Goal: Task Accomplishment & Management: Complete application form

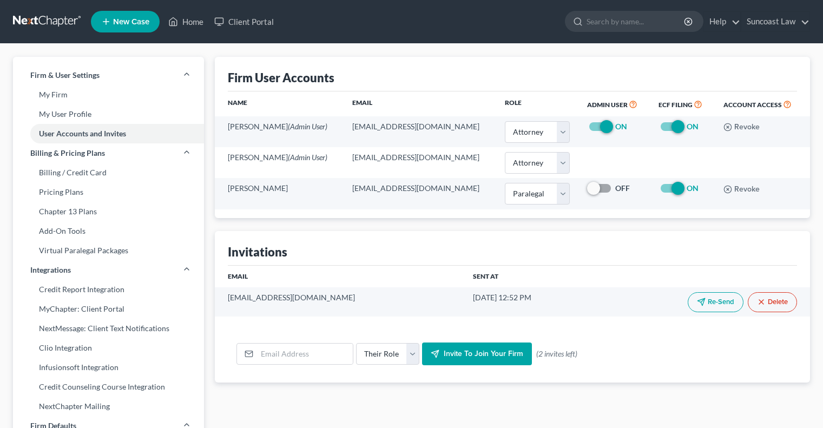
select select "0"
select select "1"
click at [195, 23] on link "Home" at bounding box center [186, 21] width 46 height 19
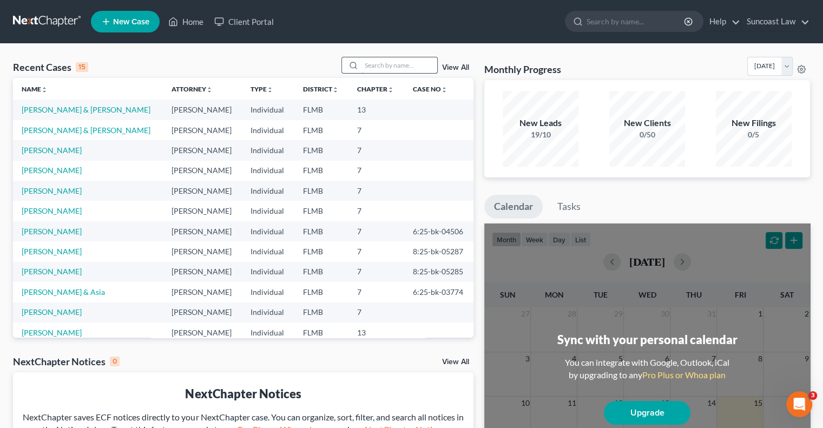
click at [394, 69] on input "search" at bounding box center [400, 65] width 76 height 16
type input "jodiel"
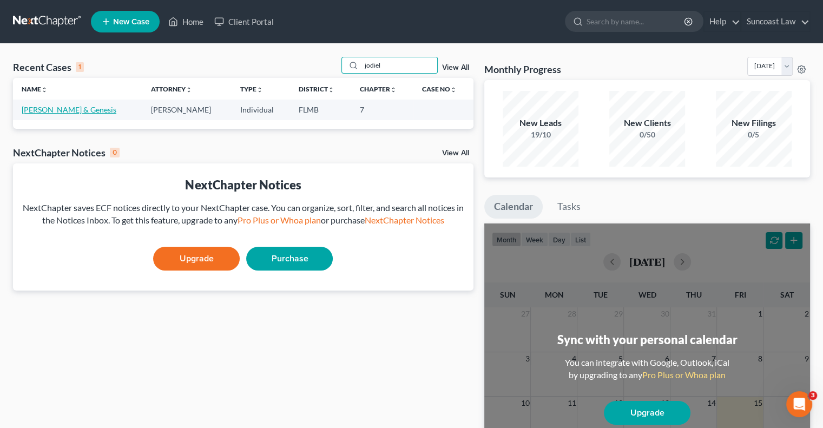
click at [57, 110] on link "[PERSON_NAME] & Genesis" at bounding box center [69, 109] width 95 height 9
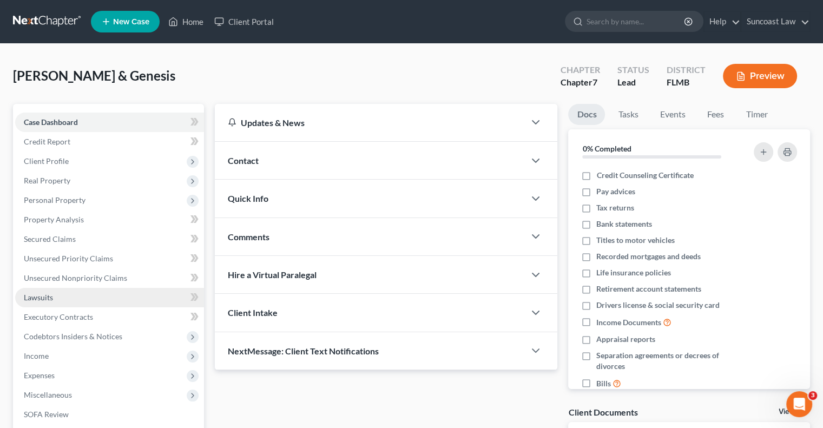
scroll to position [54, 0]
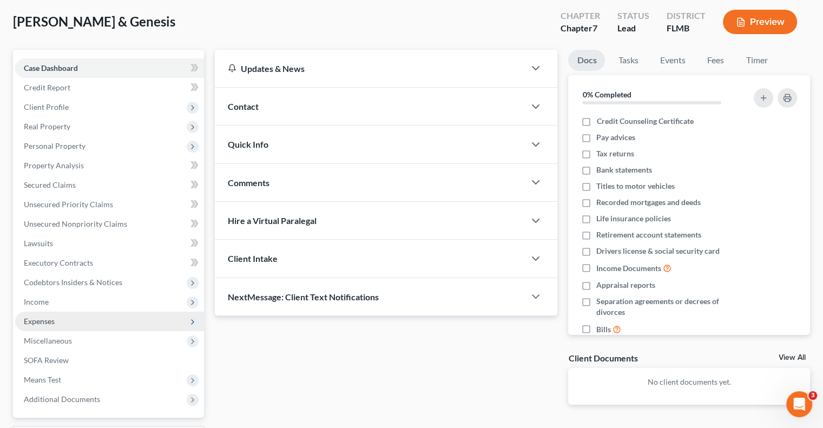
click at [54, 317] on span "Expenses" at bounding box center [39, 321] width 31 height 9
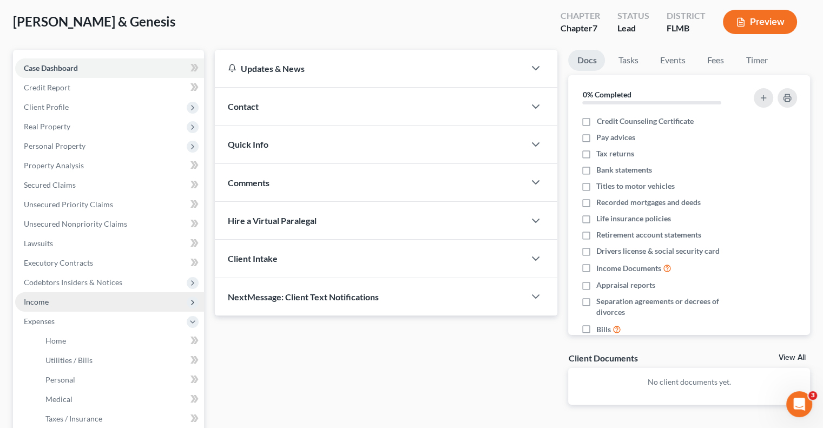
click at [49, 306] on span "Income" at bounding box center [109, 301] width 189 height 19
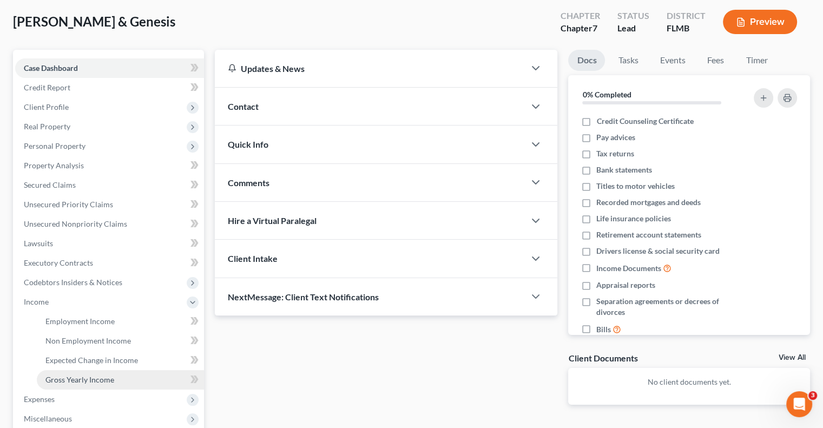
click at [109, 381] on span "Gross Yearly Income" at bounding box center [79, 379] width 69 height 9
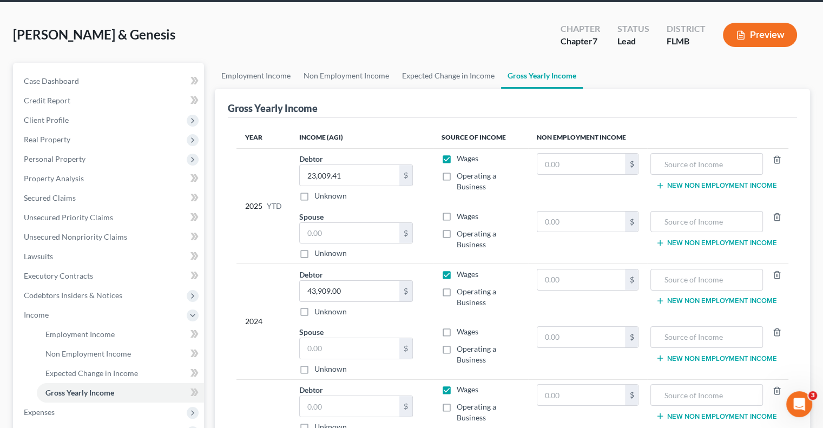
scroll to position [162, 0]
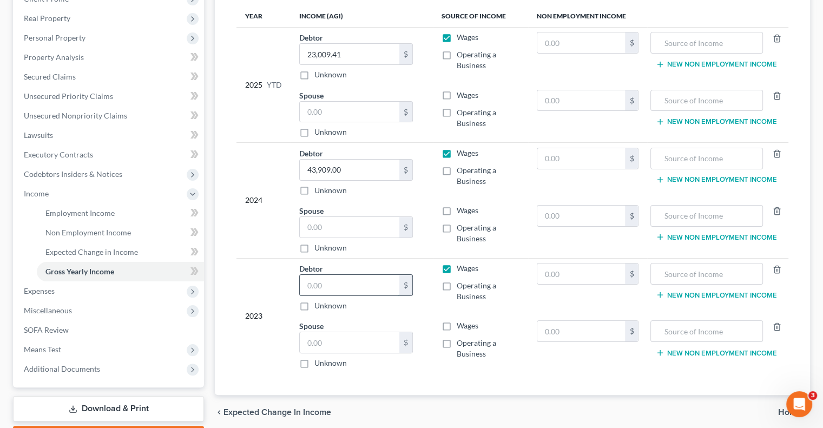
click at [336, 284] on input "text" at bounding box center [350, 285] width 100 height 21
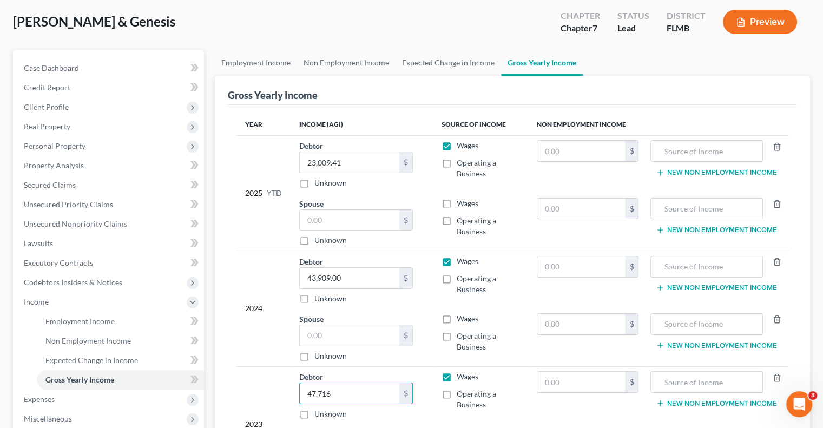
scroll to position [54, 0]
type input "47,716"
click at [457, 202] on label "Wages" at bounding box center [468, 203] width 22 height 11
click at [461, 202] on input "Wages" at bounding box center [464, 201] width 7 height 7
checkbox input "true"
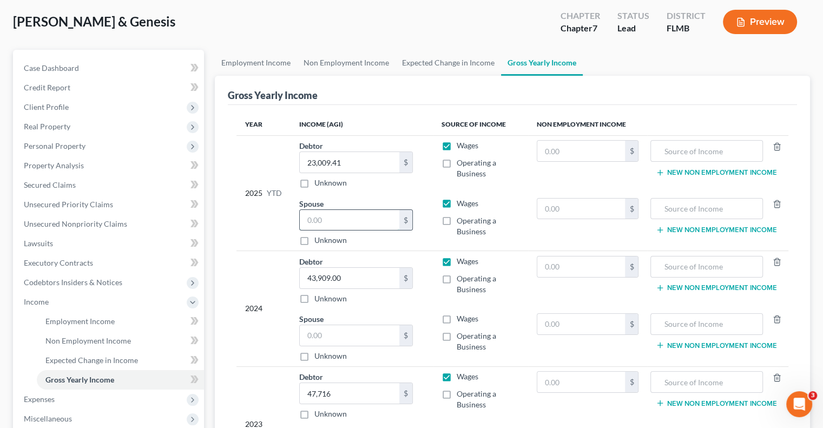
click at [365, 225] on input "text" at bounding box center [350, 220] width 100 height 21
type input "0"
click at [457, 316] on label "Wages" at bounding box center [468, 318] width 22 height 11
click at [461, 316] on input "Wages" at bounding box center [464, 316] width 7 height 7
checkbox input "true"
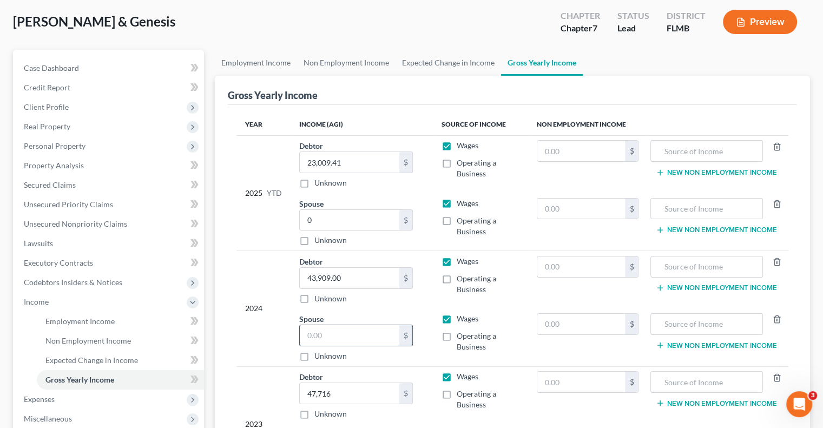
click at [368, 329] on input "text" at bounding box center [350, 335] width 100 height 21
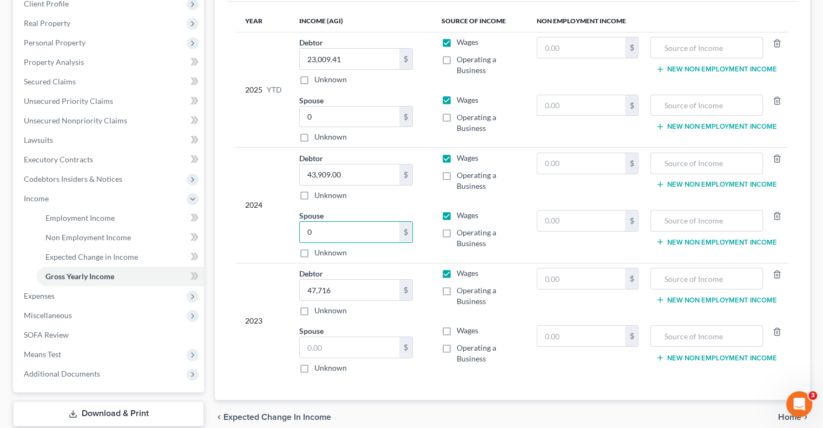
scroll to position [162, 0]
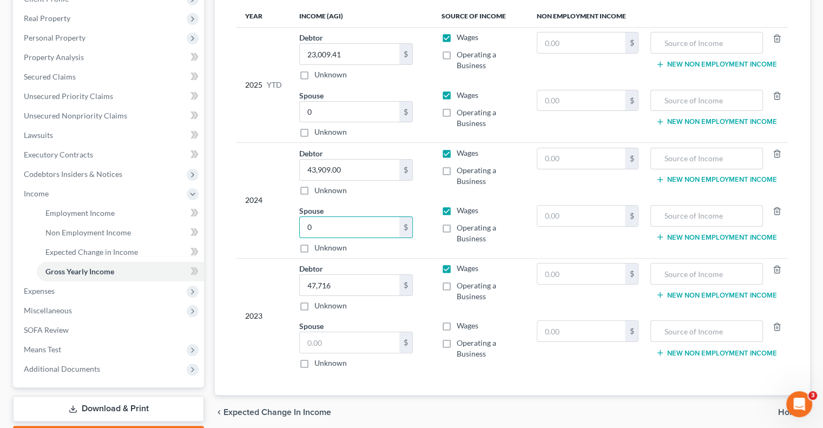
type input "0"
click at [457, 323] on label "Wages" at bounding box center [468, 325] width 22 height 11
click at [461, 323] on input "Wages" at bounding box center [464, 323] width 7 height 7
checkbox input "true"
click at [346, 340] on input "text" at bounding box center [350, 342] width 100 height 21
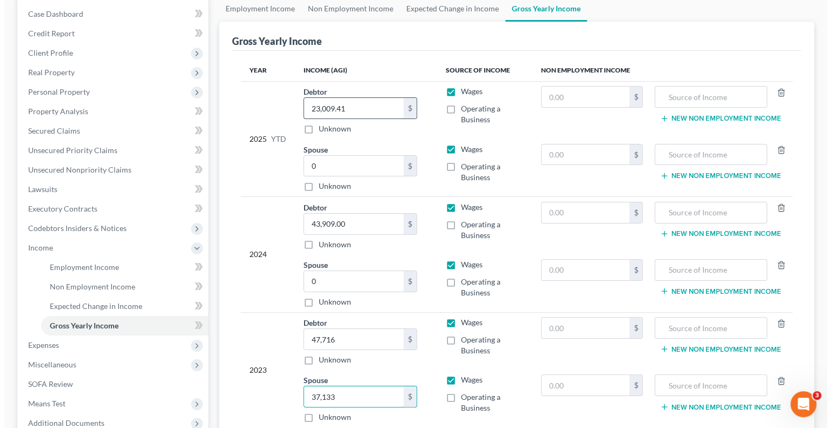
scroll to position [0, 0]
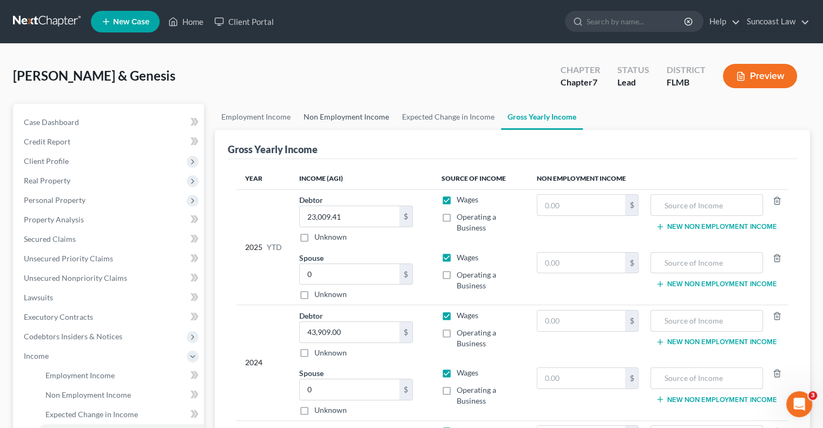
type input "37,133"
click at [358, 115] on link "Non Employment Income" at bounding box center [346, 117] width 99 height 26
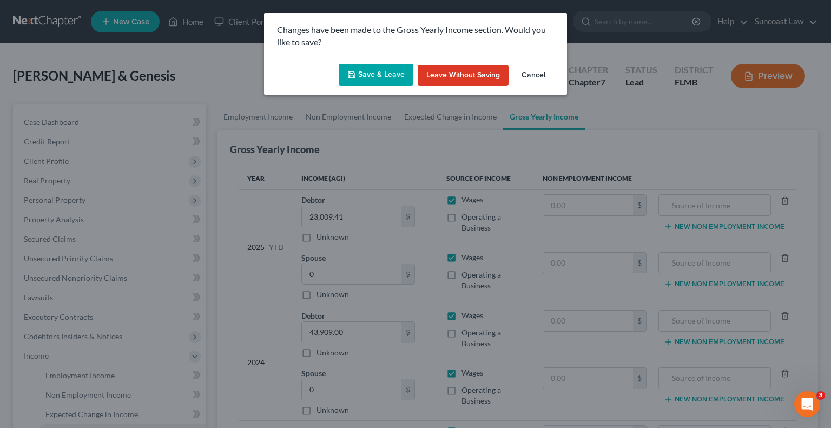
click at [384, 67] on button "Save & Leave" at bounding box center [376, 75] width 75 height 23
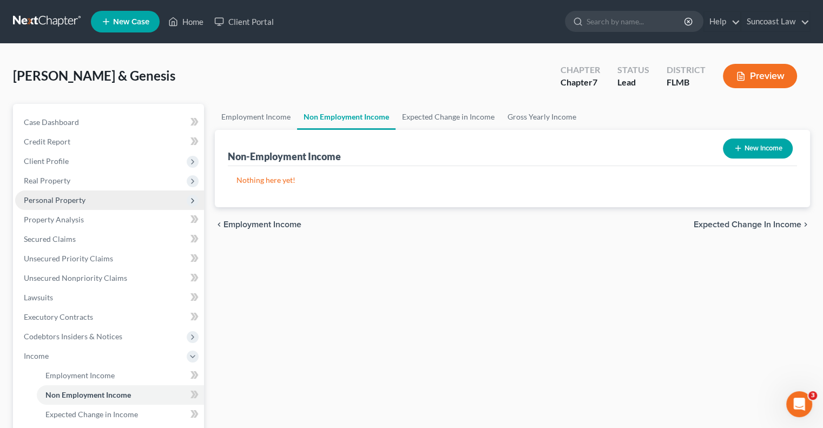
click at [67, 199] on span "Personal Property" at bounding box center [55, 199] width 62 height 9
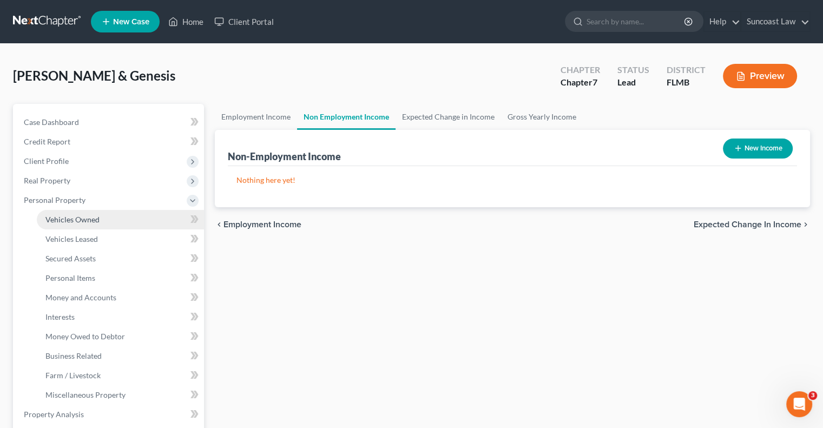
click at [114, 218] on link "Vehicles Owned" at bounding box center [120, 219] width 167 height 19
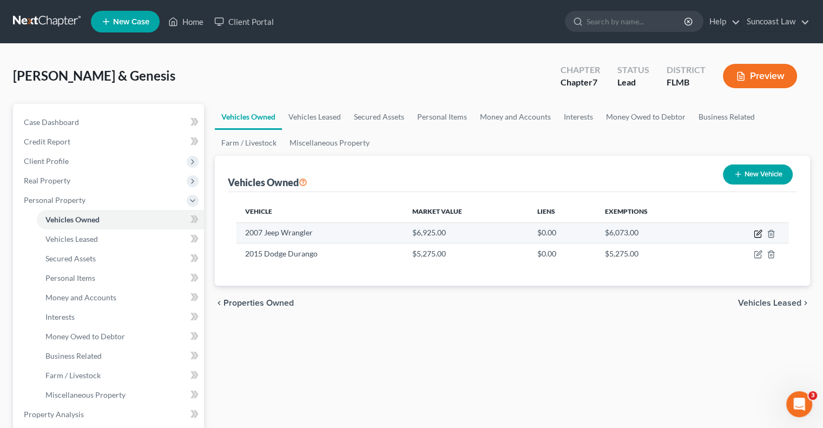
click at [757, 233] on icon "button" at bounding box center [758, 234] width 9 height 9
select select "0"
select select "19"
select select "4"
select select "0"
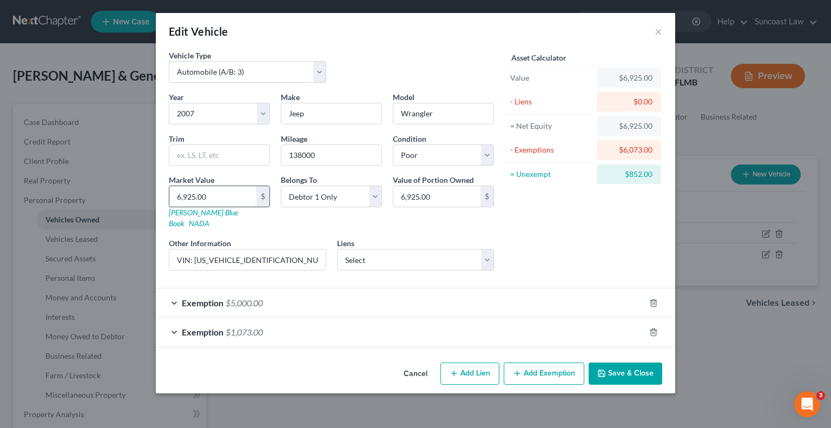
click at [217, 196] on input "6,925.00" at bounding box center [212, 196] width 87 height 21
type input "4"
type input "4.00"
type input "44"
type input "44.00"
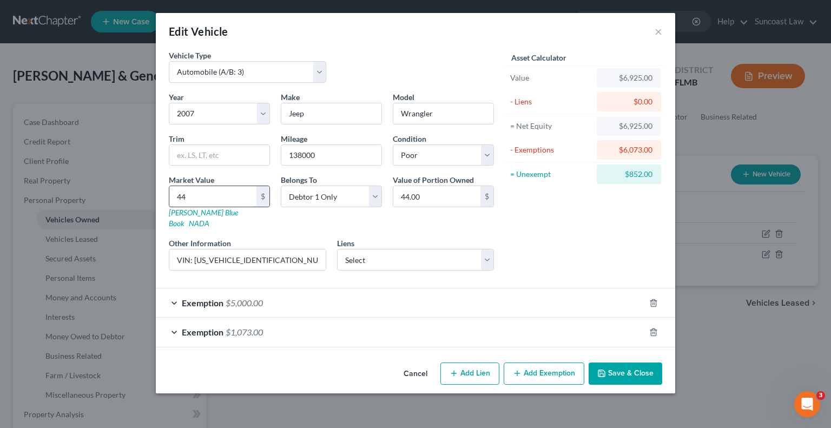
type input "440"
type input "440.00"
type input "4400"
type input "4,400.00"
type input "4,400"
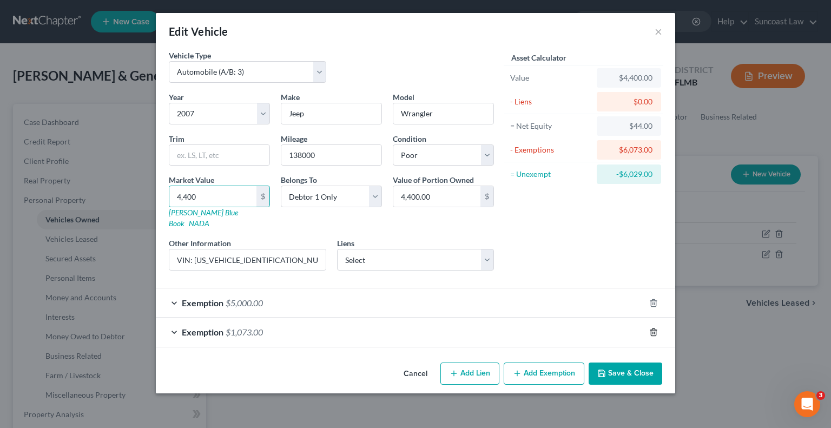
click at [651, 329] on icon "button" at bounding box center [653, 332] width 5 height 7
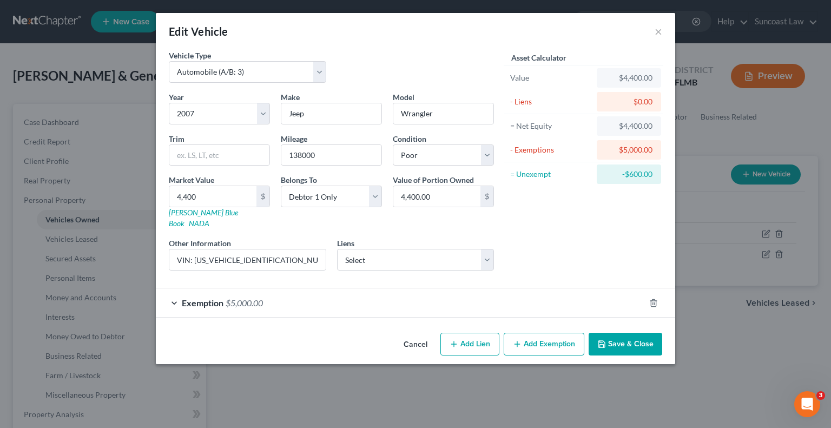
click at [424, 289] on div "Exemption $5,000.00" at bounding box center [400, 303] width 489 height 29
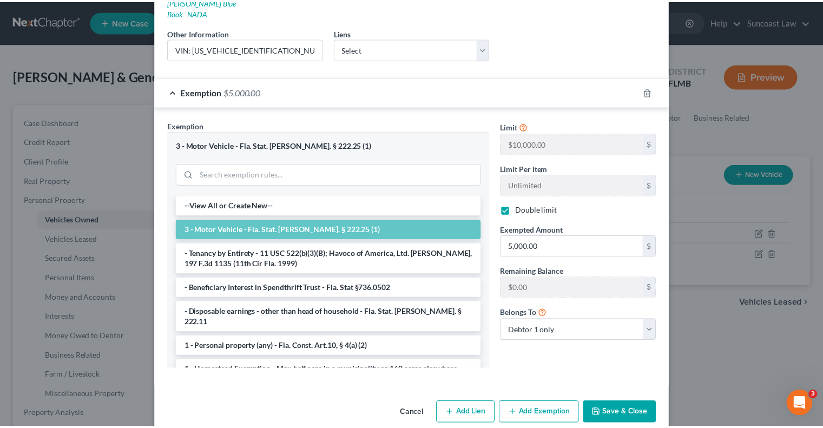
scroll to position [217, 0]
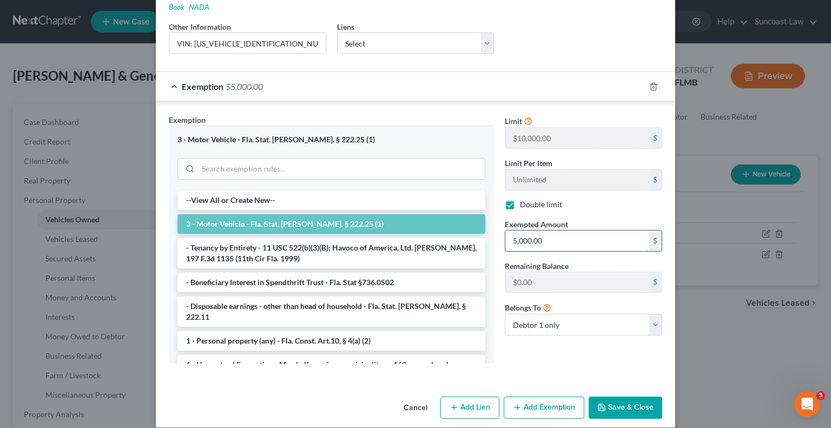
click at [541, 231] on input "5,000.00" at bounding box center [577, 241] width 143 height 21
type input "3"
type input "4,400"
click at [630, 397] on button "Save & Close" at bounding box center [626, 408] width 74 height 23
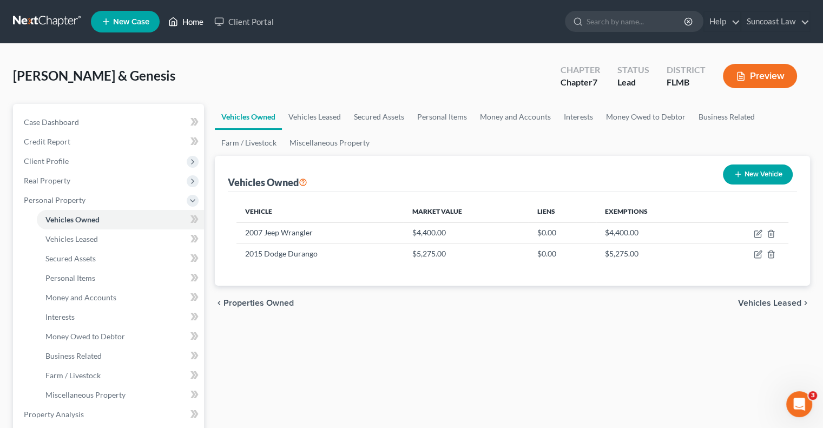
click at [198, 24] on link "Home" at bounding box center [186, 21] width 46 height 19
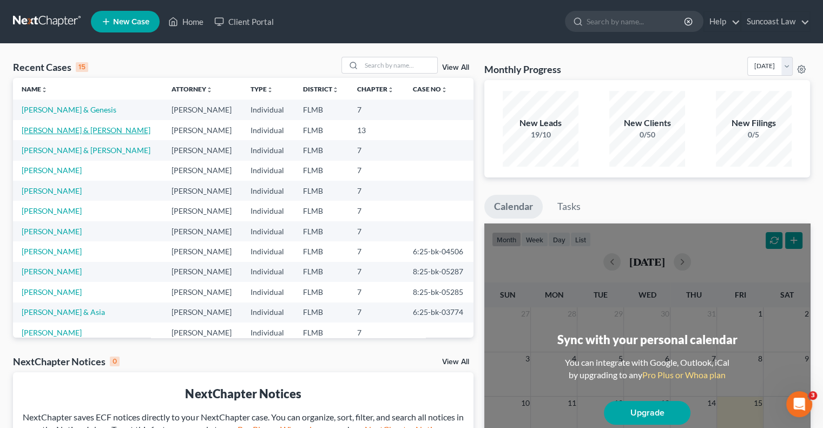
click at [93, 132] on link "[PERSON_NAME] & [PERSON_NAME]" at bounding box center [86, 130] width 129 height 9
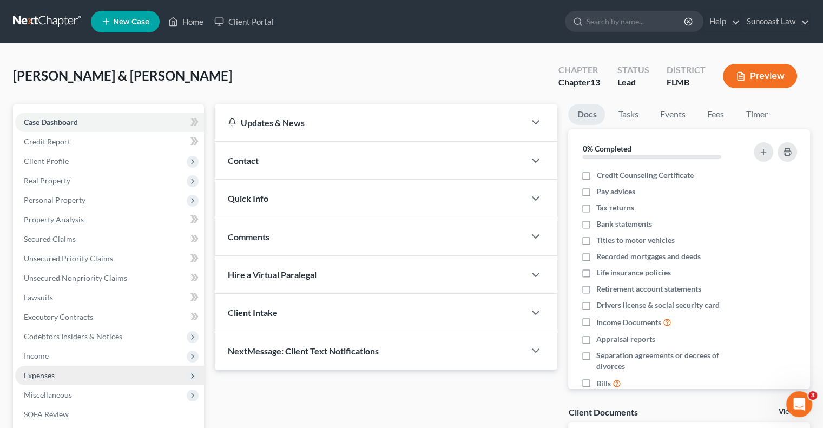
click at [39, 378] on span "Expenses" at bounding box center [39, 375] width 31 height 9
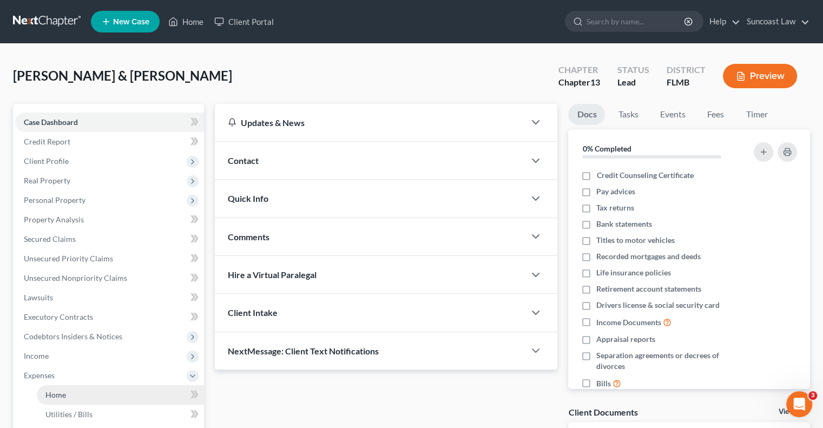
click at [77, 400] on link "Home" at bounding box center [120, 394] width 167 height 19
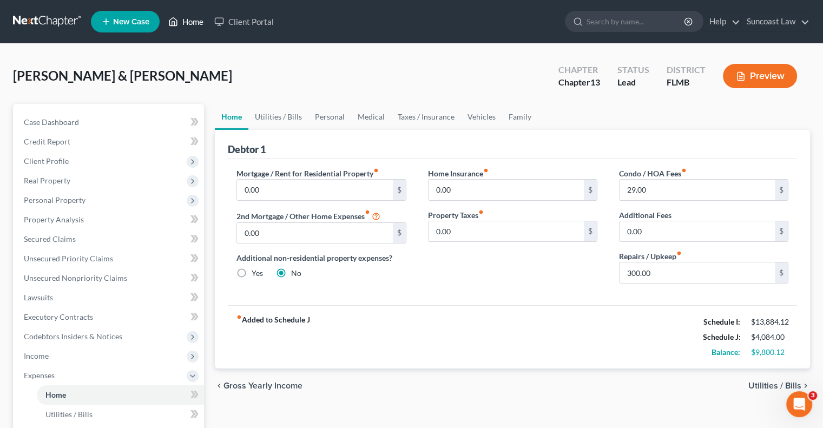
click at [193, 22] on link "Home" at bounding box center [186, 21] width 46 height 19
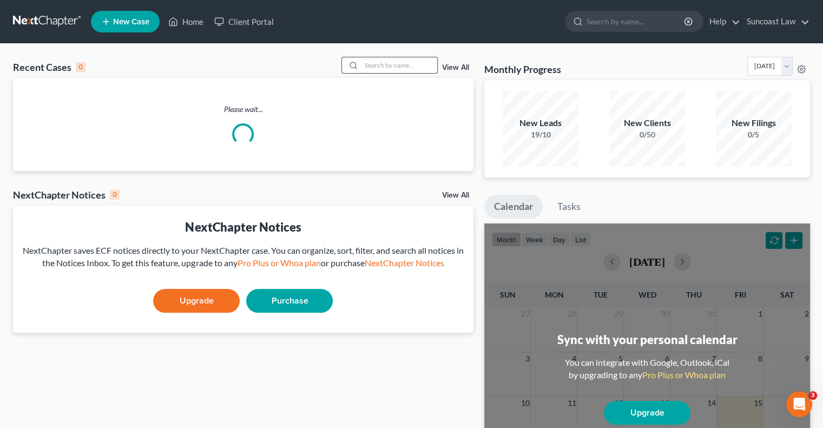
click at [383, 62] on input "search" at bounding box center [400, 65] width 76 height 16
type input "elea"
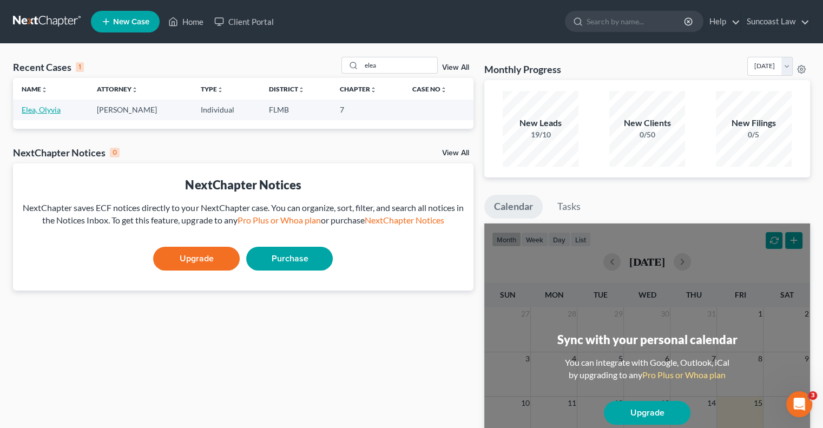
click at [39, 110] on link "Elea, Olyvia" at bounding box center [41, 109] width 39 height 9
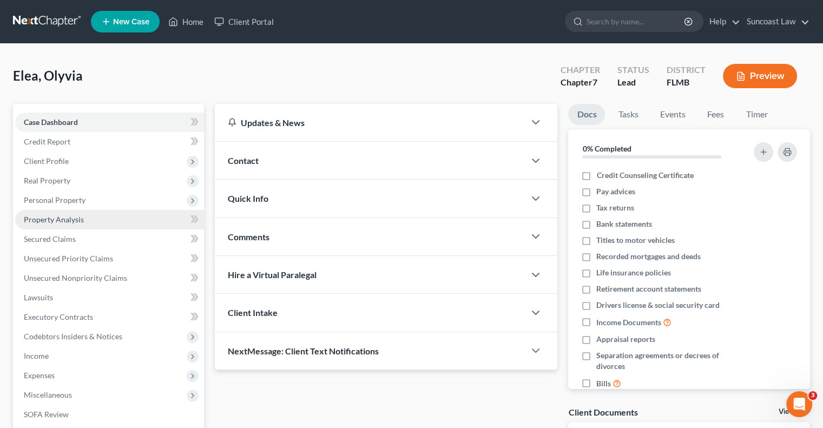
click at [69, 219] on span "Property Analysis" at bounding box center [54, 219] width 60 height 9
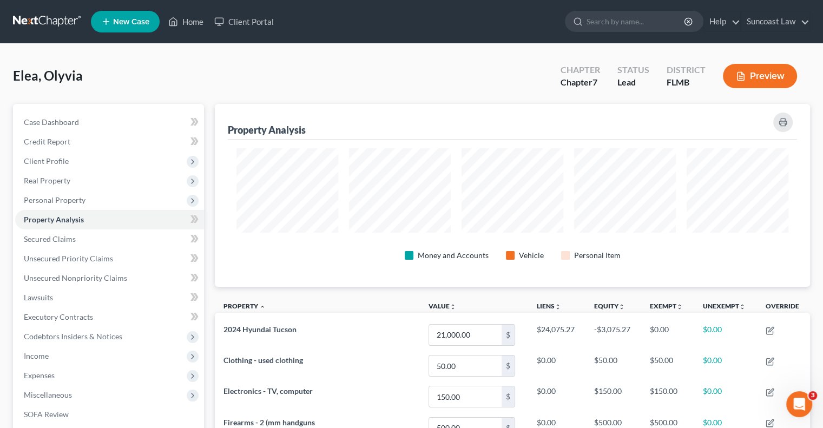
scroll to position [183, 595]
click at [59, 372] on span "Expenses" at bounding box center [109, 375] width 189 height 19
click at [69, 390] on link "Home" at bounding box center [120, 394] width 167 height 19
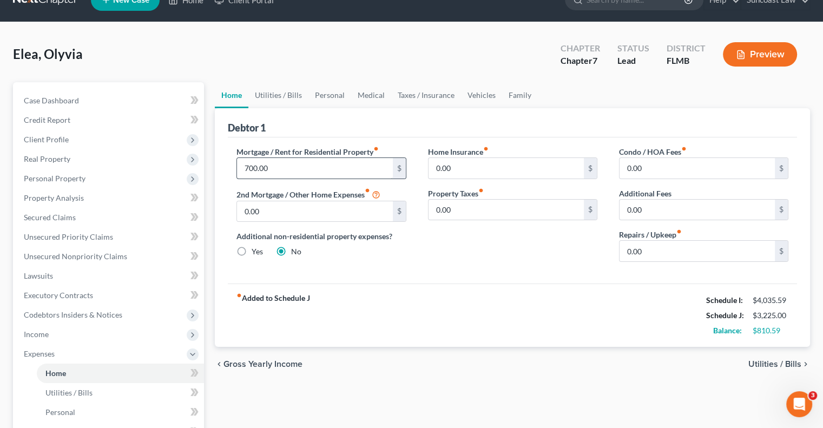
scroll to position [54, 0]
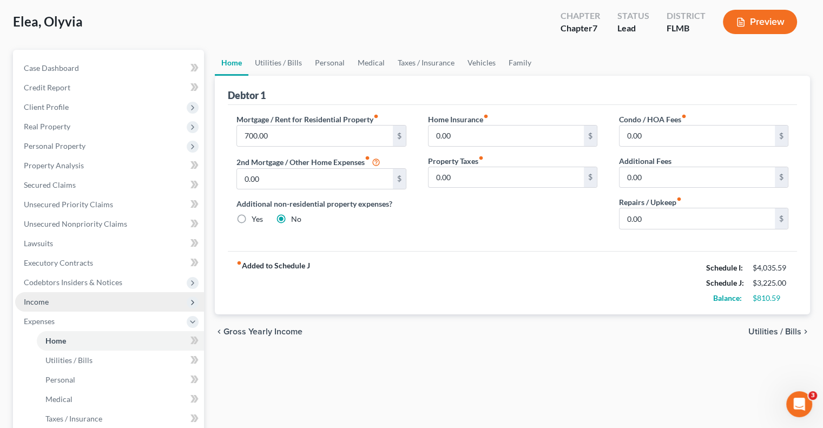
click at [27, 296] on span "Income" at bounding box center [109, 301] width 189 height 19
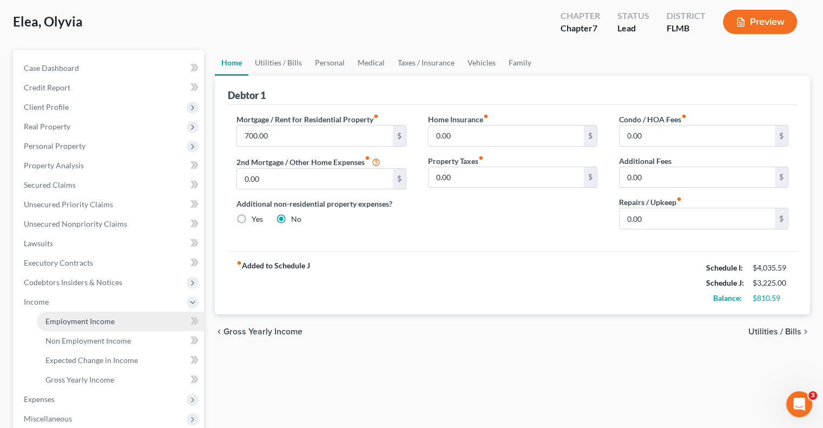
click at [76, 318] on span "Employment Income" at bounding box center [79, 321] width 69 height 9
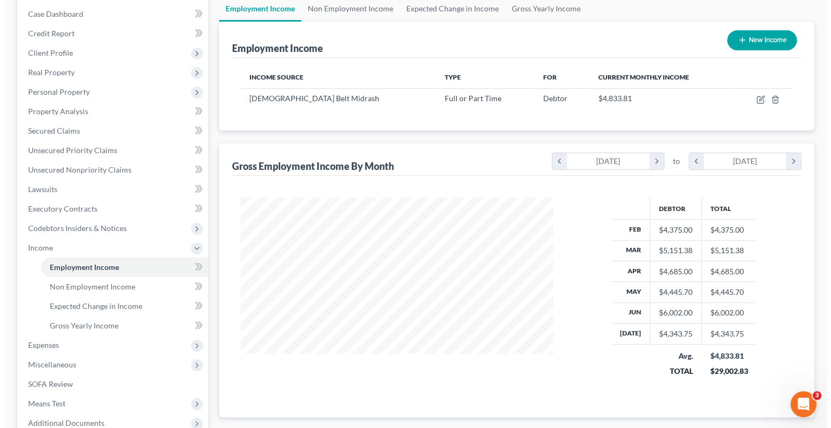
scroll to position [162, 0]
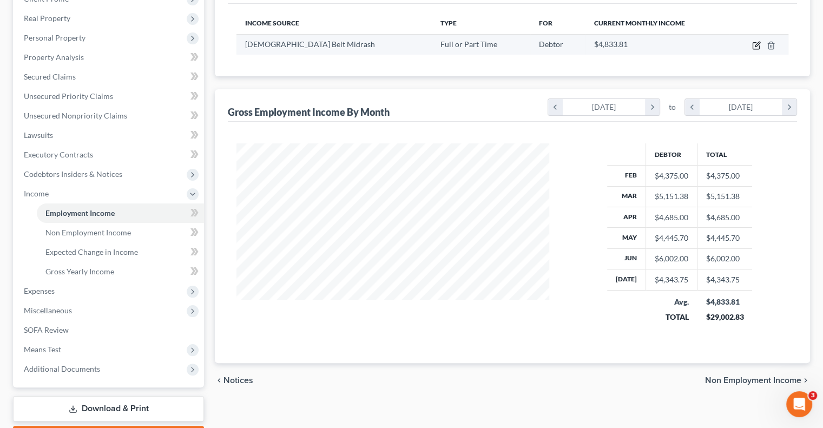
click at [757, 45] on icon "button" at bounding box center [757, 44] width 5 height 5
select select "0"
select select "5"
select select "2"
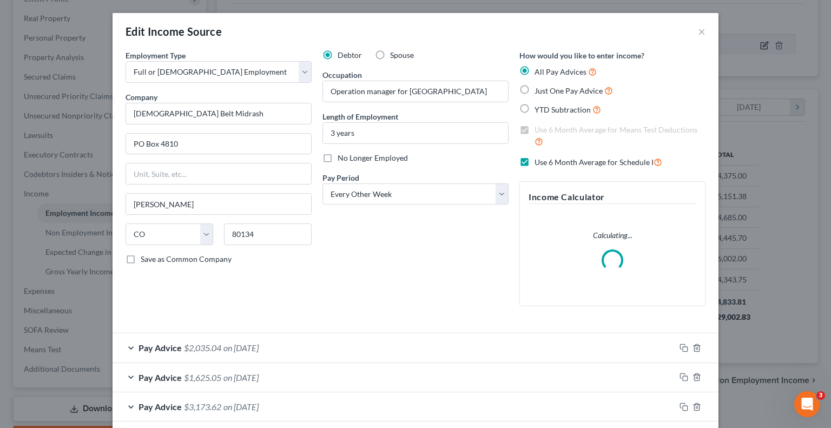
scroll to position [193, 338]
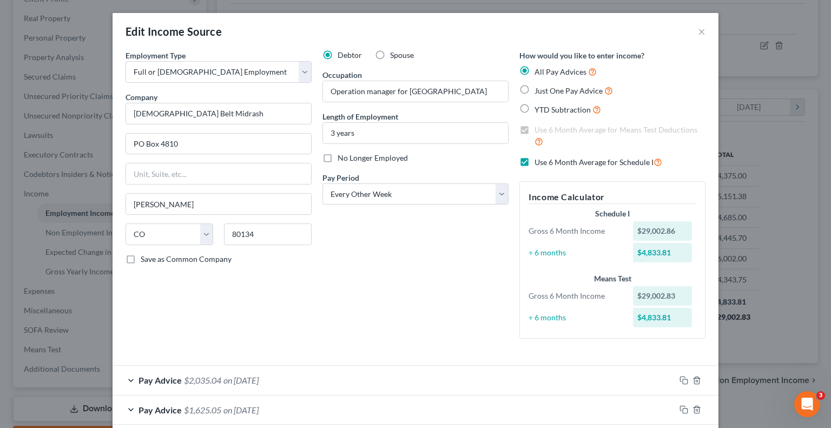
click at [535, 162] on label "Use 6 Month Average for Schedule I" at bounding box center [599, 162] width 128 height 12
click at [539, 162] on input "Use 6 Month Average for Schedule I" at bounding box center [542, 159] width 7 height 7
checkbox input "false"
click at [535, 130] on label "Use 6 Month Average for Means Test Deductions" at bounding box center [620, 136] width 171 height 23
click at [539, 130] on input "Use 6 Month Average for Means Test Deductions" at bounding box center [542, 128] width 7 height 7
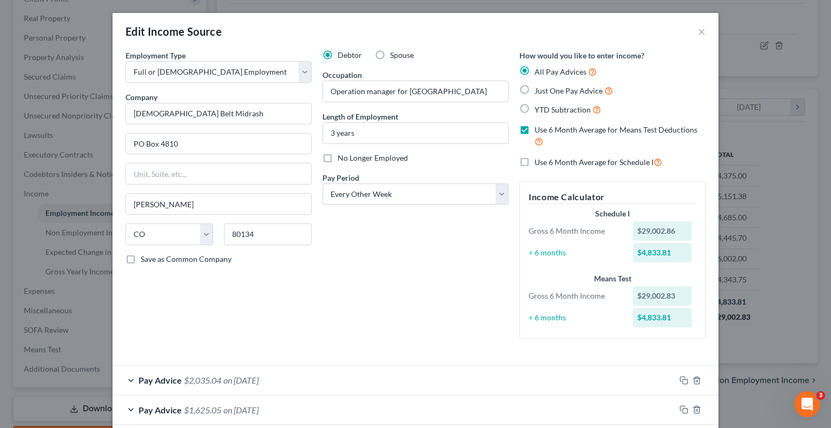
checkbox input "false"
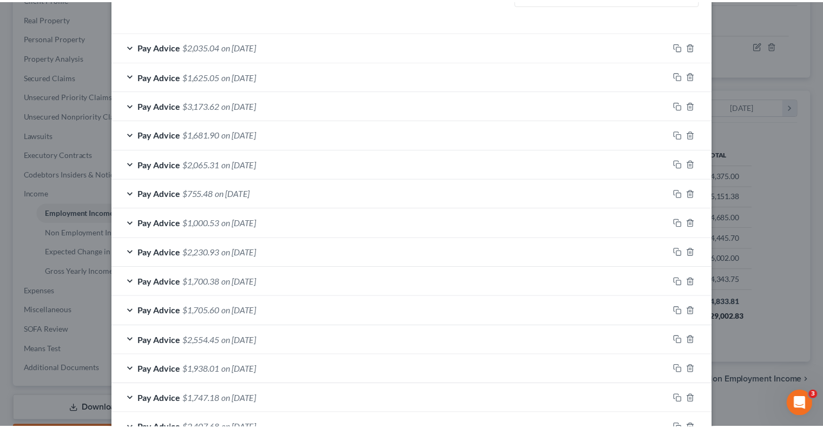
scroll to position [407, 0]
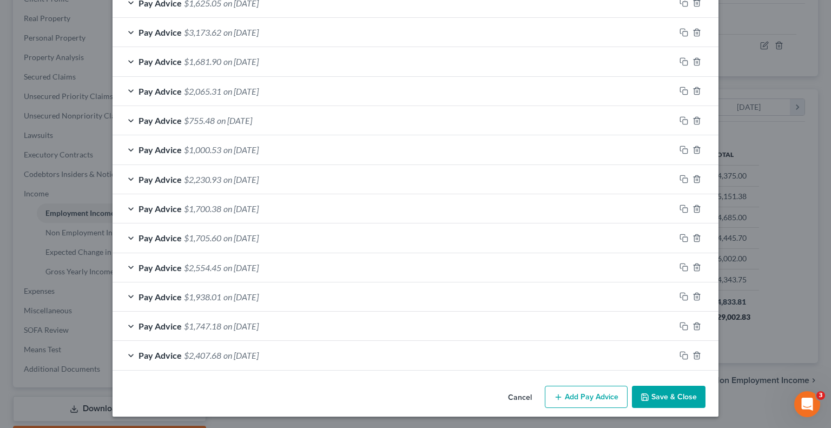
click at [666, 395] on button "Save & Close" at bounding box center [669, 397] width 74 height 23
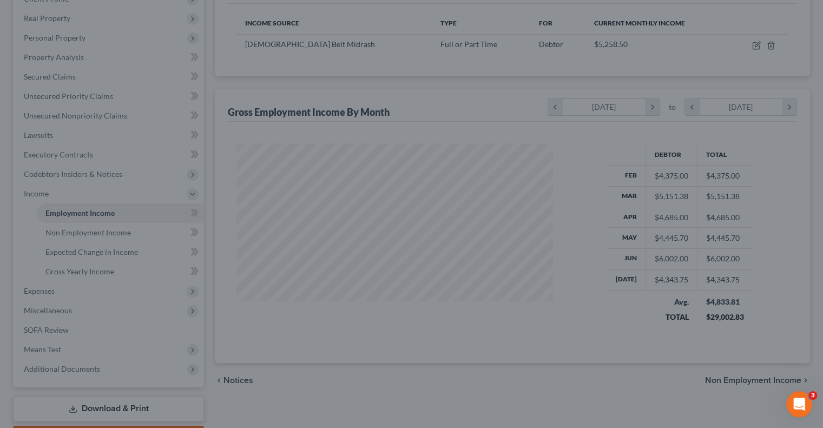
scroll to position [541125, 540983]
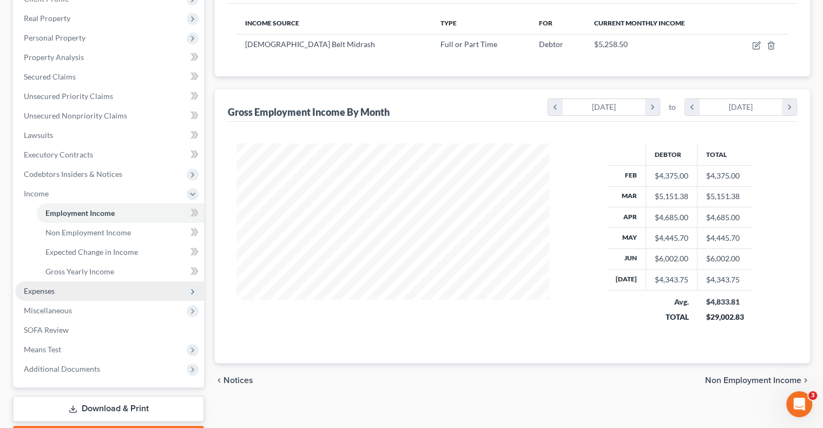
click at [71, 288] on span "Expenses" at bounding box center [109, 290] width 189 height 19
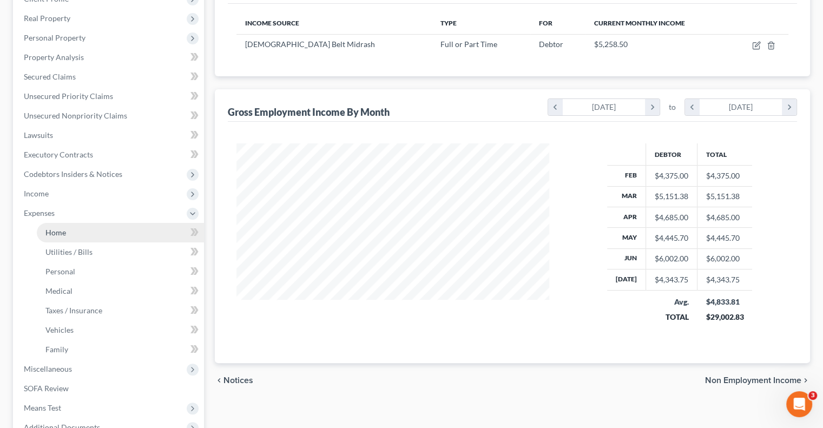
click at [78, 234] on link "Home" at bounding box center [120, 232] width 167 height 19
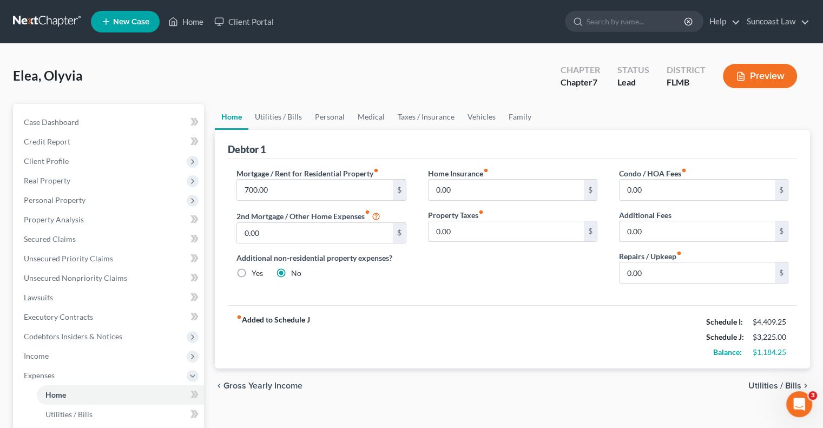
click at [43, 345] on span "Codebtors Insiders & Notices" at bounding box center [109, 336] width 189 height 19
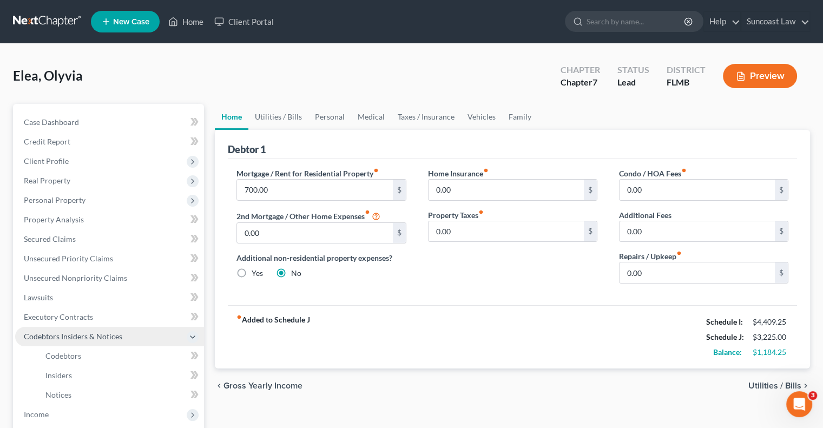
click at [38, 337] on span "Codebtors Insiders & Notices" at bounding box center [73, 336] width 99 height 9
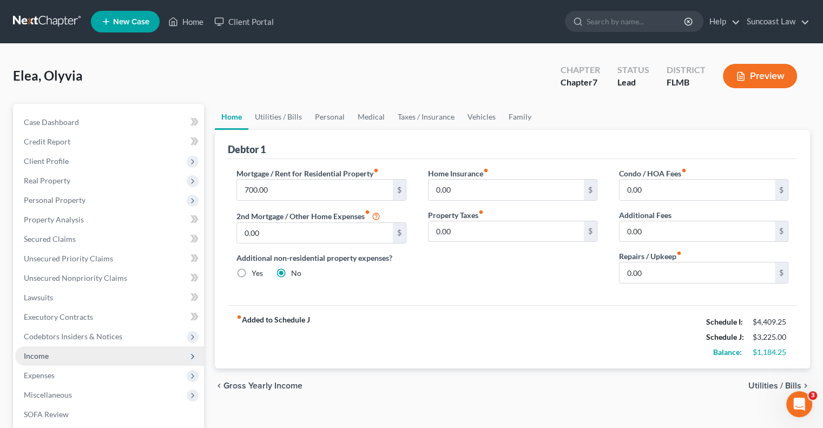
click at [38, 352] on span "Income" at bounding box center [36, 355] width 25 height 9
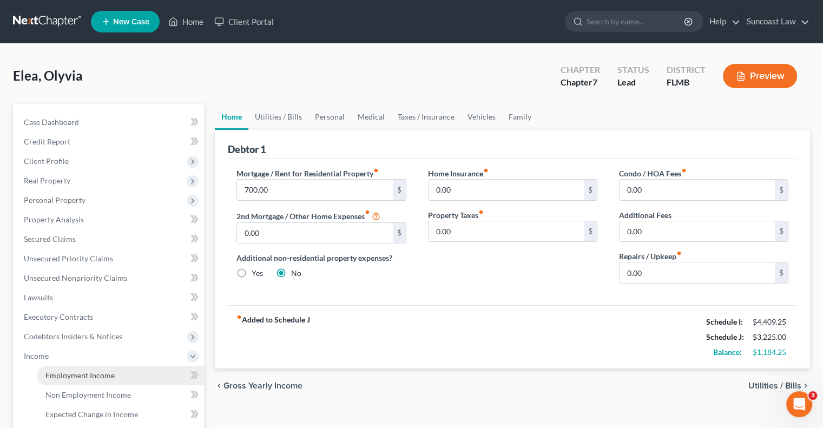
click at [80, 374] on span "Employment Income" at bounding box center [79, 375] width 69 height 9
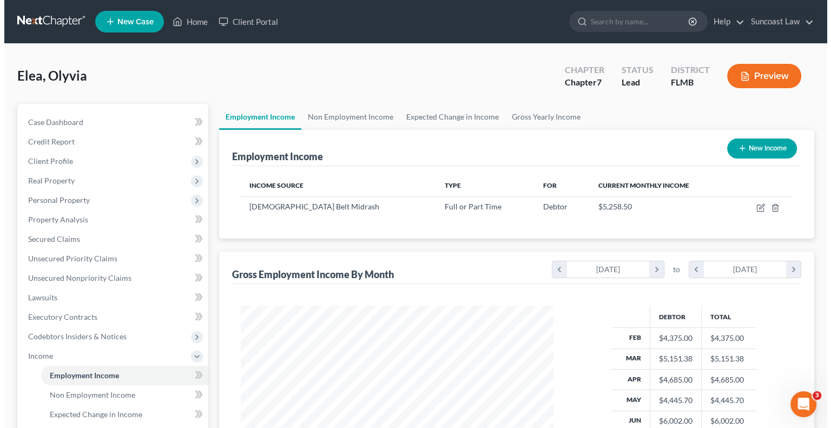
scroll to position [193, 334]
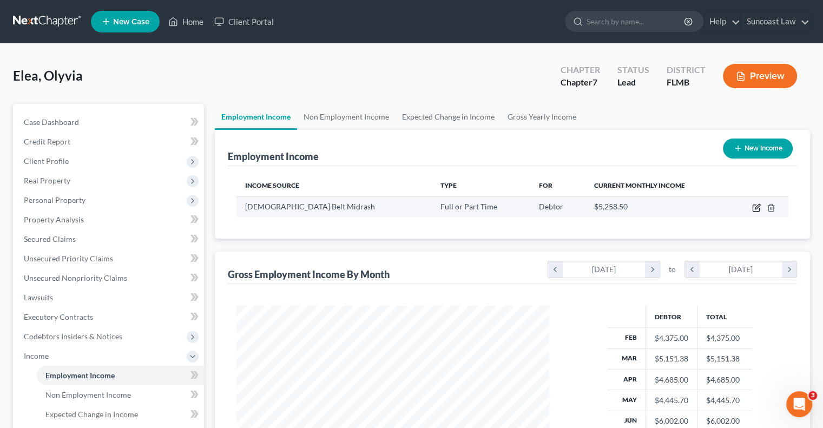
click at [756, 207] on icon "button" at bounding box center [757, 206] width 5 height 5
select select "0"
select select "5"
select select "2"
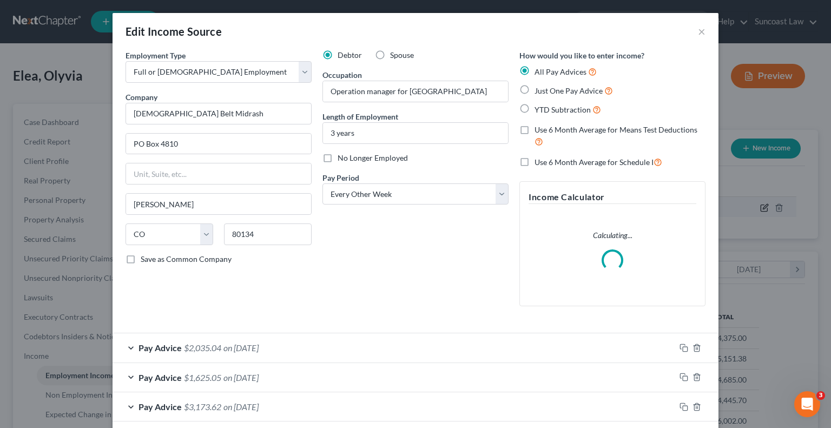
scroll to position [193, 338]
click at [535, 127] on label "Use 6 Month Average for Means Test Deductions" at bounding box center [620, 136] width 171 height 23
click at [539, 127] on input "Use 6 Month Average for Means Test Deductions" at bounding box center [542, 128] width 7 height 7
checkbox input "true"
click at [535, 158] on label "Use 6 Month Average for Schedule I" at bounding box center [599, 162] width 128 height 12
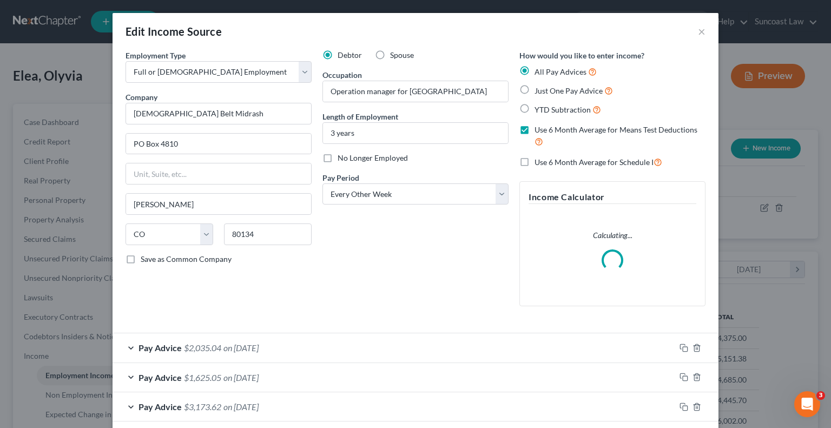
click at [539, 158] on input "Use 6 Month Average for Schedule I" at bounding box center [542, 159] width 7 height 7
checkbox input "true"
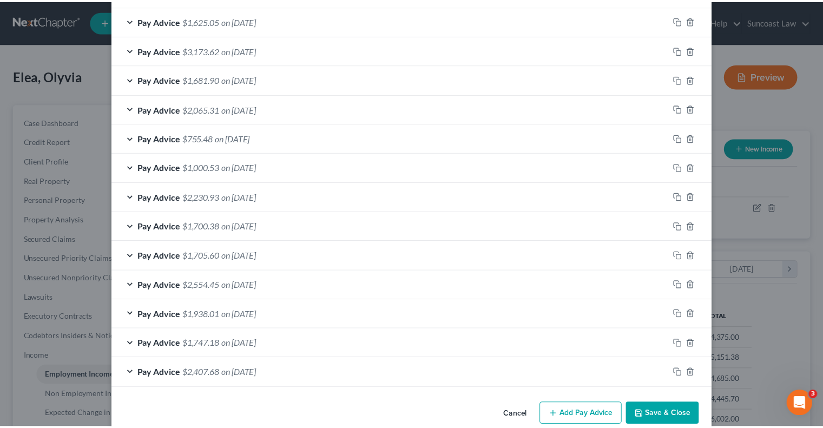
scroll to position [375, 0]
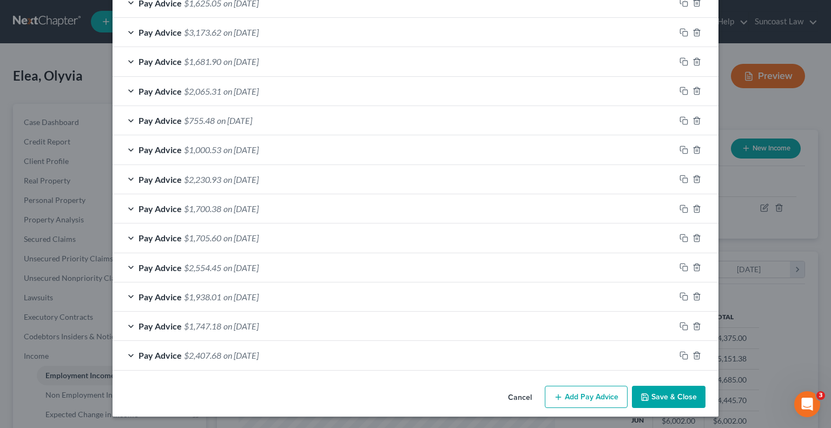
click at [660, 398] on button "Save & Close" at bounding box center [669, 397] width 74 height 23
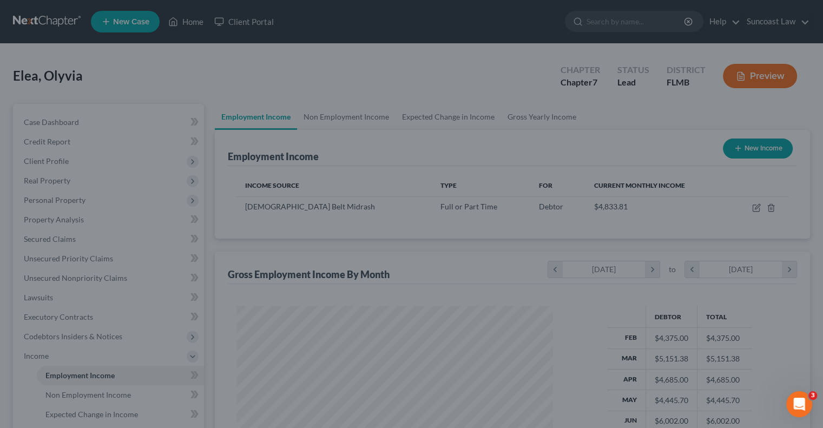
scroll to position [0, 0]
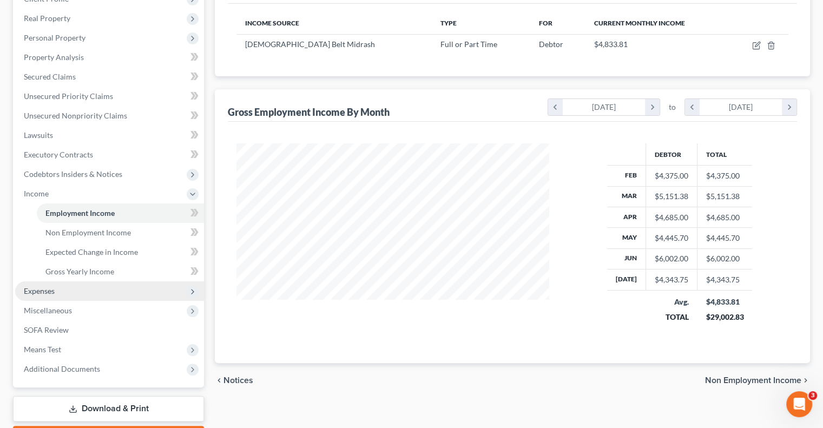
click at [35, 289] on span "Expenses" at bounding box center [39, 290] width 31 height 9
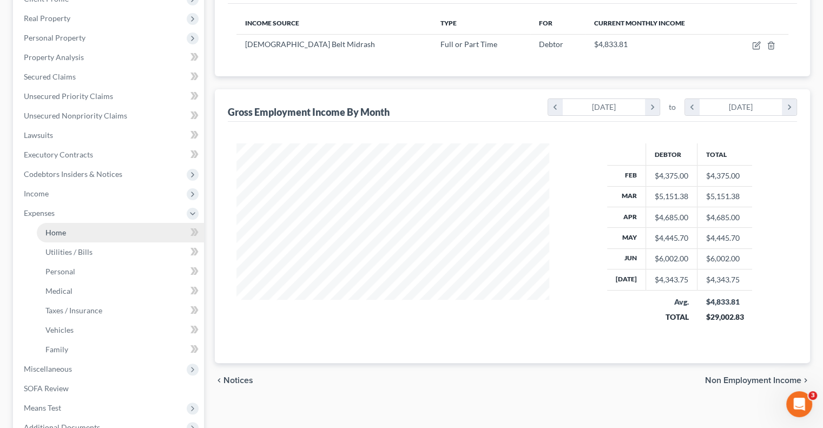
click at [58, 233] on span "Home" at bounding box center [55, 232] width 21 height 9
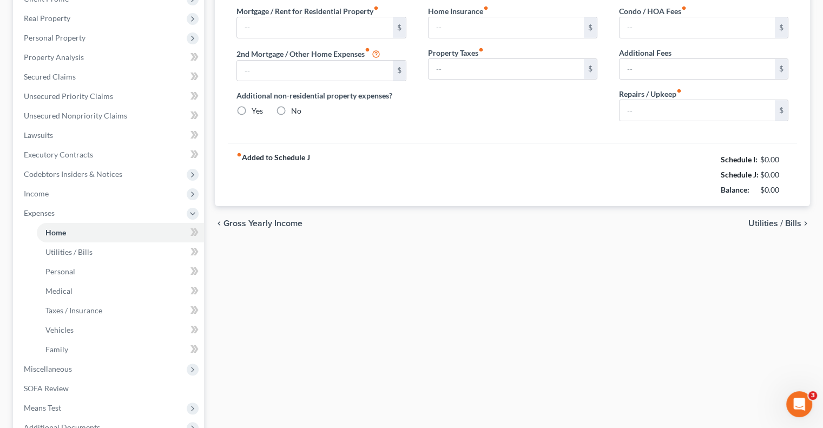
type input "700.00"
type input "0.00"
radio input "true"
type input "0.00"
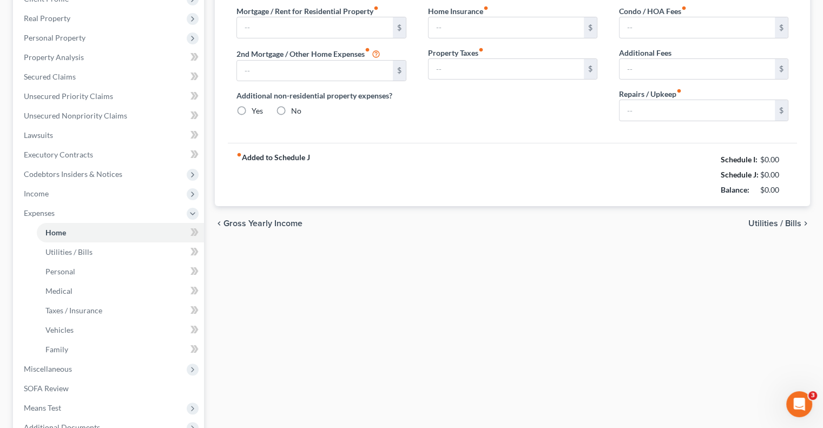
type input "0.00"
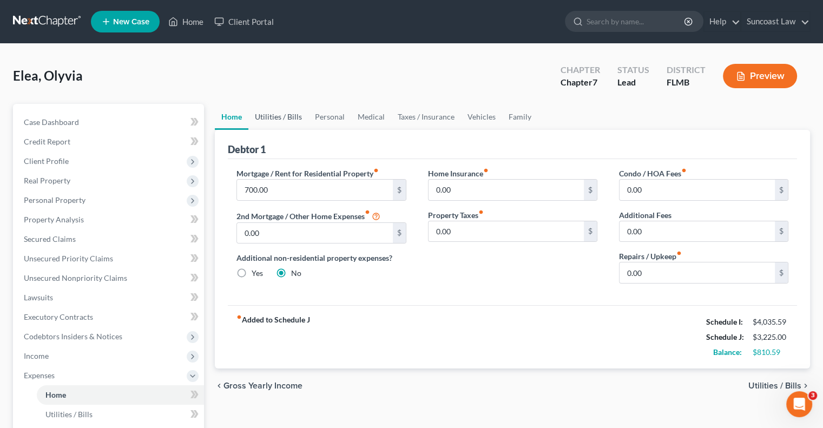
click at [286, 114] on link "Utilities / Bills" at bounding box center [278, 117] width 60 height 26
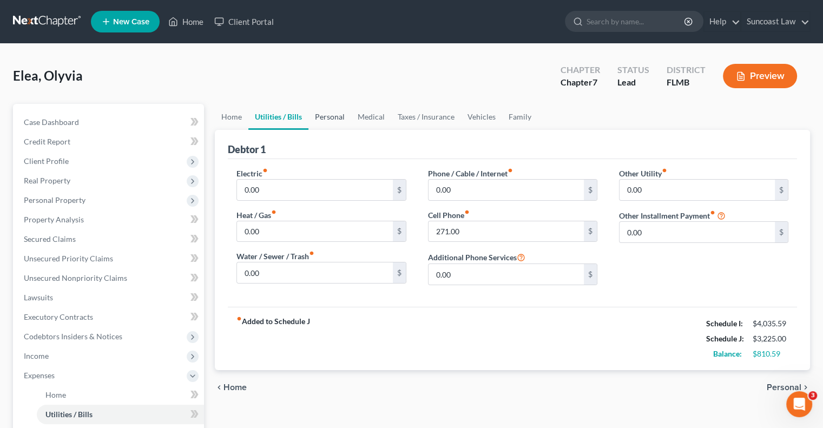
click at [327, 119] on link "Personal" at bounding box center [330, 117] width 43 height 26
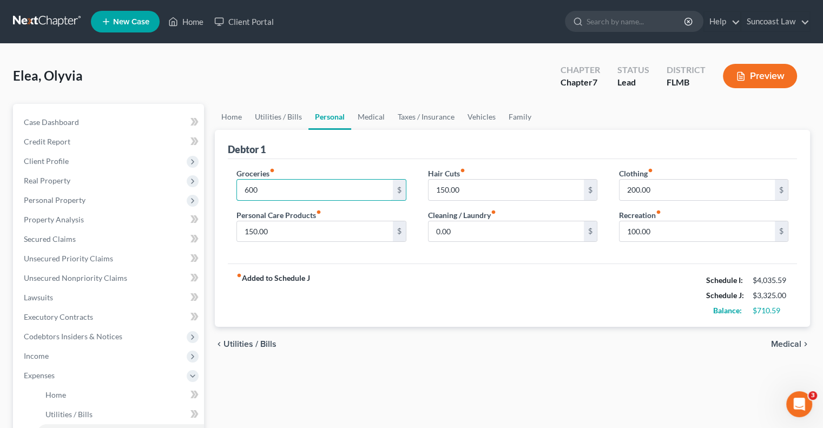
type input "600"
type input "200"
type input "100"
type input "200"
click at [487, 115] on link "Vehicles" at bounding box center [481, 117] width 41 height 26
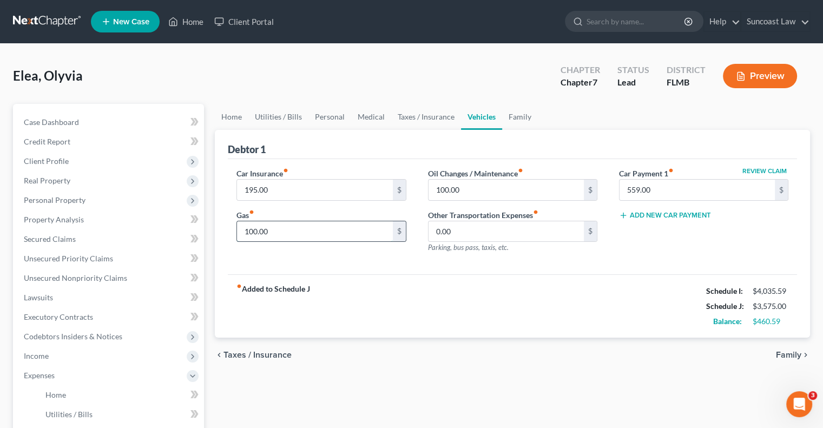
click at [306, 229] on input "100.00" at bounding box center [314, 231] width 155 height 21
type input "300"
type input "125"
click at [263, 114] on link "Utilities / Bills" at bounding box center [278, 117] width 60 height 26
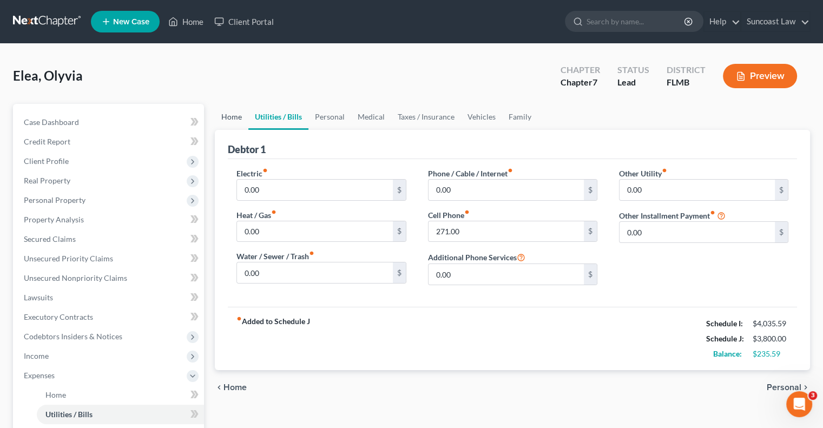
click at [233, 117] on link "Home" at bounding box center [232, 117] width 34 height 26
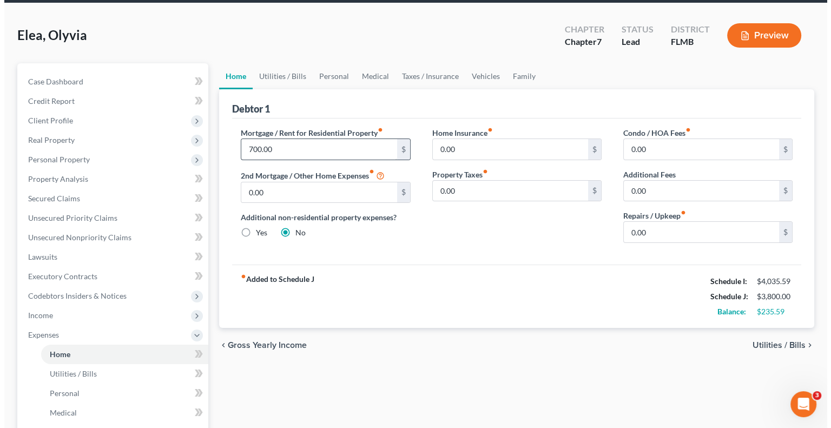
scroll to position [108, 0]
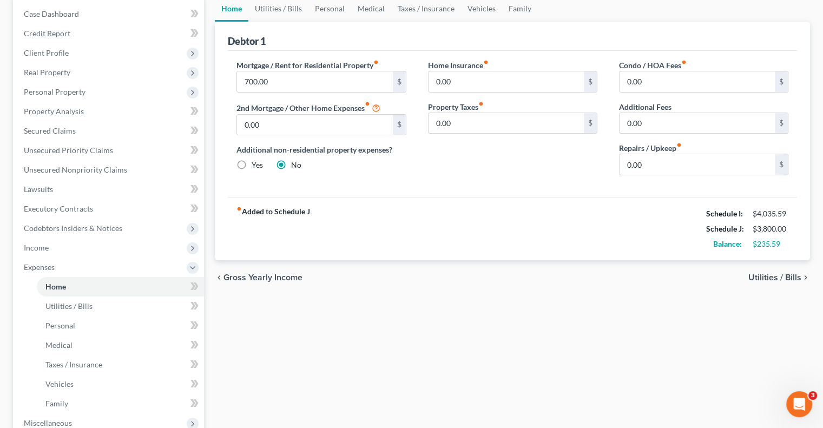
drag, startPoint x: 56, startPoint y: 254, endPoint x: 67, endPoint y: 257, distance: 11.3
click at [56, 253] on span "Income" at bounding box center [109, 247] width 189 height 19
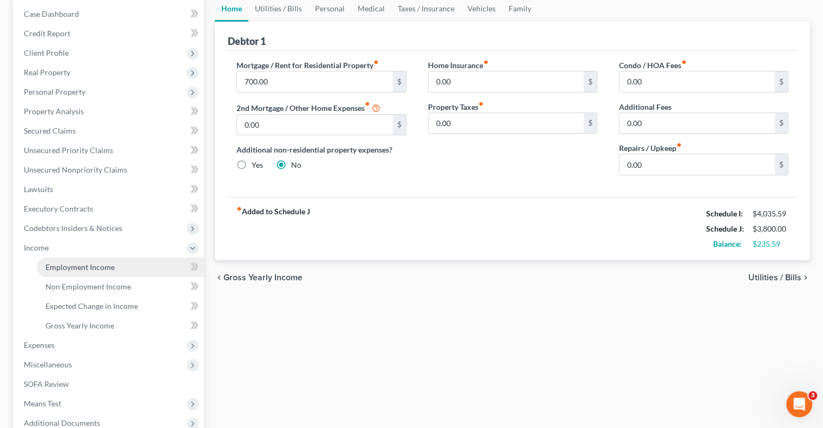
click at [97, 259] on link "Employment Income" at bounding box center [120, 267] width 167 height 19
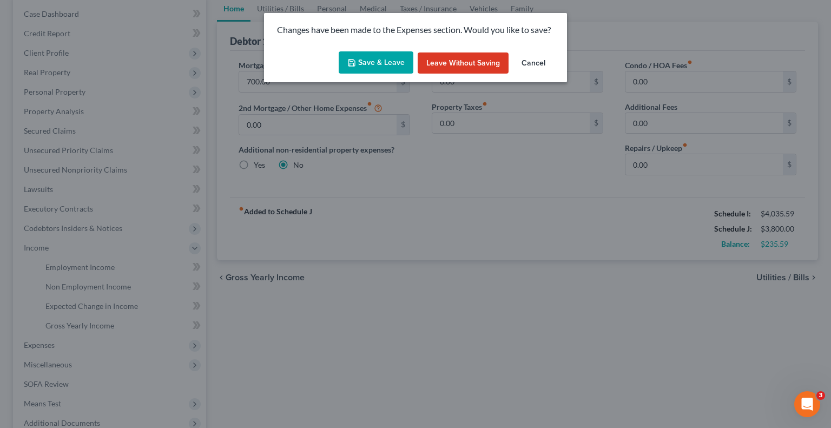
click at [396, 61] on button "Save & Leave" at bounding box center [376, 62] width 75 height 23
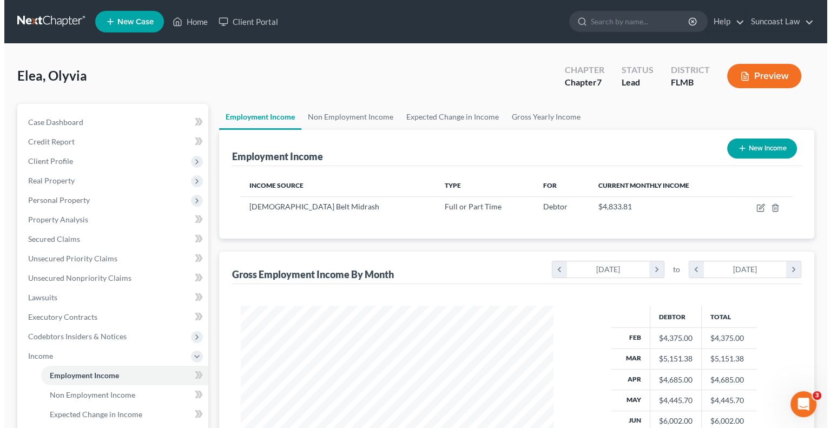
scroll to position [193, 334]
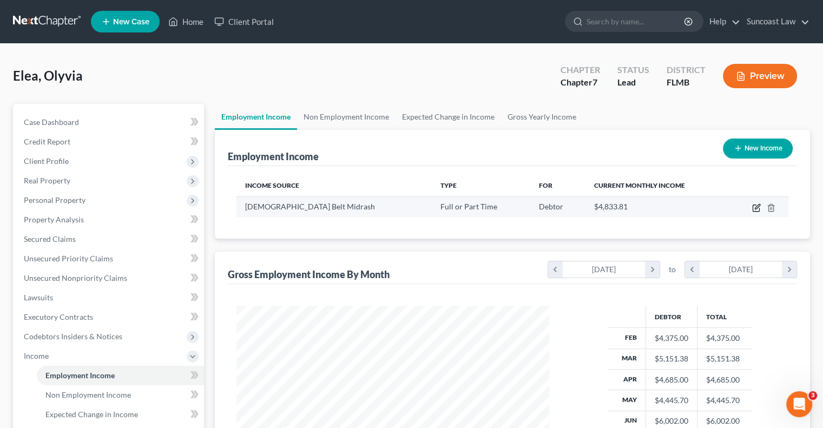
click at [759, 207] on icon "button" at bounding box center [756, 208] width 9 height 9
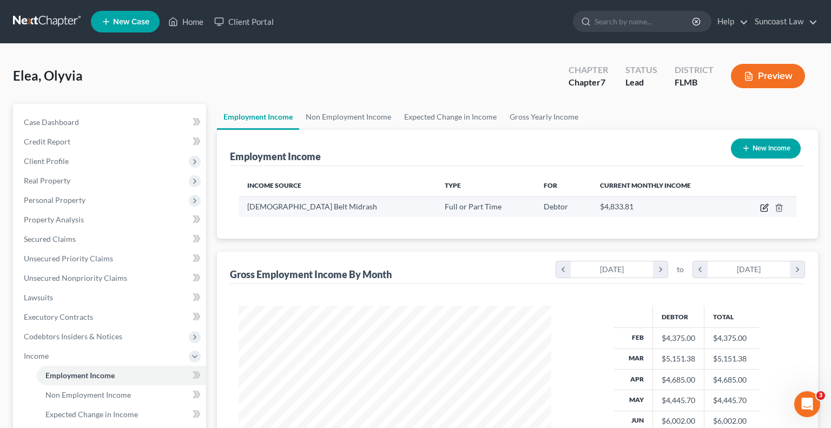
select select "0"
select select "5"
select select "2"
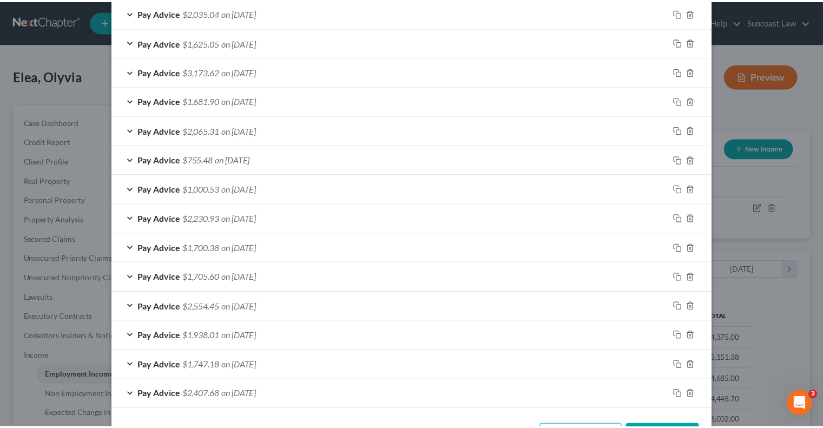
scroll to position [407, 0]
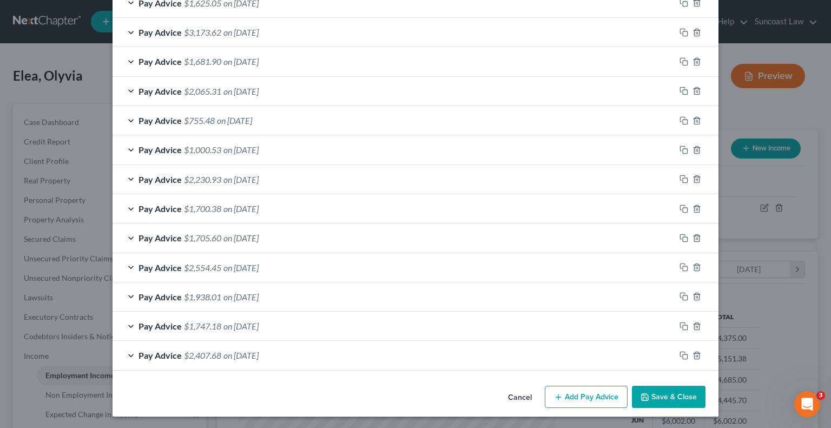
click at [676, 394] on button "Save & Close" at bounding box center [669, 397] width 74 height 23
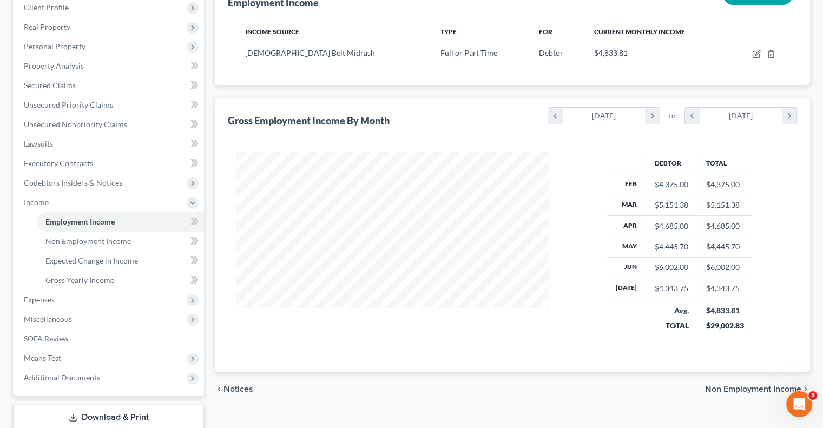
scroll to position [162, 0]
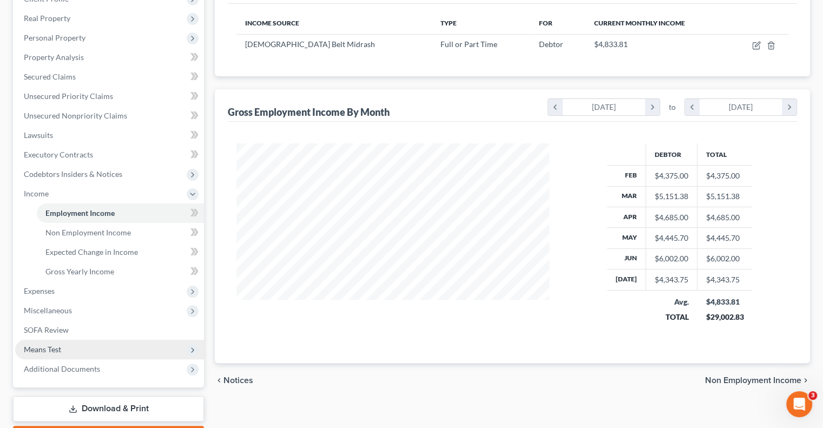
click at [65, 347] on span "Means Test" at bounding box center [109, 349] width 189 height 19
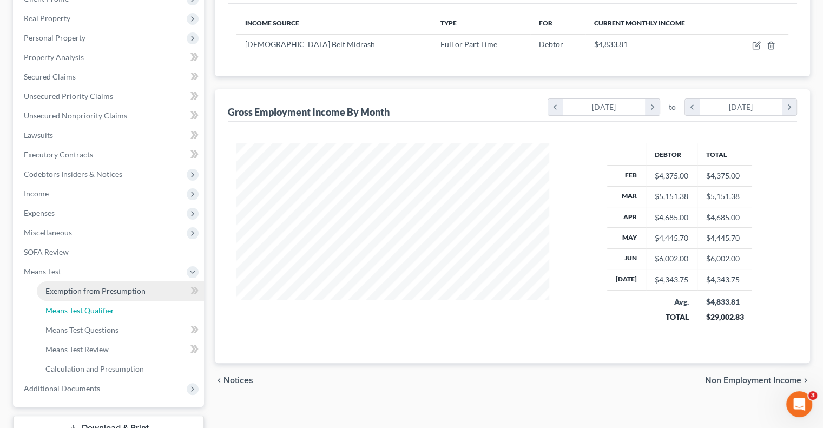
click at [93, 313] on span "Means Test Qualifier" at bounding box center [79, 310] width 69 height 9
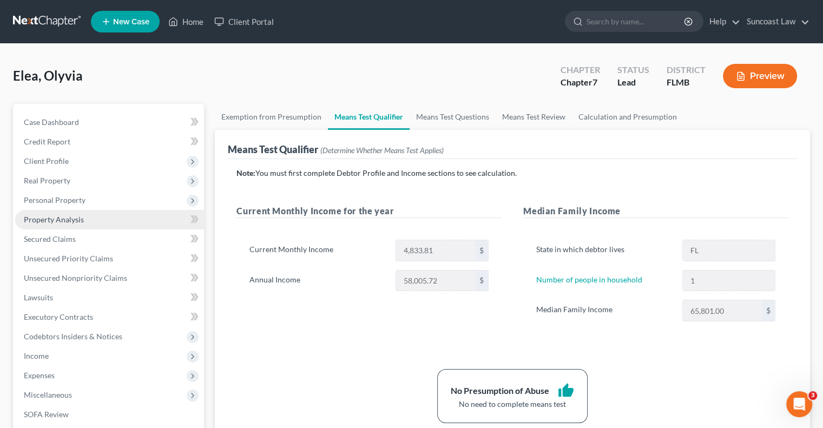
click at [66, 217] on span "Property Analysis" at bounding box center [54, 219] width 60 height 9
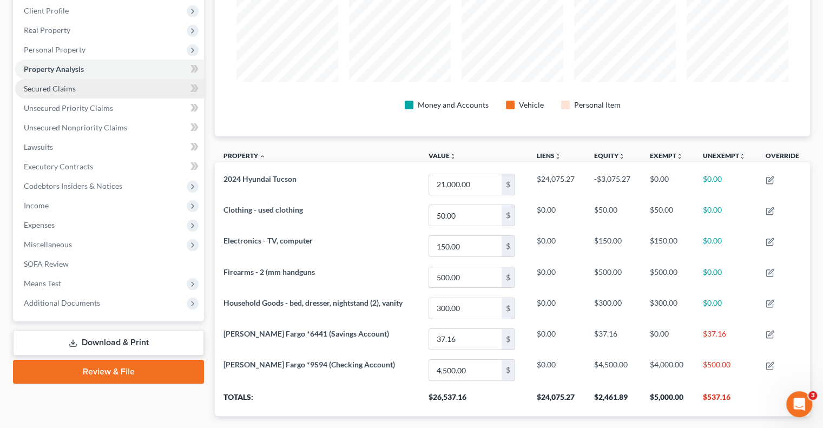
scroll to position [104, 0]
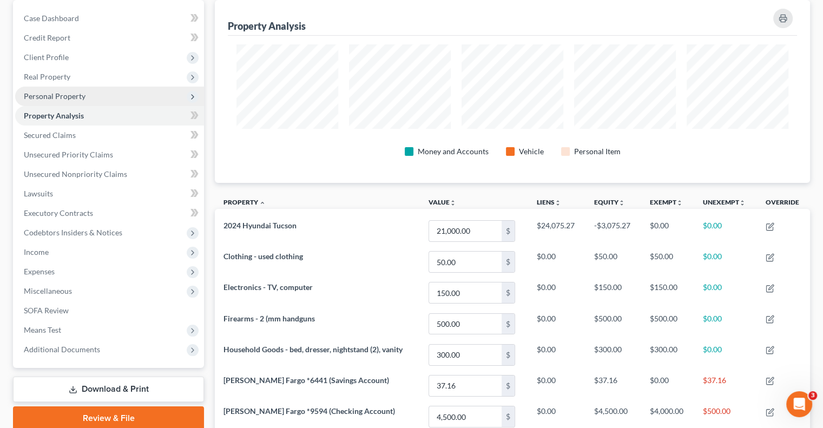
click at [65, 93] on span "Personal Property" at bounding box center [55, 95] width 62 height 9
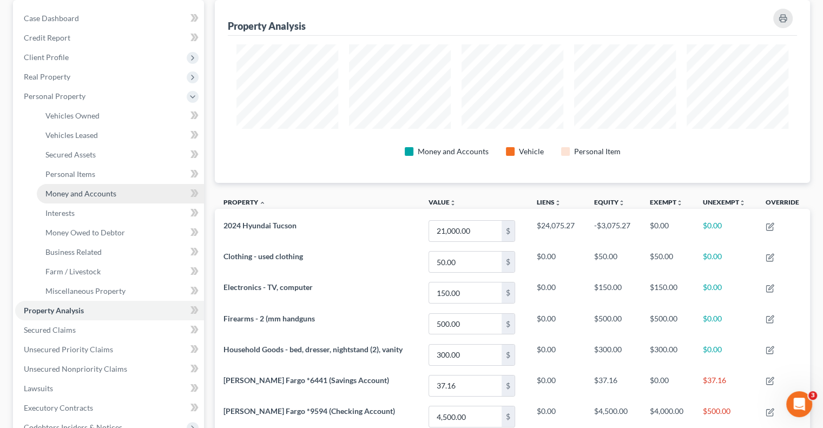
click at [98, 196] on span "Money and Accounts" at bounding box center [80, 193] width 71 height 9
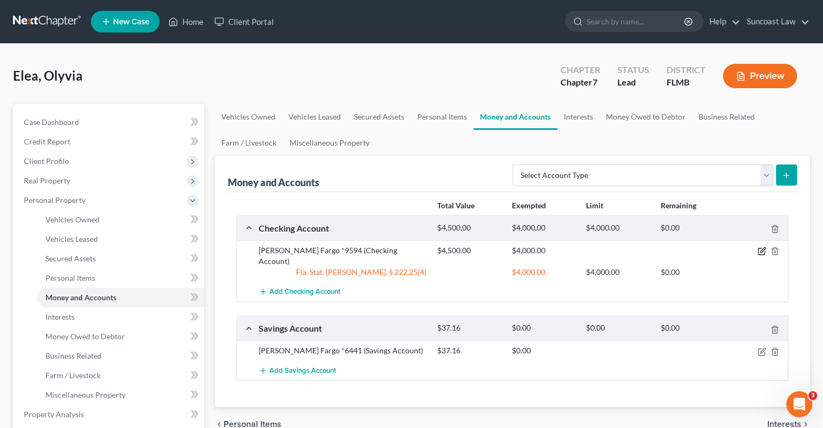
click at [761, 247] on icon "button" at bounding box center [762, 251] width 9 height 9
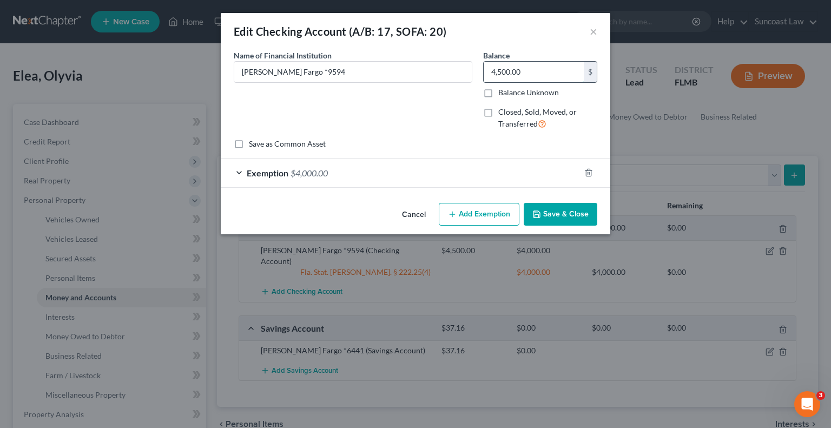
click at [535, 75] on input "4,500.00" at bounding box center [534, 72] width 100 height 21
type input "4,140.86"
click at [490, 214] on button "Add Exemption" at bounding box center [479, 214] width 81 height 23
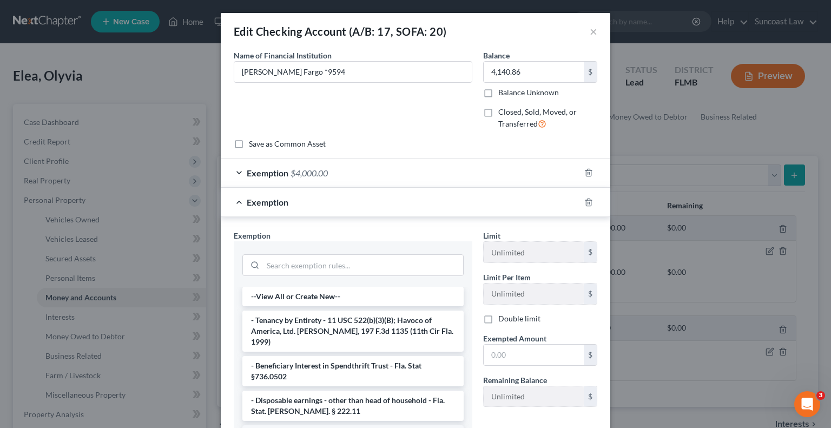
click at [335, 425] on li "1 - Personal property (any) - Fla. Const. Art.10, § 4(a) (2)" at bounding box center [353, 434] width 221 height 19
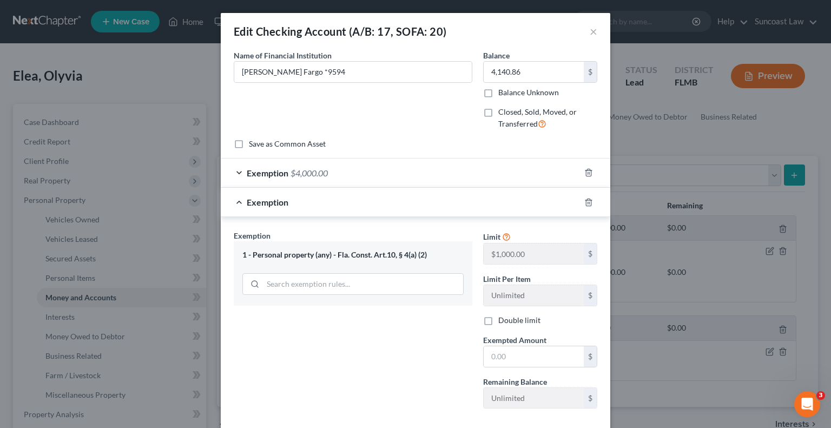
click at [335, 423] on div "Exemption Set must be selected for CA. Exemption * 1 - Personal property (any) …" at bounding box center [416, 321] width 390 height 209
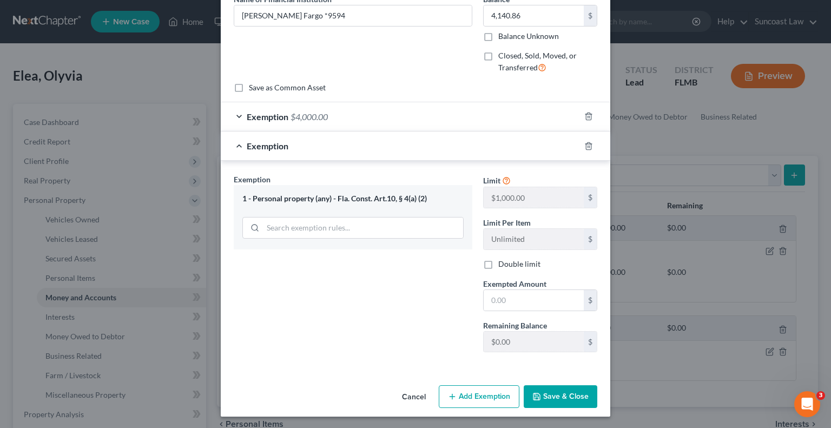
scroll to position [56, 0]
click at [585, 147] on icon "button" at bounding box center [589, 146] width 9 height 9
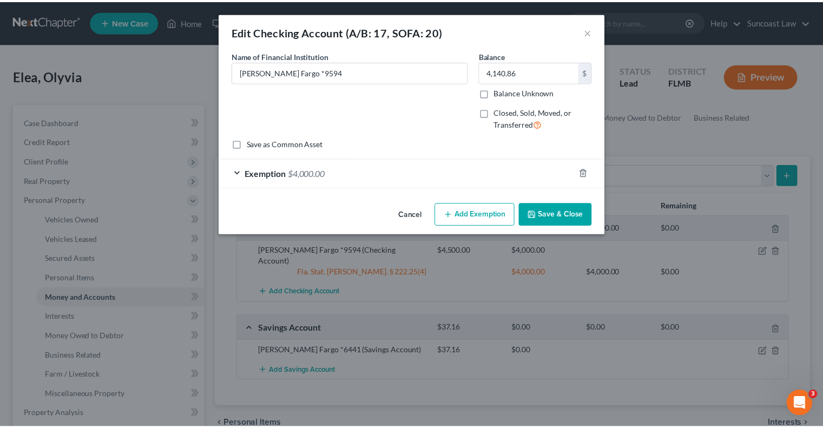
scroll to position [0, 0]
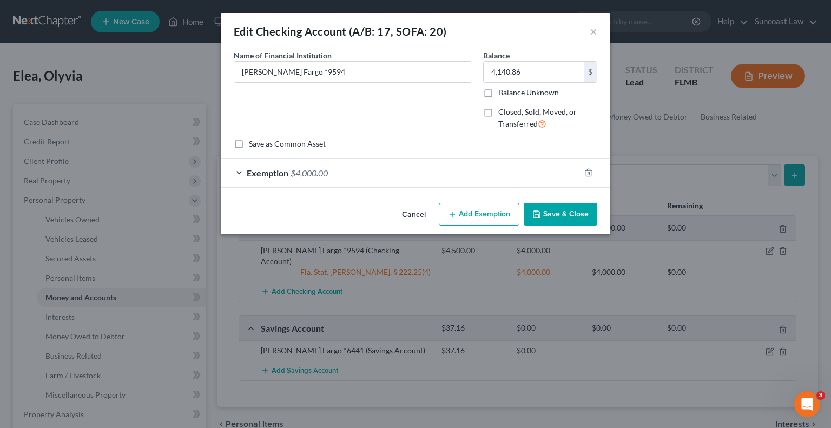
click at [566, 213] on button "Save & Close" at bounding box center [561, 214] width 74 height 23
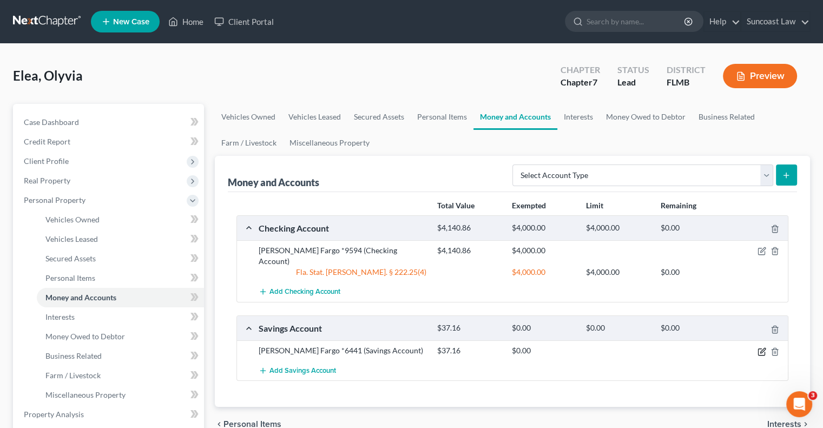
click at [762, 348] on icon "button" at bounding box center [762, 352] width 9 height 9
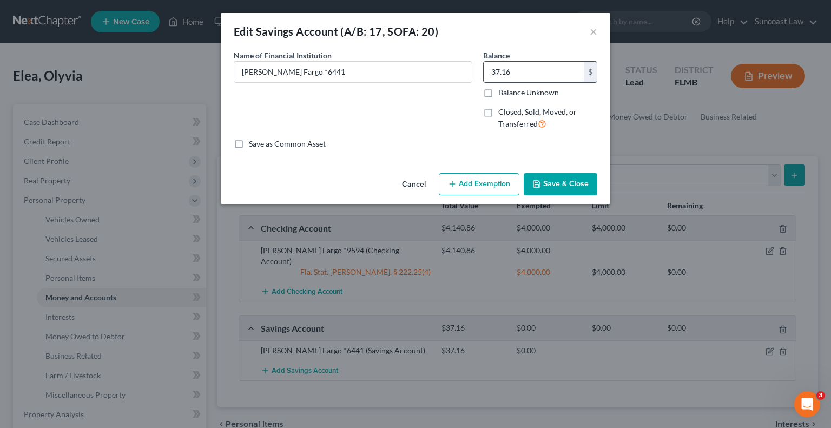
click at [541, 69] on input "37.16" at bounding box center [534, 72] width 100 height 21
type input "32.16"
click at [574, 181] on button "Save & Close" at bounding box center [561, 184] width 74 height 23
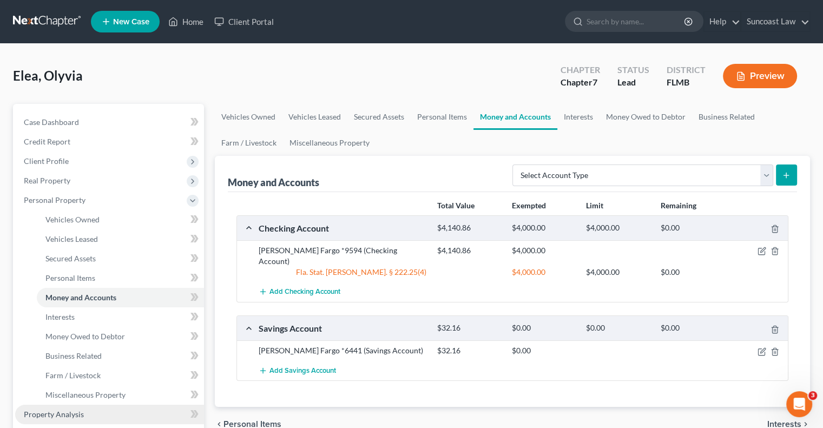
click at [75, 411] on span "Property Analysis" at bounding box center [54, 414] width 60 height 9
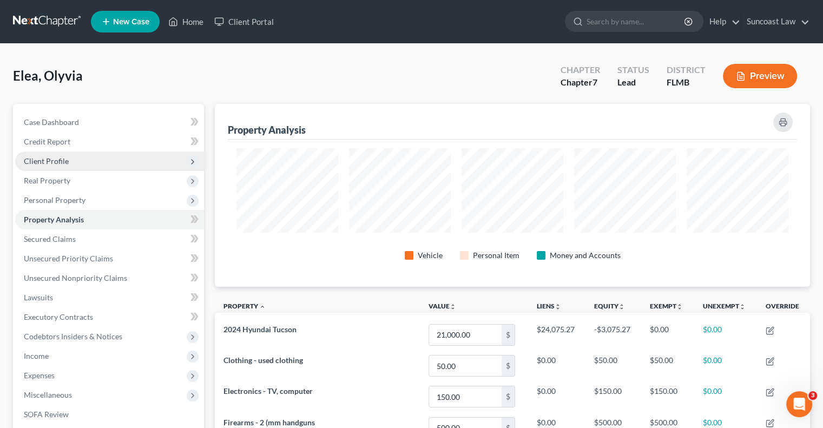
click at [48, 160] on span "Client Profile" at bounding box center [46, 160] width 45 height 9
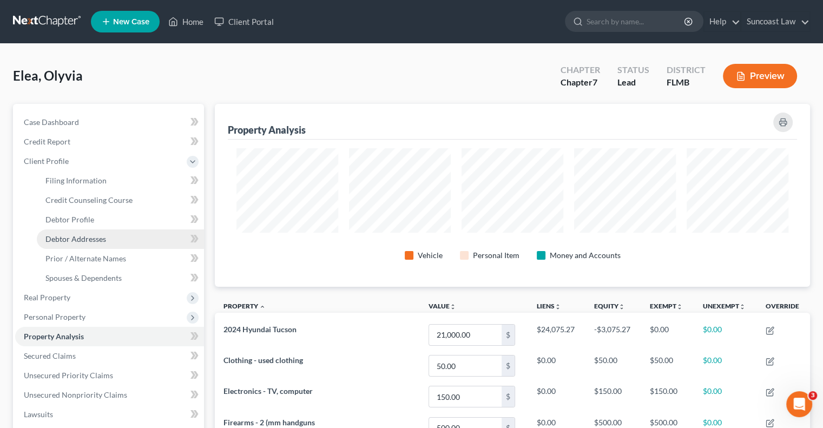
click at [91, 242] on span "Debtor Addresses" at bounding box center [75, 238] width 61 height 9
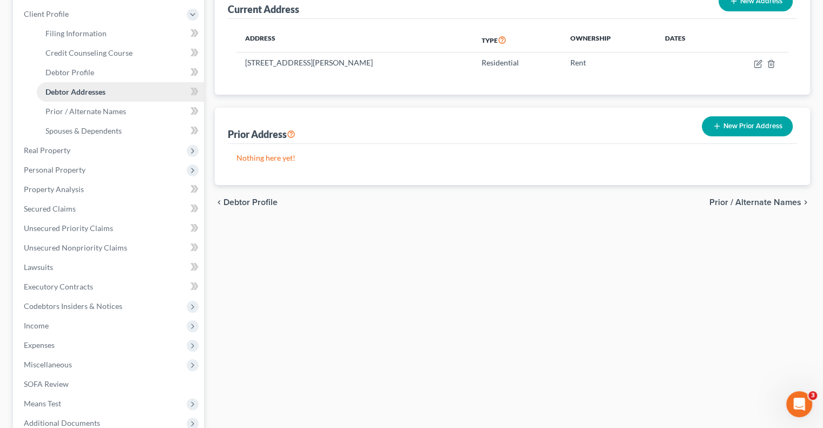
scroll to position [263, 0]
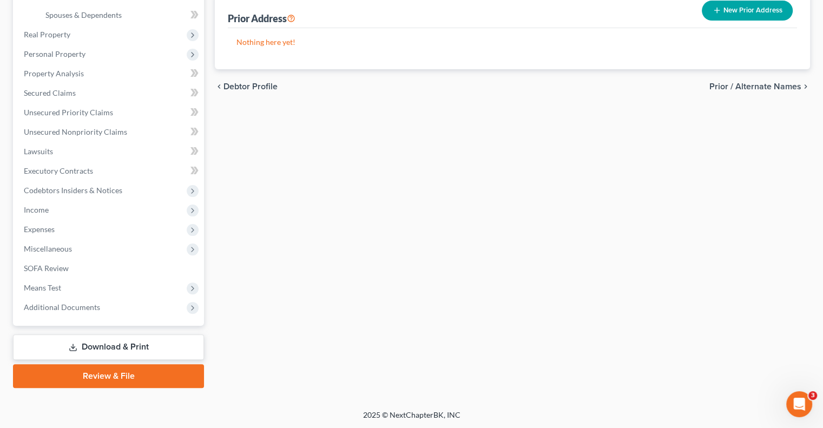
click at [126, 341] on link "Download & Print" at bounding box center [108, 347] width 191 height 25
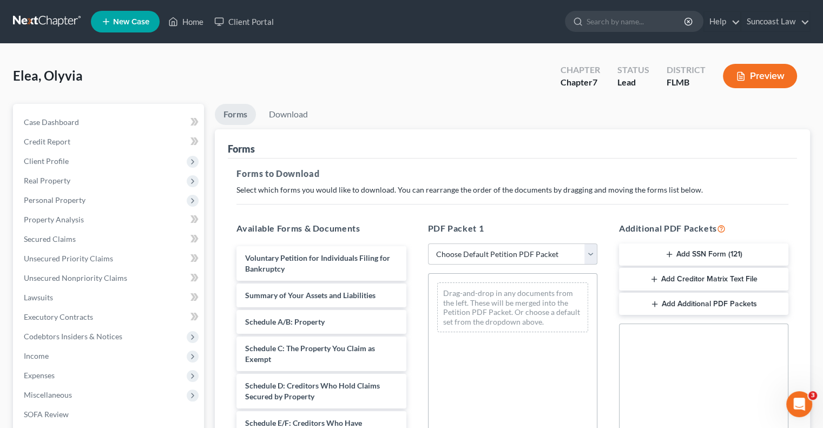
click at [505, 251] on select "Choose Default Petition PDF Packet Complete Bankruptcy Petition (all forms and …" at bounding box center [512, 255] width 169 height 22
select select "0"
click at [428, 244] on select "Choose Default Petition PDF Packet Complete Bankruptcy Petition (all forms and …" at bounding box center [512, 255] width 169 height 22
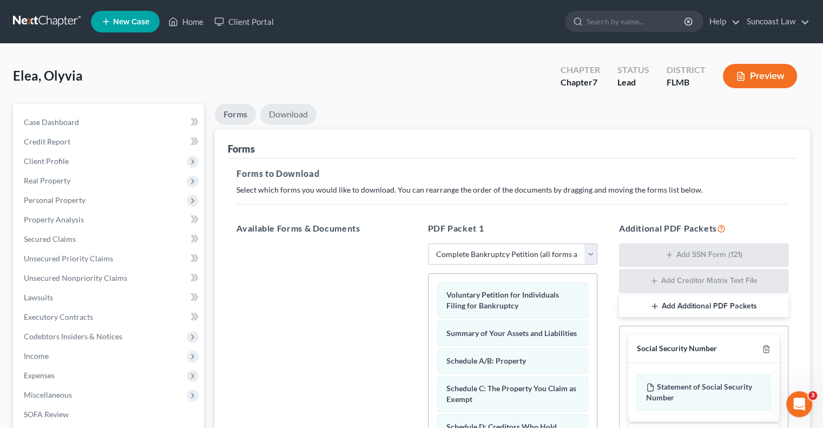
click at [297, 116] on link "Download" at bounding box center [288, 114] width 56 height 21
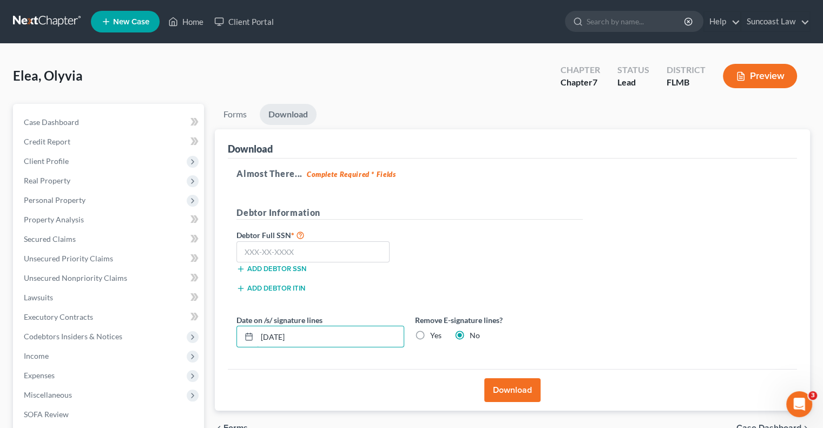
drag, startPoint x: 322, startPoint y: 338, endPoint x: 243, endPoint y: 324, distance: 80.2
click at [243, 324] on div "Date on /s/ signature lines [DATE]" at bounding box center [320, 331] width 179 height 33
type input "[DATE]"
click at [298, 247] on input "text" at bounding box center [313, 252] width 153 height 22
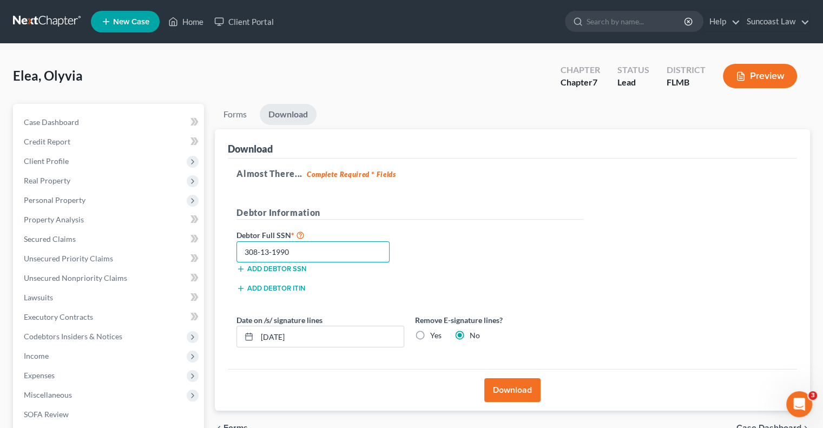
type input "308-13-1990"
click at [430, 332] on label "Yes" at bounding box center [435, 335] width 11 height 11
click at [435, 332] on input "Yes" at bounding box center [438, 333] width 7 height 7
radio input "true"
radio input "false"
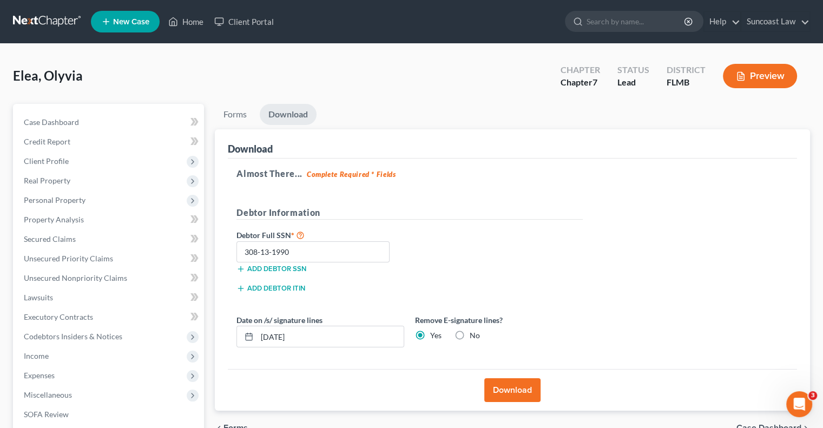
click at [510, 391] on button "Download" at bounding box center [512, 390] width 56 height 24
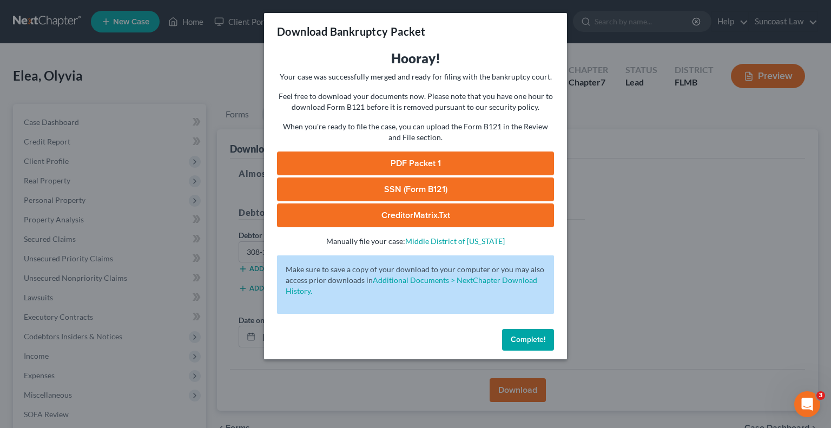
click at [476, 190] on link "SSN (Form B121)" at bounding box center [415, 190] width 277 height 24
click at [437, 162] on link "PDF Packet 1" at bounding box center [415, 164] width 277 height 24
click at [536, 335] on span "Complete!" at bounding box center [528, 339] width 35 height 9
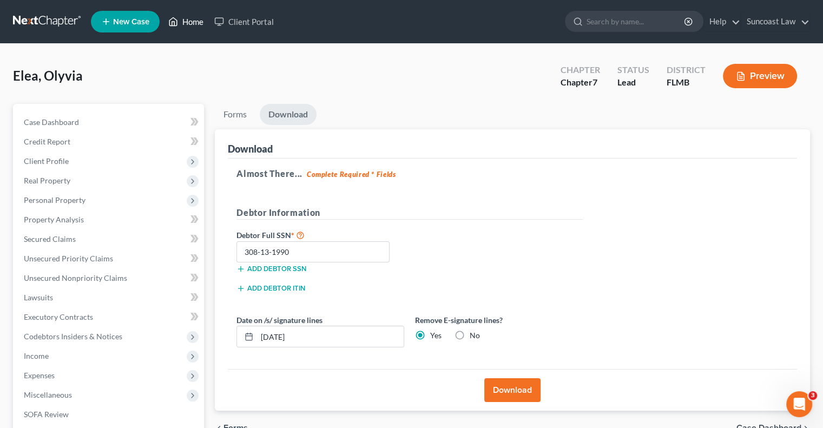
click at [183, 21] on link "Home" at bounding box center [186, 21] width 46 height 19
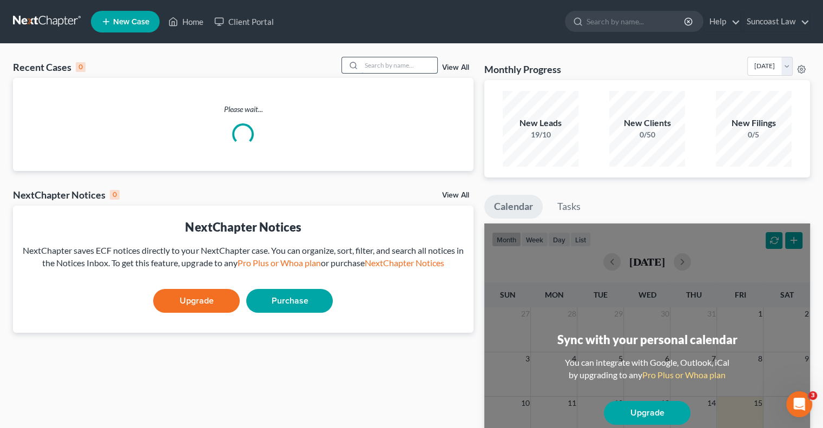
click at [388, 64] on input "search" at bounding box center [400, 65] width 76 height 16
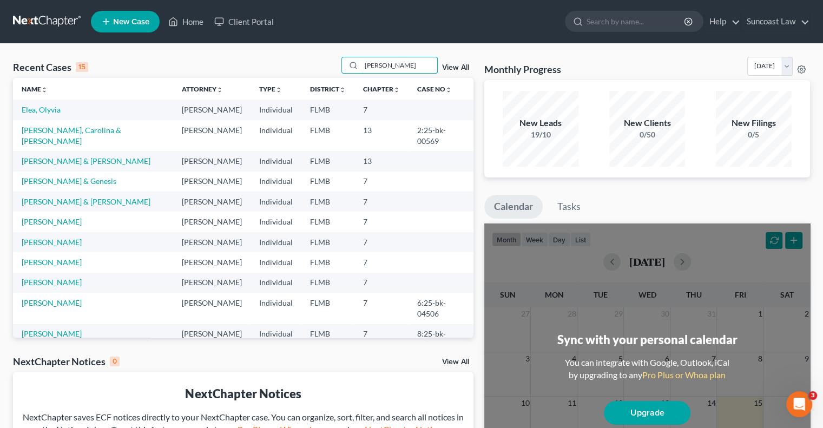
type input "[PERSON_NAME]"
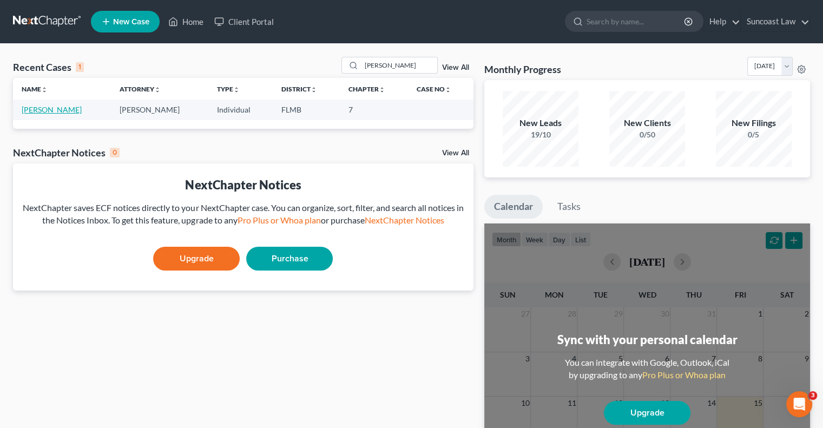
click at [54, 107] on link "[PERSON_NAME]" at bounding box center [52, 109] width 60 height 9
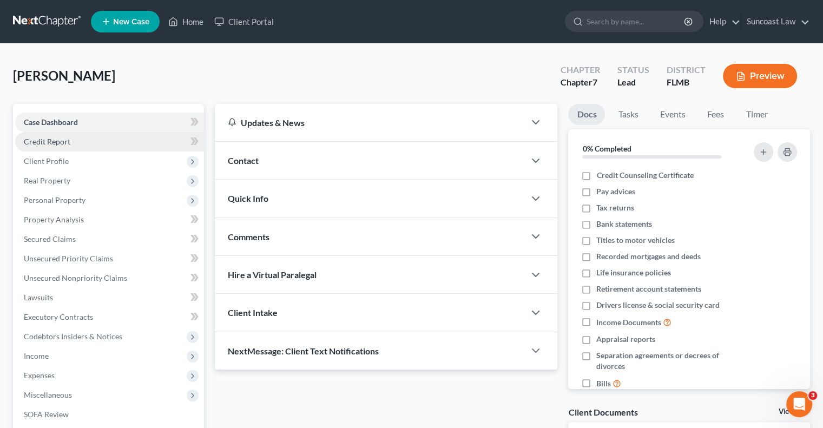
click at [63, 146] on link "Credit Report" at bounding box center [109, 141] width 189 height 19
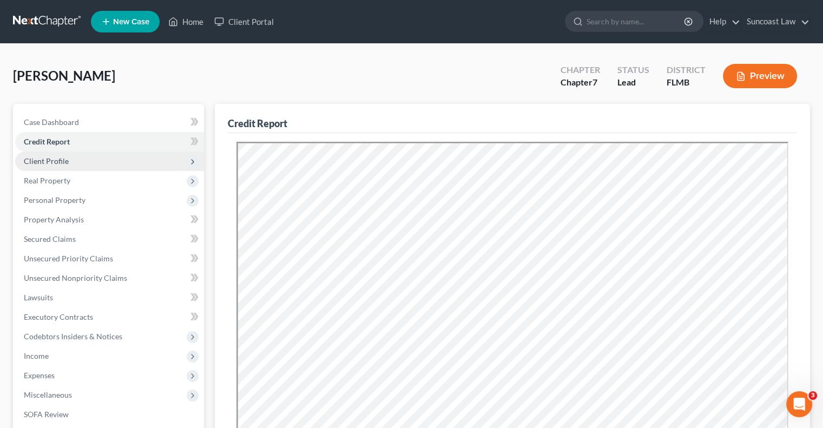
click at [56, 160] on span "Client Profile" at bounding box center [46, 160] width 45 height 9
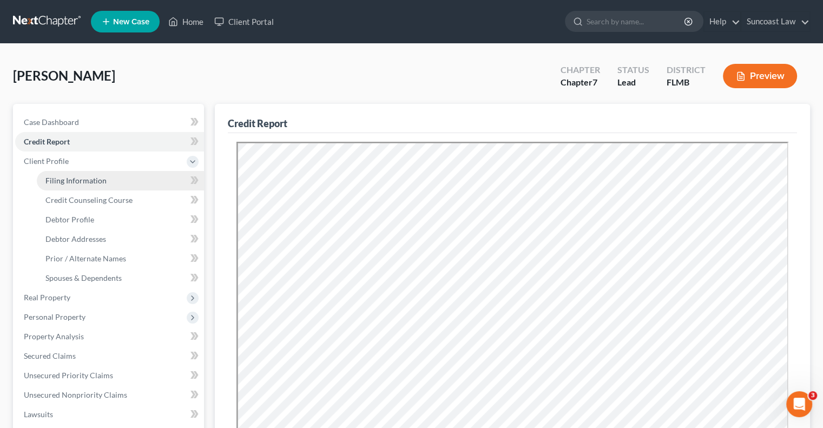
click at [121, 185] on link "Filing Information" at bounding box center [120, 180] width 167 height 19
select select "1"
select select "0"
select select "9"
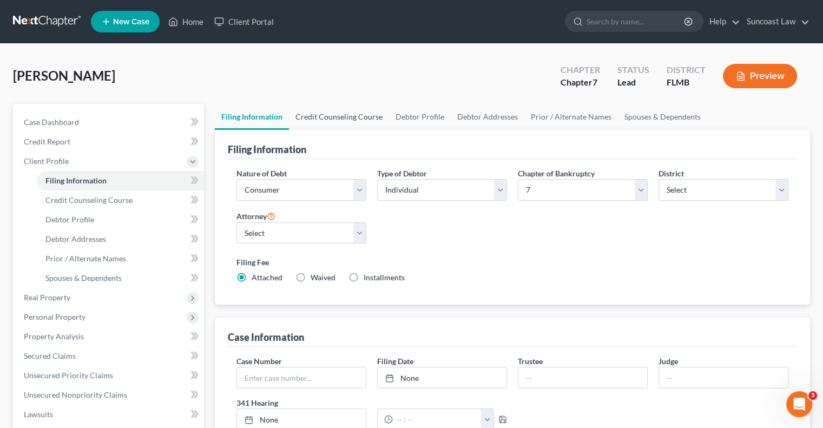
click at [320, 116] on link "Credit Counseling Course" at bounding box center [339, 117] width 100 height 26
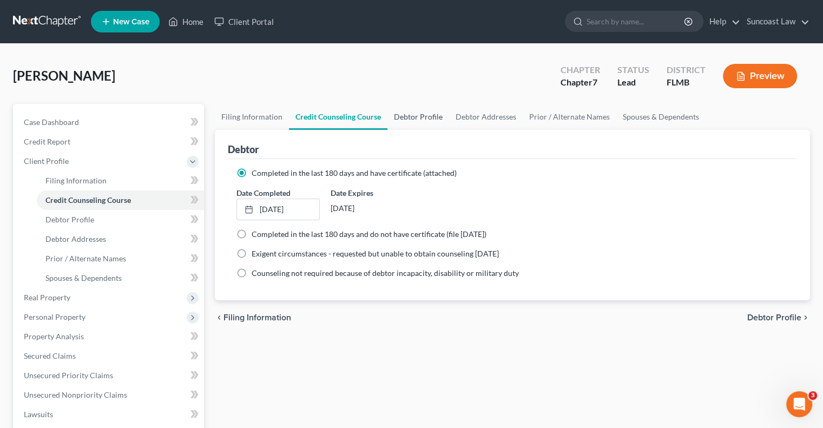
click at [426, 117] on link "Debtor Profile" at bounding box center [419, 117] width 62 height 26
select select "0"
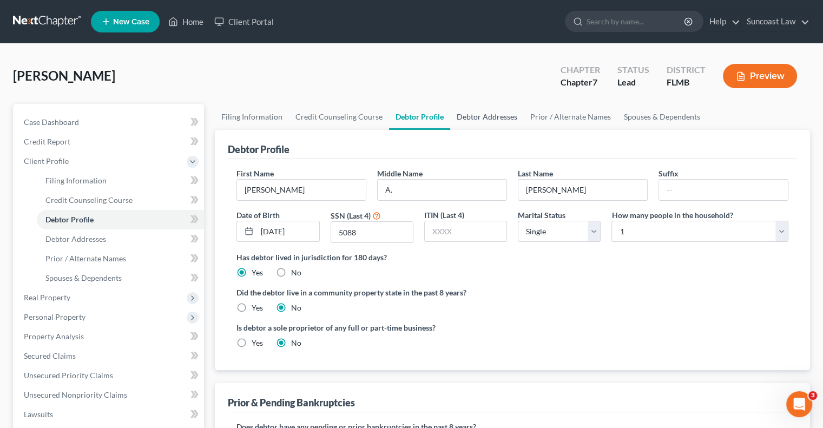
click at [491, 116] on link "Debtor Addresses" at bounding box center [487, 117] width 74 height 26
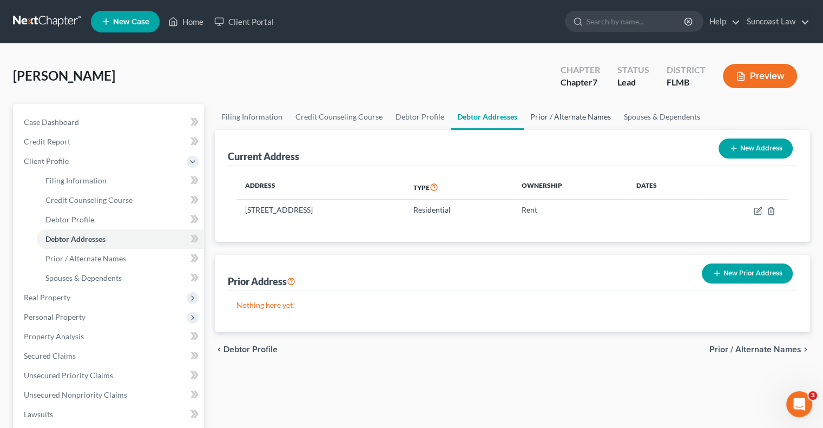
click at [580, 117] on link "Prior / Alternate Names" at bounding box center [571, 117] width 94 height 26
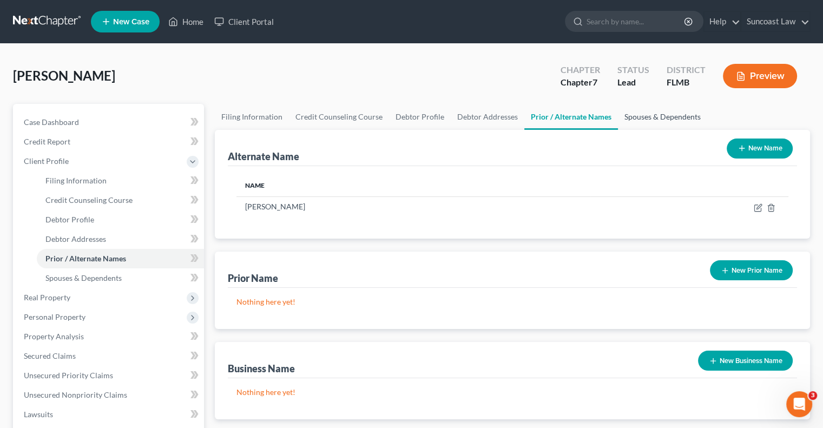
click at [671, 116] on link "Spouses & Dependents" at bounding box center [662, 117] width 89 height 26
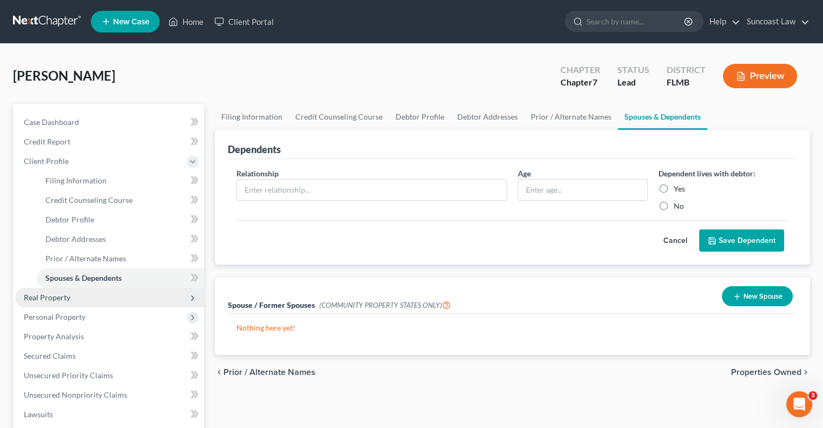
click at [43, 304] on span "Real Property" at bounding box center [109, 297] width 189 height 19
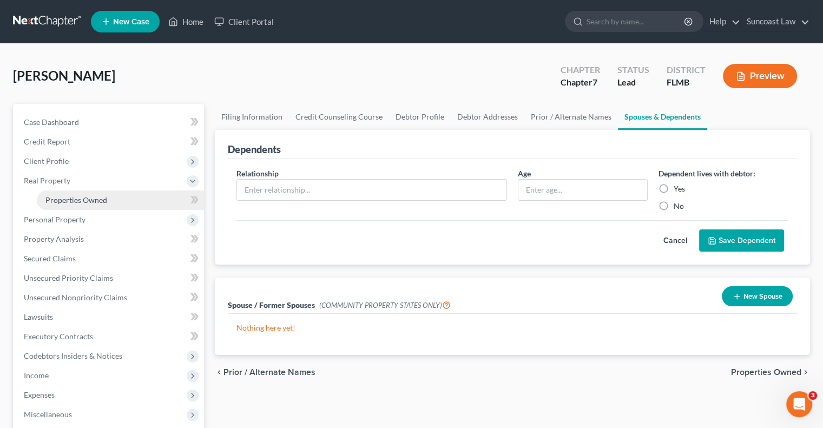
click at [69, 199] on span "Properties Owned" at bounding box center [76, 199] width 62 height 9
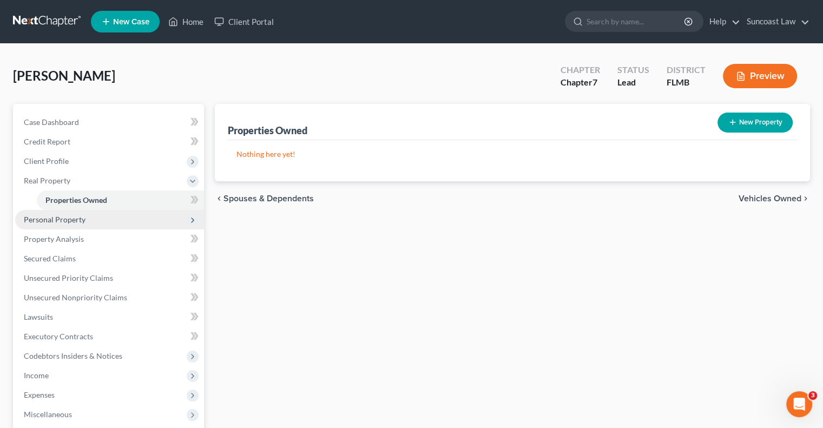
click at [72, 220] on span "Personal Property" at bounding box center [55, 219] width 62 height 9
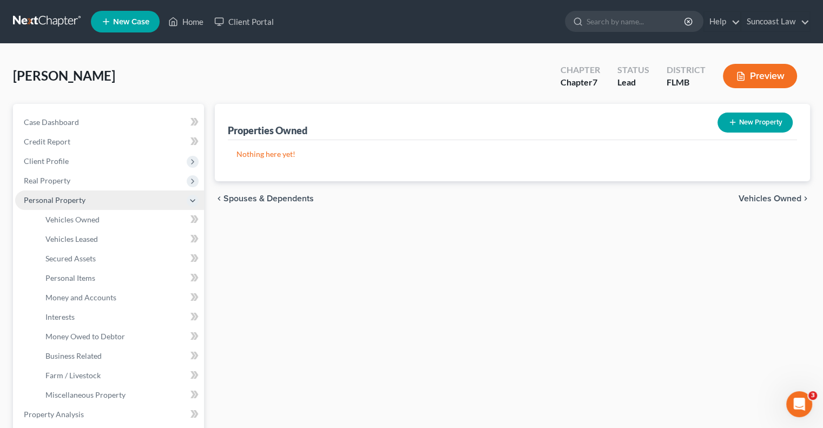
click at [68, 203] on span "Personal Property" at bounding box center [55, 199] width 62 height 9
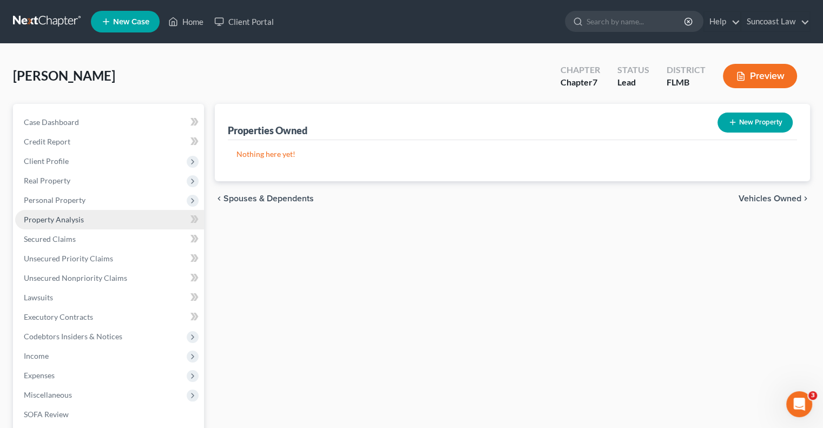
click at [63, 215] on span "Property Analysis" at bounding box center [54, 219] width 60 height 9
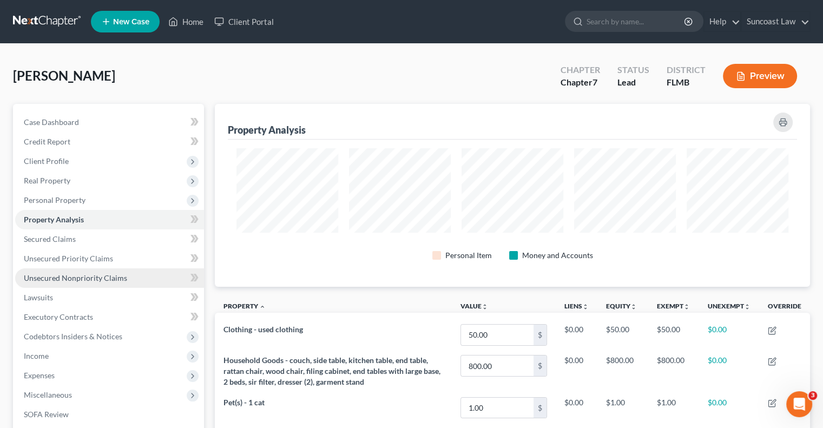
click at [90, 276] on span "Unsecured Nonpriority Claims" at bounding box center [75, 277] width 103 height 9
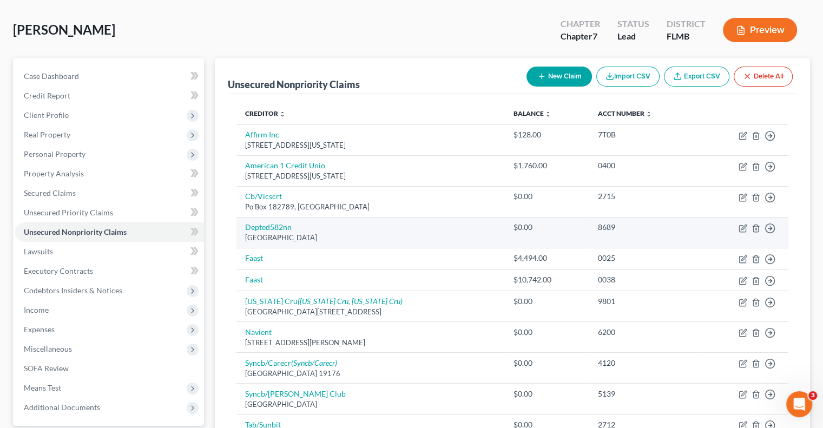
scroll to position [24, 0]
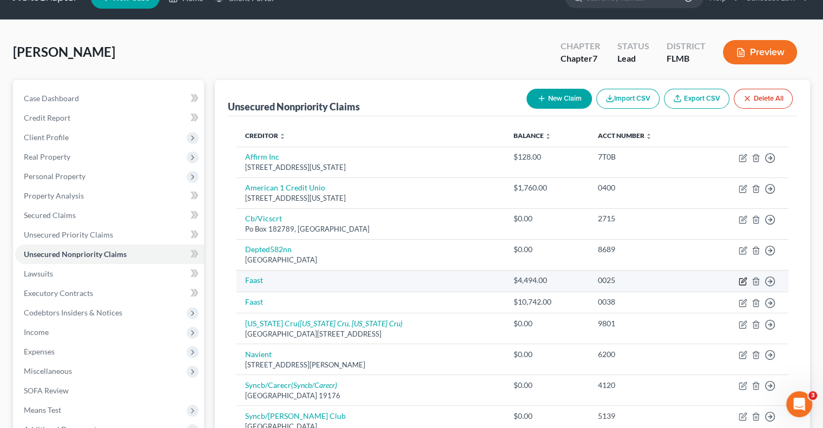
click at [741, 280] on icon "button" at bounding box center [743, 281] width 9 height 9
select select "0"
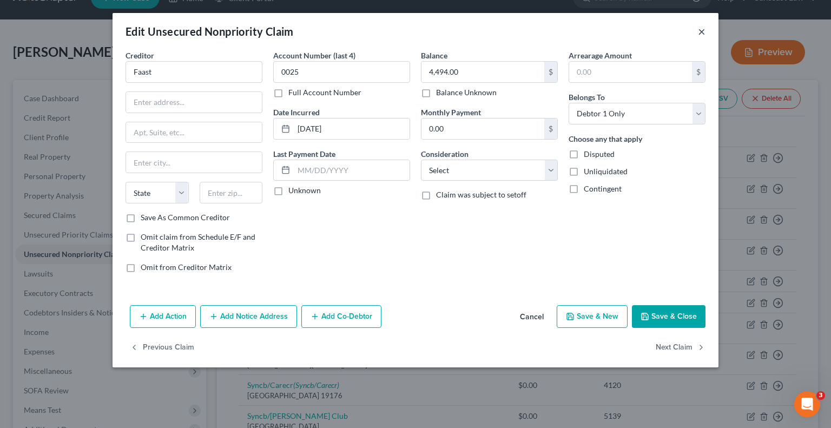
click at [703, 29] on button "×" at bounding box center [702, 31] width 8 height 13
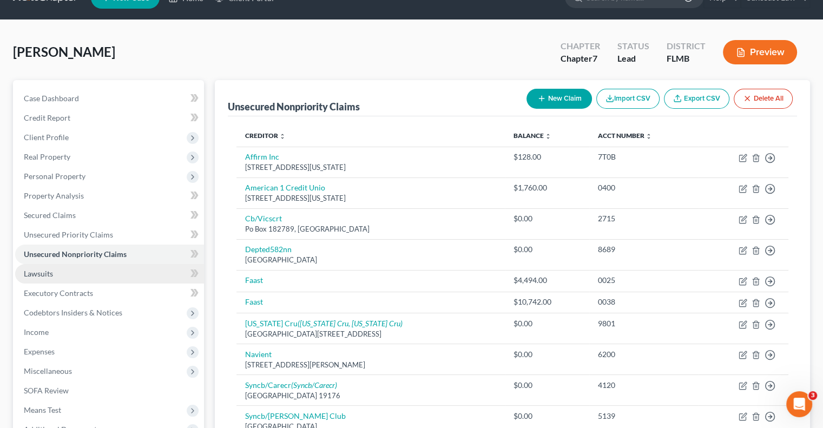
click at [65, 272] on link "Lawsuits" at bounding box center [109, 273] width 189 height 19
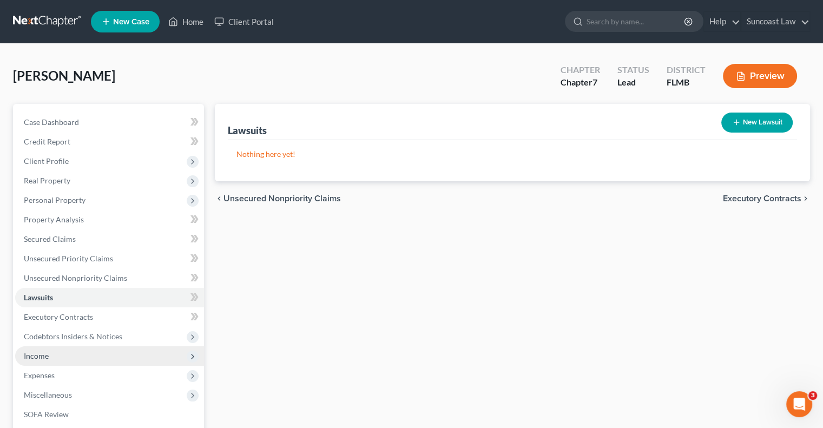
click at [48, 357] on span "Income" at bounding box center [109, 355] width 189 height 19
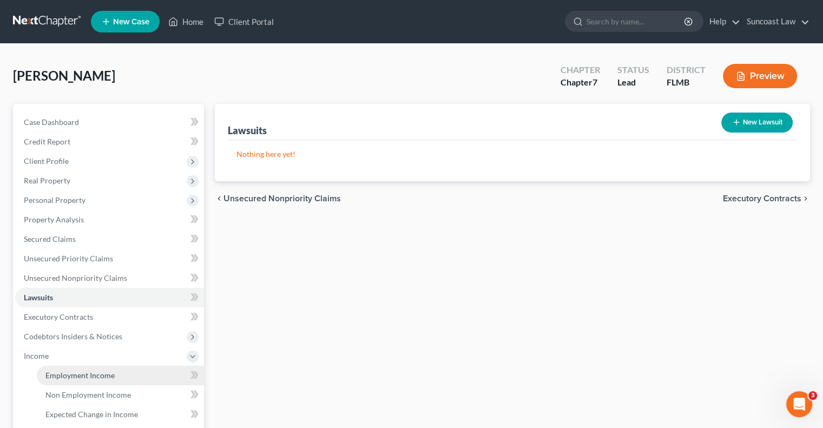
click at [87, 371] on span "Employment Income" at bounding box center [79, 375] width 69 height 9
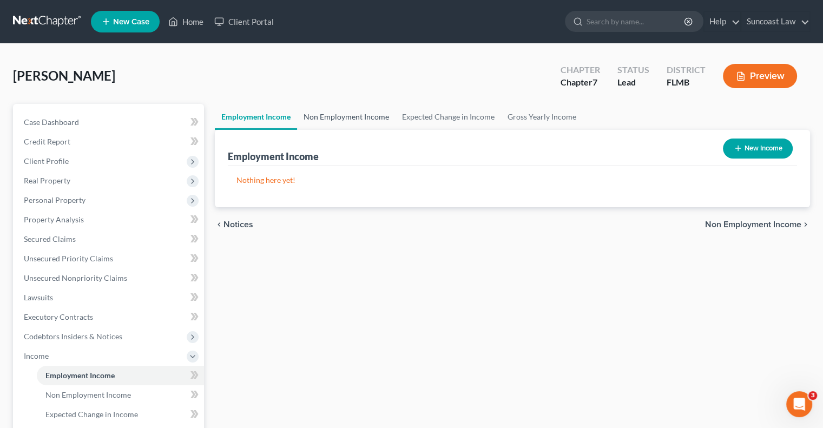
click at [346, 119] on link "Non Employment Income" at bounding box center [346, 117] width 99 height 26
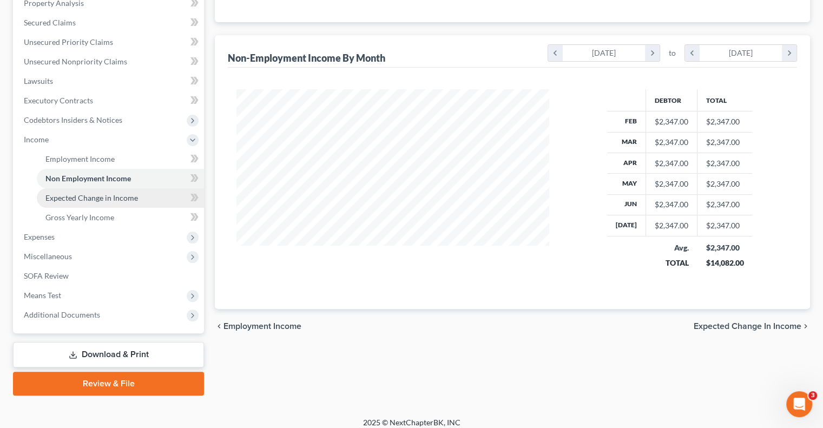
scroll to position [224, 0]
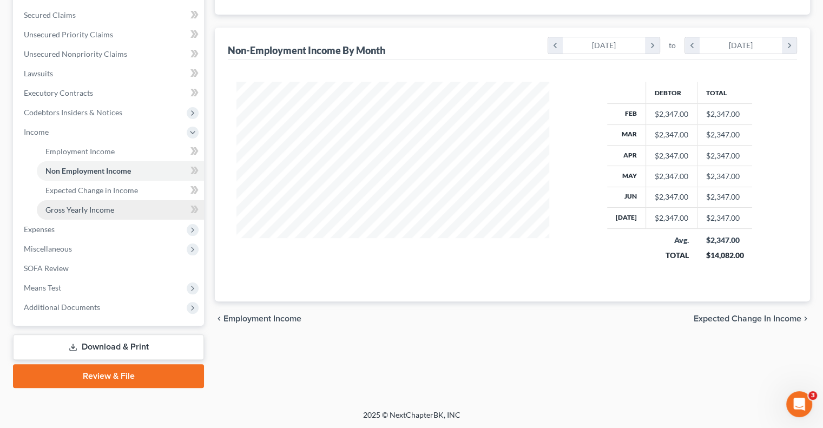
click at [86, 210] on span "Gross Yearly Income" at bounding box center [79, 209] width 69 height 9
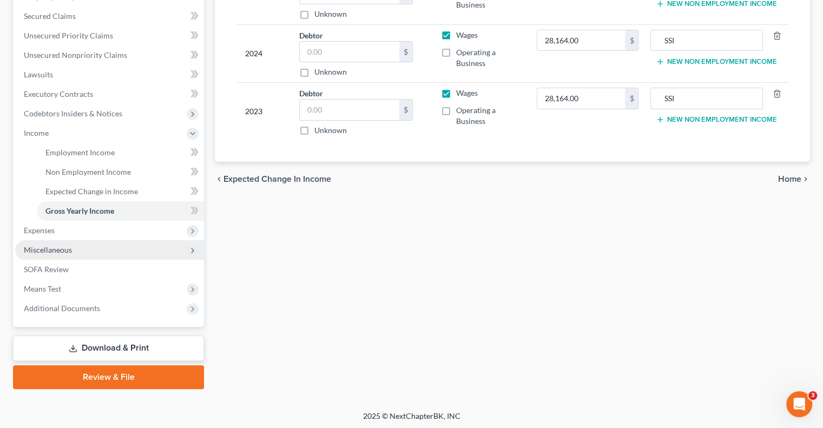
scroll to position [224, 0]
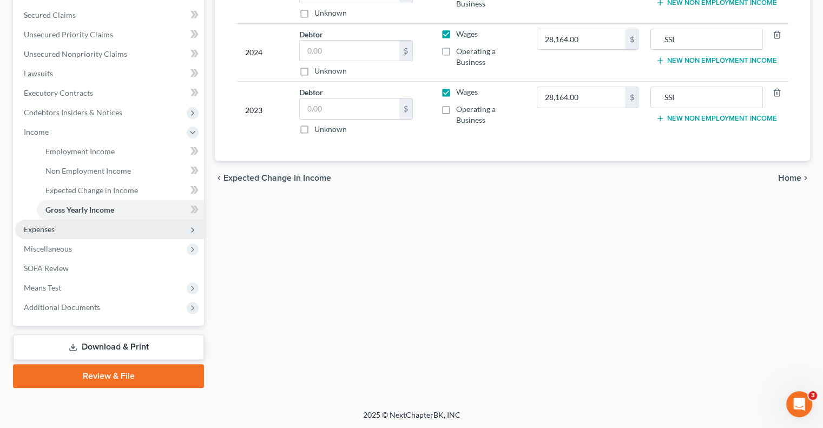
click at [63, 232] on span "Expenses" at bounding box center [109, 229] width 189 height 19
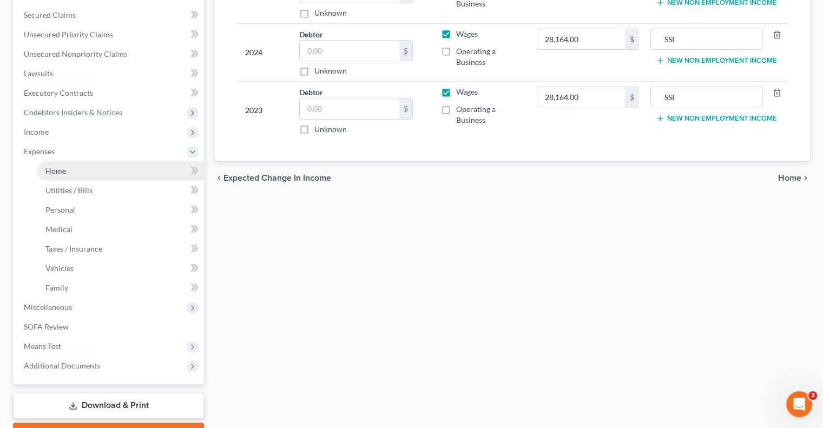
click at [61, 174] on span "Home" at bounding box center [55, 170] width 21 height 9
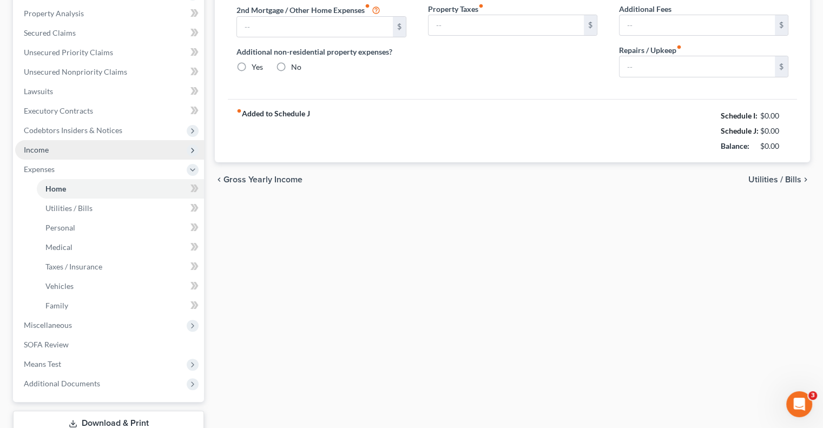
type input "672.00"
type input "0.00"
radio input "true"
type input "0.00"
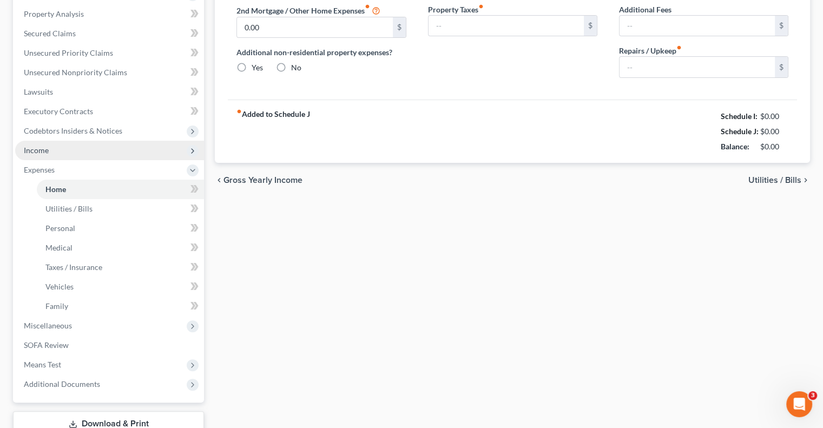
type input "0.00"
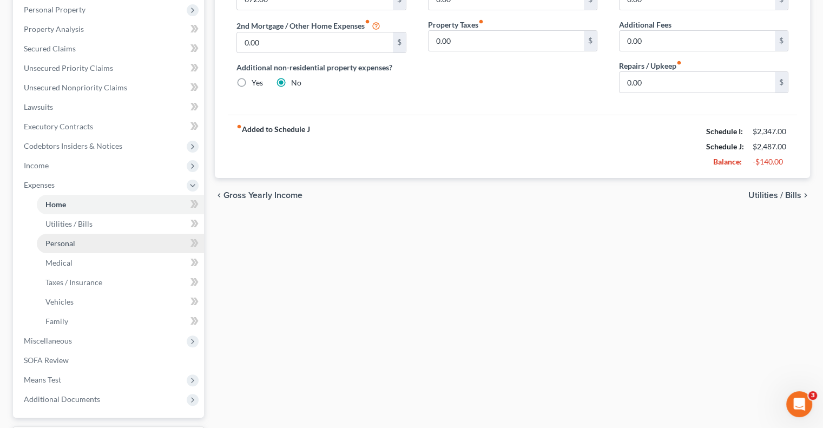
scroll to position [217, 0]
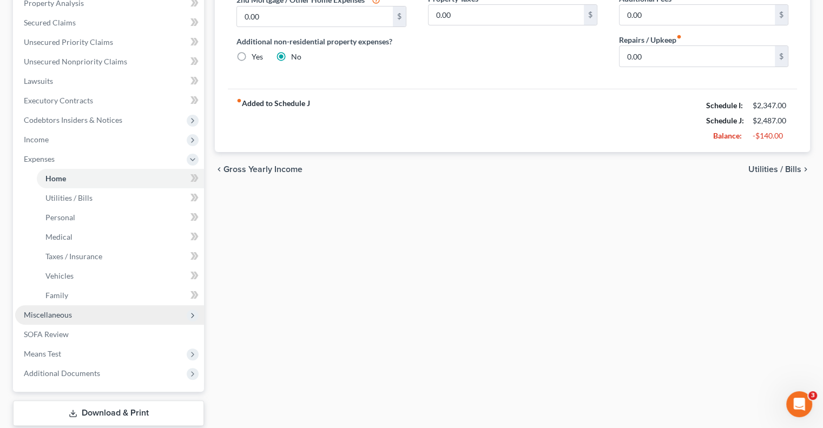
click at [68, 316] on span "Miscellaneous" at bounding box center [48, 314] width 48 height 9
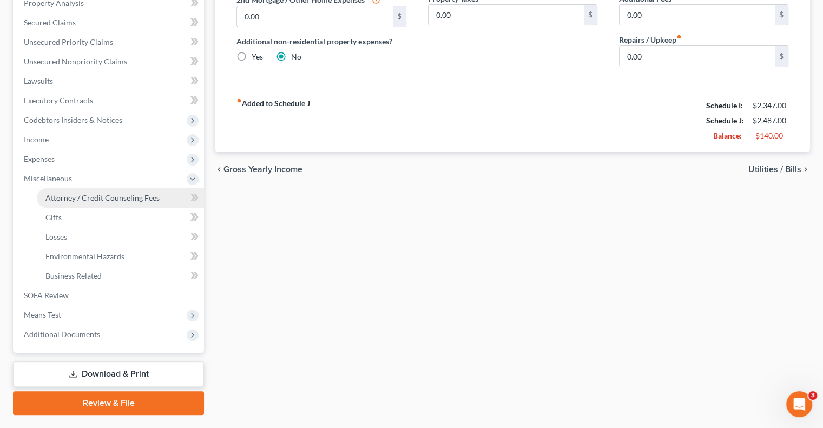
click at [113, 193] on span "Attorney / Credit Counseling Fees" at bounding box center [102, 197] width 114 height 9
select select "0"
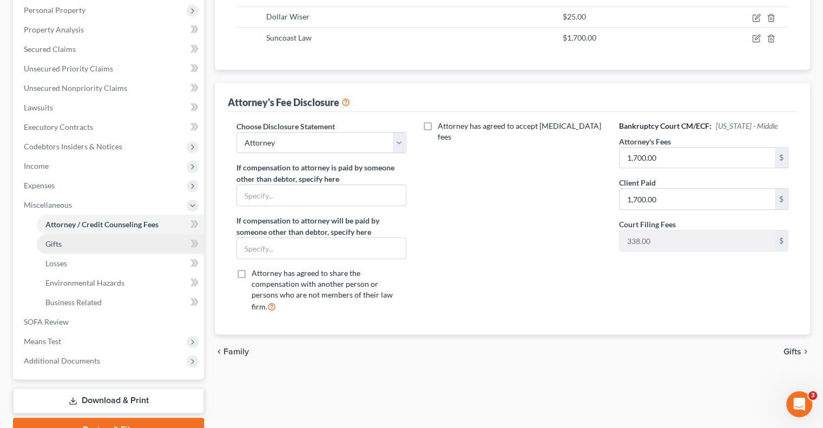
scroll to position [244, 0]
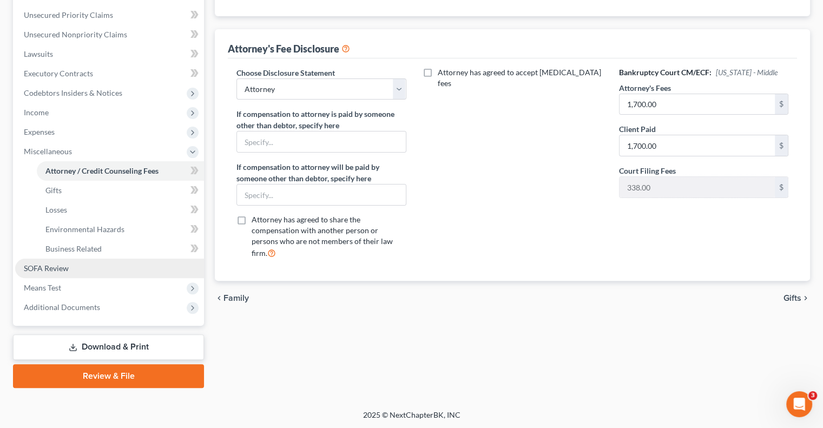
click at [60, 269] on span "SOFA Review" at bounding box center [46, 268] width 45 height 9
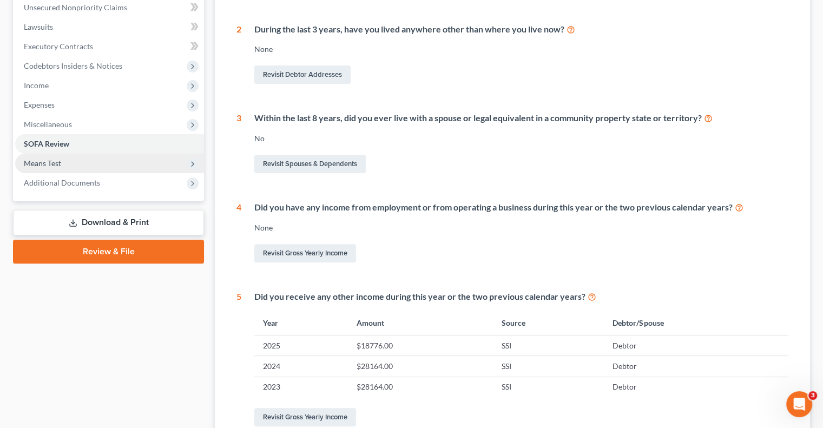
click at [56, 160] on span "Means Test" at bounding box center [42, 163] width 37 height 9
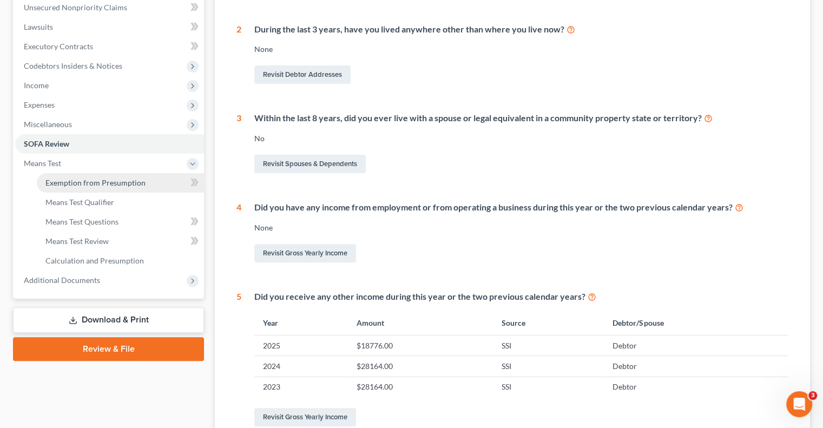
click at [93, 183] on span "Exemption from Presumption" at bounding box center [95, 182] width 100 height 9
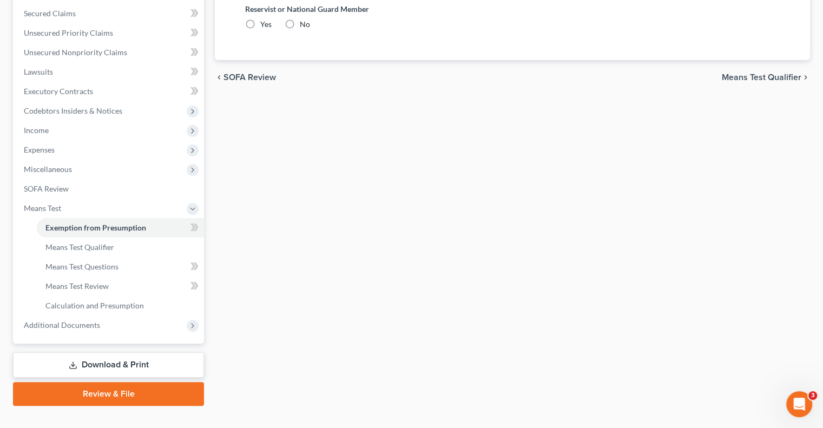
radio input "true"
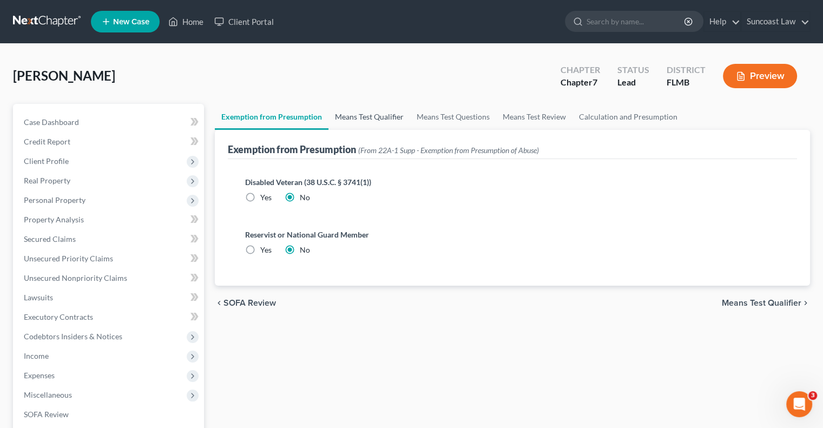
click at [371, 108] on link "Means Test Qualifier" at bounding box center [370, 117] width 82 height 26
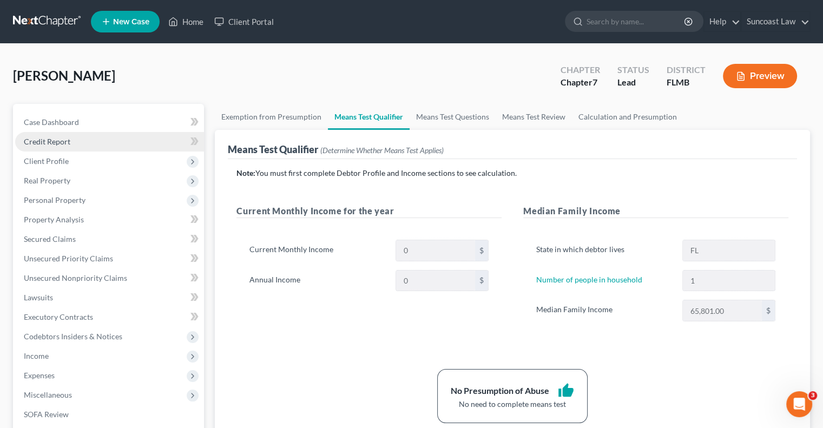
click at [48, 141] on span "Credit Report" at bounding box center [47, 141] width 47 height 9
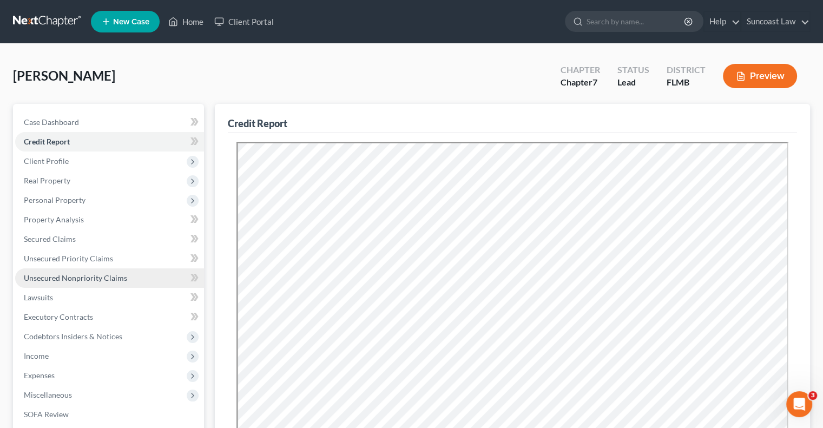
click at [96, 278] on span "Unsecured Nonpriority Claims" at bounding box center [75, 277] width 103 height 9
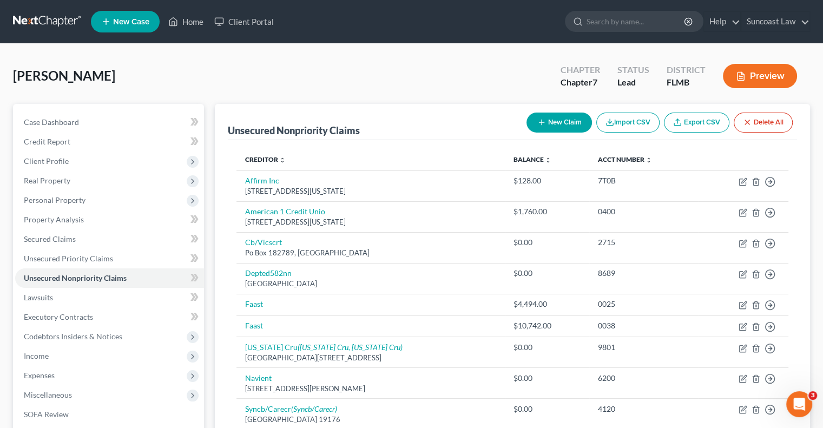
click at [556, 123] on button "New Claim" at bounding box center [559, 123] width 65 height 20
select select "0"
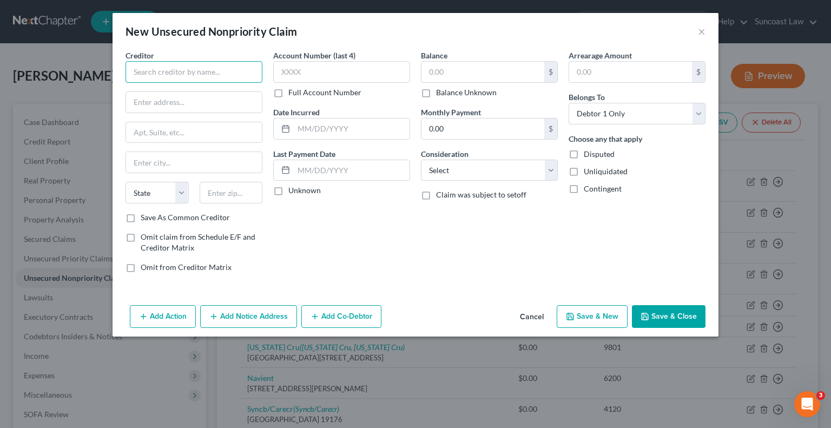
click at [187, 68] on input "text" at bounding box center [194, 72] width 137 height 22
paste input "American 1 Credit Union"
type input "American 1 Credit Union"
click at [226, 99] on input "text" at bounding box center [194, 102] width 136 height 21
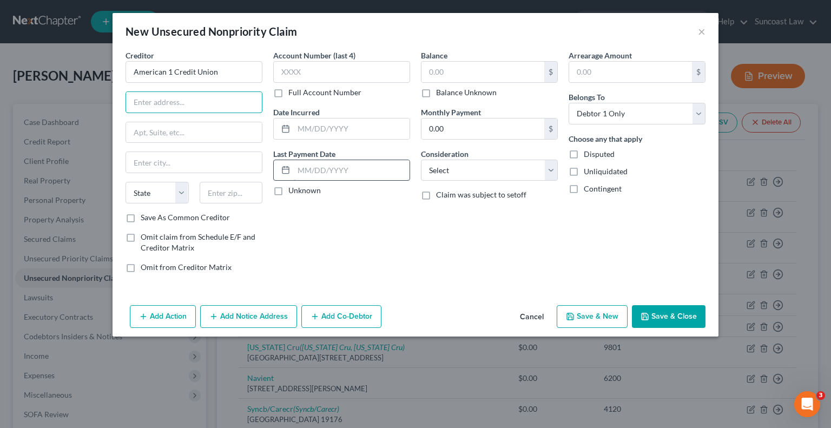
paste input "Attn: Bankruptcy"
type input "Attn: Bankruptcy"
click at [149, 132] on input "text" at bounding box center [194, 132] width 136 height 21
paste input "[STREET_ADDRESS][US_STATE]"
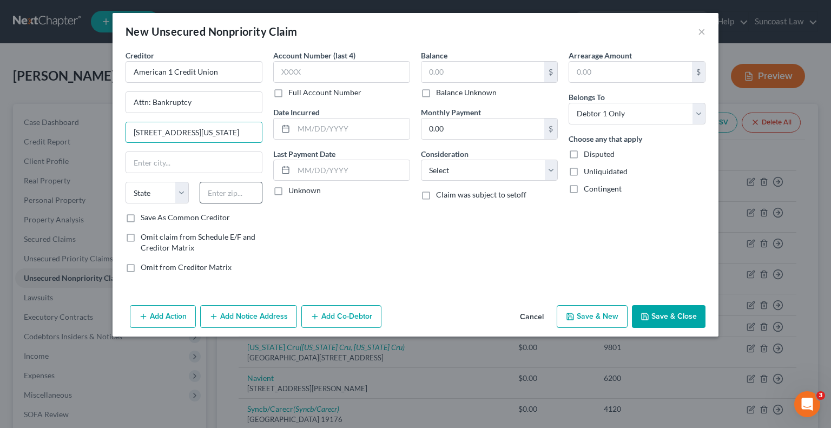
type input "[STREET_ADDRESS][US_STATE]"
click at [226, 185] on input "text" at bounding box center [231, 193] width 63 height 22
type input "49201"
type input "[PERSON_NAME]"
select select "23"
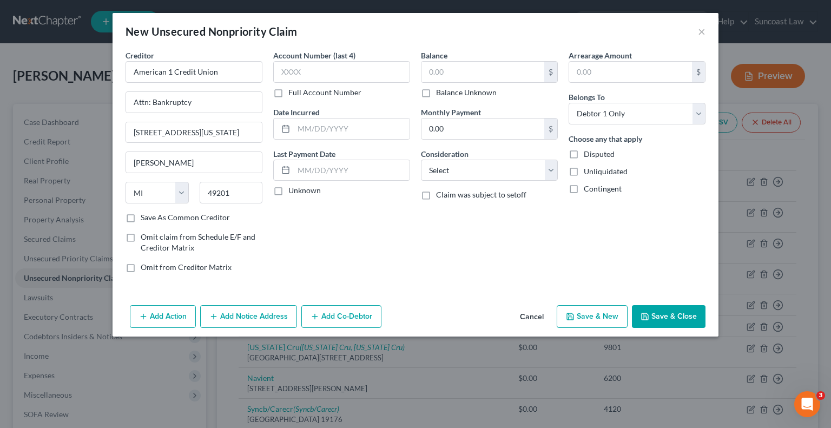
click at [289, 89] on label "Full Account Number" at bounding box center [325, 92] width 73 height 11
click at [293, 89] on input "Full Account Number" at bounding box center [296, 90] width 7 height 7
drag, startPoint x: 336, startPoint y: 71, endPoint x: 348, endPoint y: 71, distance: 12.5
click at [336, 71] on input "text" at bounding box center [341, 72] width 137 height 22
paste input "2672750001"
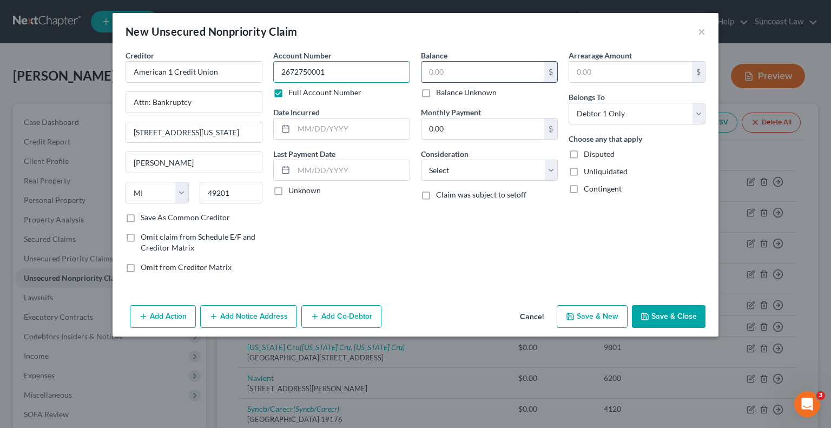
type input "2672750001"
click at [481, 77] on input "text" at bounding box center [483, 72] width 123 height 21
type input "14,233"
click at [673, 319] on button "Save & Close" at bounding box center [669, 316] width 74 height 23
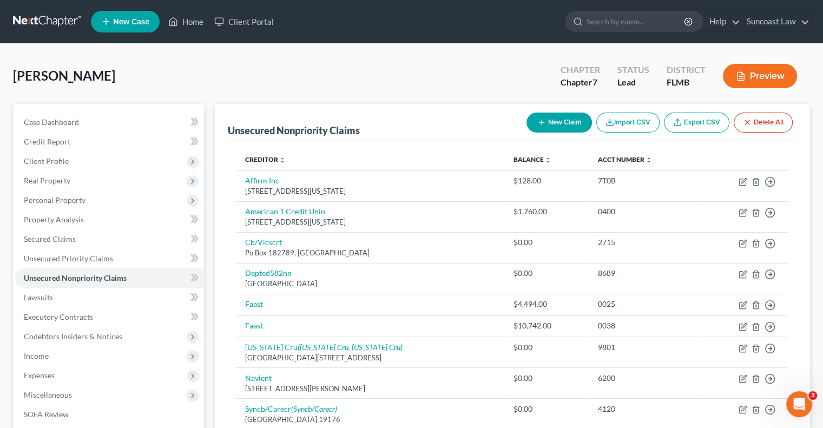
click at [581, 121] on button "New Claim" at bounding box center [559, 123] width 65 height 20
select select "0"
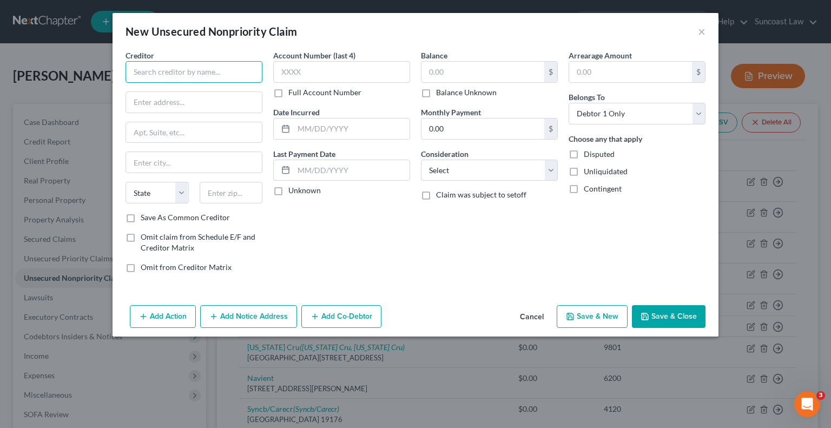
click at [231, 68] on input "text" at bounding box center [194, 72] width 137 height 22
paste input "Crdt Vision"
type input "Crdt Vision"
click at [289, 89] on label "Full Account Number" at bounding box center [325, 92] width 73 height 11
click at [293, 89] on input "Full Account Number" at bounding box center [296, 90] width 7 height 7
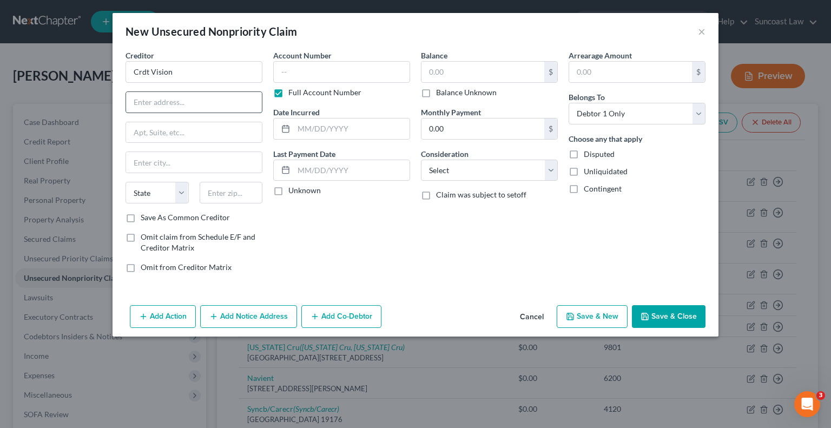
click at [232, 94] on input "text" at bounding box center [194, 102] width 136 height 21
paste input "[STREET_ADDRESS]"
type input "[STREET_ADDRESS]"
drag, startPoint x: 230, startPoint y: 191, endPoint x: 239, endPoint y: 188, distance: 10.0
click at [230, 189] on input "text" at bounding box center [231, 193] width 63 height 22
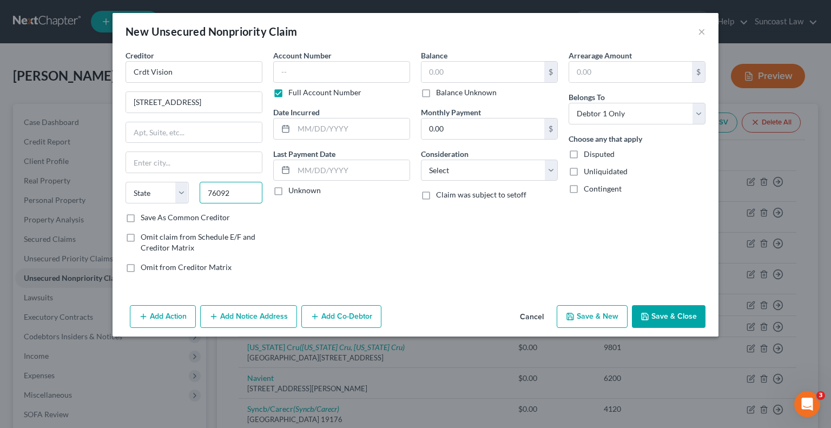
type input "76092"
type input "Southlake"
select select "45"
drag, startPoint x: 315, startPoint y: 70, endPoint x: 364, endPoint y: 83, distance: 50.8
click at [314, 70] on input "text" at bounding box center [341, 72] width 137 height 22
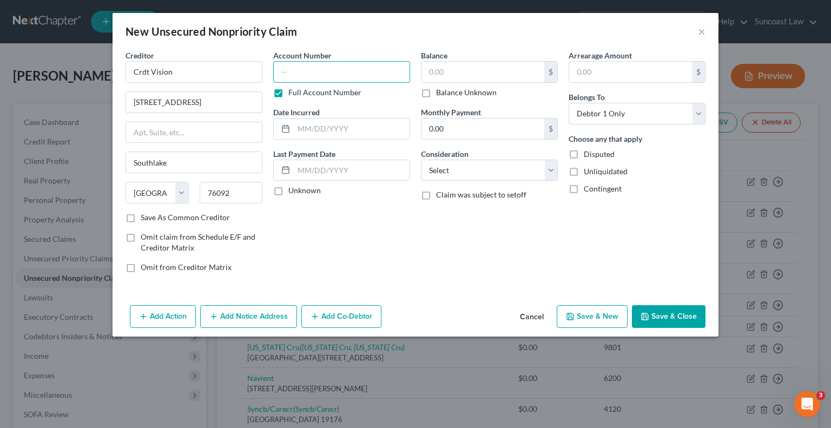
paste input "D401555N1"
type input "D401555N1"
click at [434, 68] on input "text" at bounding box center [483, 72] width 123 height 21
click at [658, 316] on button "Save & Close" at bounding box center [669, 316] width 74 height 23
type input "408.00"
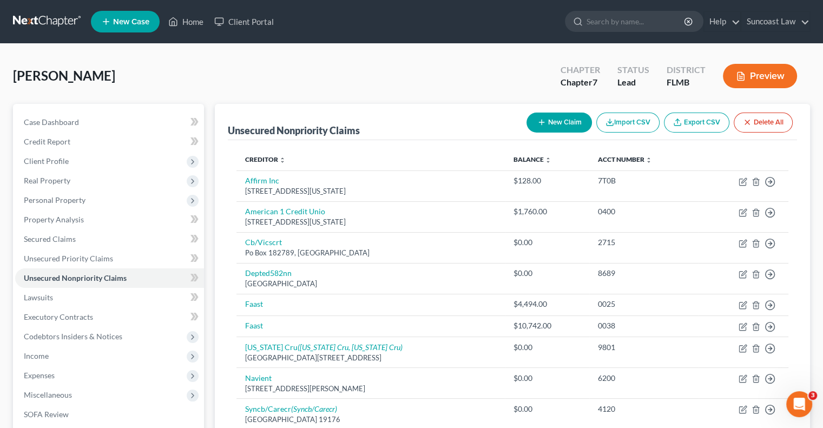
click at [542, 124] on icon "button" at bounding box center [542, 122] width 9 height 9
select select "0"
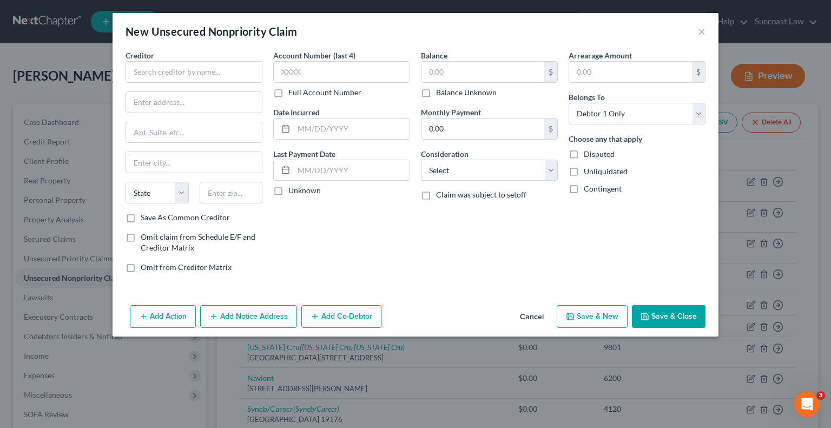
click at [289, 95] on label "Full Account Number" at bounding box center [325, 92] width 73 height 11
click at [293, 94] on input "Full Account Number" at bounding box center [296, 90] width 7 height 7
click at [193, 73] on input "text" at bounding box center [194, 72] width 137 height 22
paste input "Credit Collection Services"
type input "Credit Collection Services"
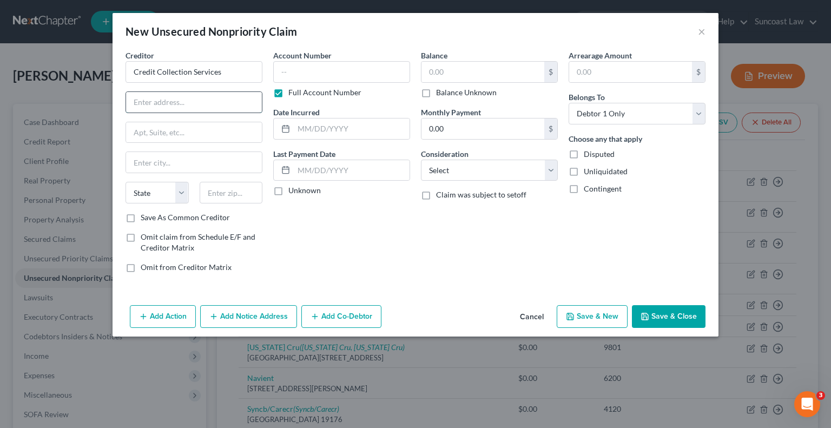
drag, startPoint x: 180, startPoint y: 103, endPoint x: 188, endPoint y: 109, distance: 10.1
click at [180, 103] on input "text" at bounding box center [194, 102] width 136 height 21
type input "Attn: Bankruptcy"
click at [206, 132] on input "text" at bounding box center [194, 132] width 136 height 21
paste input "[STREET_ADDRESS]"
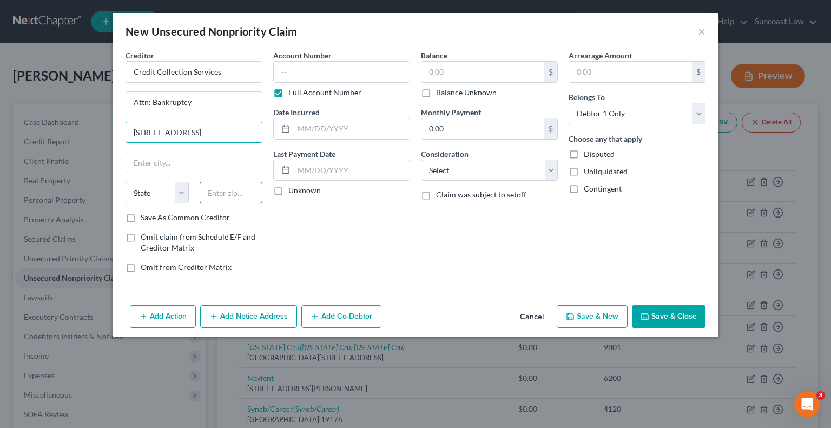
type input "[STREET_ADDRESS]"
click at [227, 195] on input "text" at bounding box center [231, 193] width 63 height 22
type input "02062"
type input "[PERSON_NAME]"
select select "22"
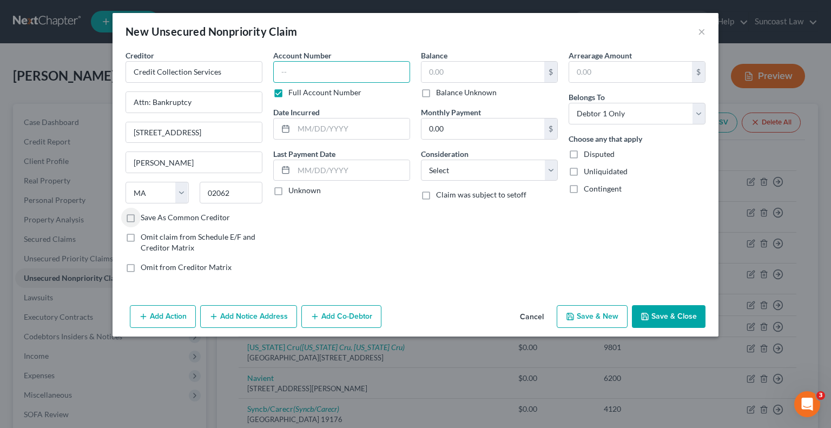
click at [318, 69] on input "text" at bounding box center [341, 72] width 137 height 22
paste input "79678935"
type input "79678935"
click at [486, 74] on input "text" at bounding box center [483, 72] width 123 height 21
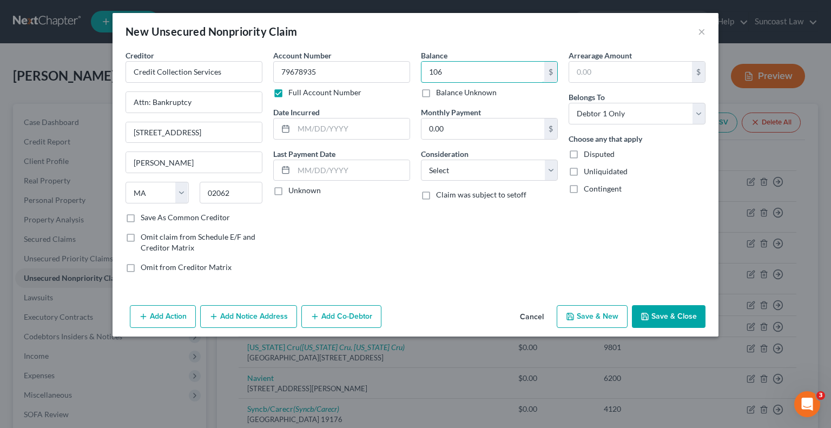
type input "106"
click at [651, 310] on button "Save & Close" at bounding box center [669, 316] width 74 height 23
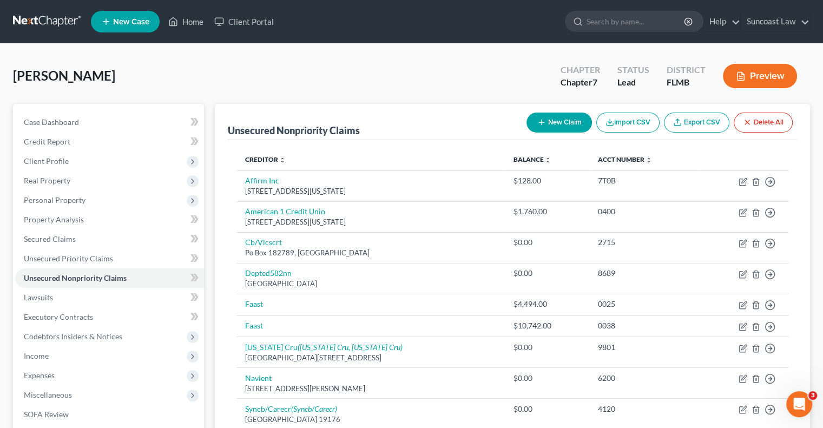
click at [561, 120] on button "New Claim" at bounding box center [559, 123] width 65 height 20
select select "0"
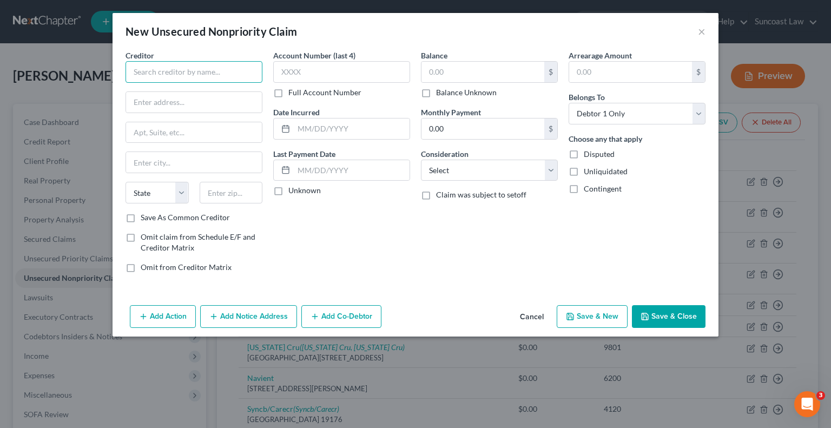
click at [164, 69] on input "text" at bounding box center [194, 72] width 137 height 22
paste input "Credit First National Association"
type input "Credit First National Association"
drag, startPoint x: 277, startPoint y: 89, endPoint x: 446, endPoint y: 270, distance: 247.4
click at [289, 89] on label "Full Account Number" at bounding box center [325, 92] width 73 height 11
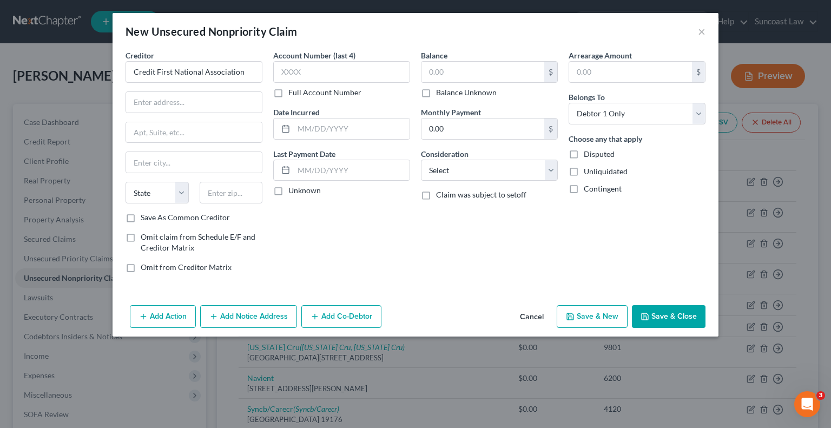
click at [293, 89] on input "Full Account Number" at bounding box center [296, 90] width 7 height 7
drag, startPoint x: 205, startPoint y: 99, endPoint x: 208, endPoint y: 111, distance: 12.2
click at [205, 99] on input "text" at bounding box center [194, 102] width 136 height 21
type input "Attn: Bankruptcy"
click at [172, 134] on input "text" at bounding box center [194, 132] width 136 height 21
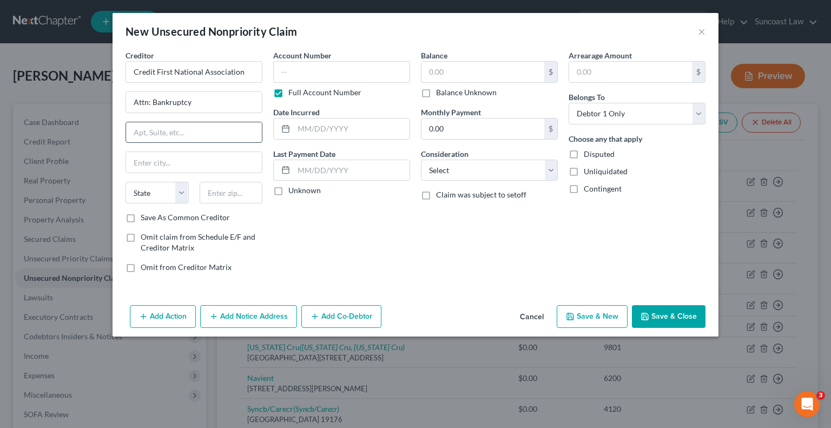
paste input "Po Box 81315"
type input "Po Box 81315"
drag, startPoint x: 236, startPoint y: 196, endPoint x: 241, endPoint y: 192, distance: 6.5
click at [236, 196] on input "text" at bounding box center [231, 193] width 63 height 22
type input "44181"
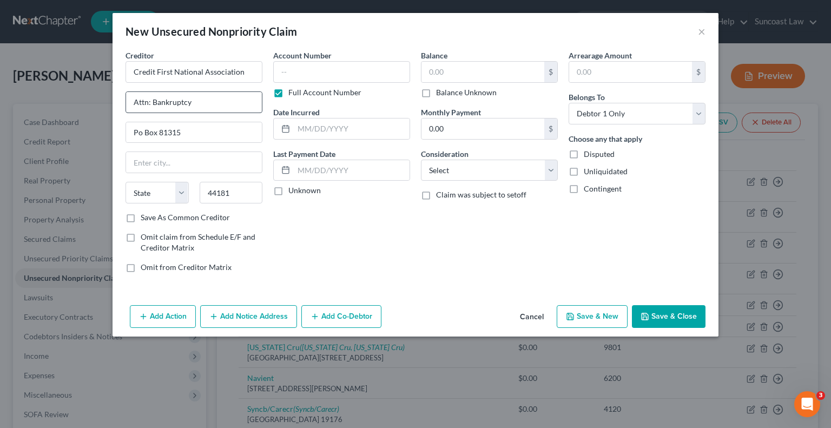
type input "[GEOGRAPHIC_DATA]"
select select "36"
click at [338, 74] on input "text" at bounding box center [341, 72] width 137 height 22
paste input "543673390"
type input "543673390"
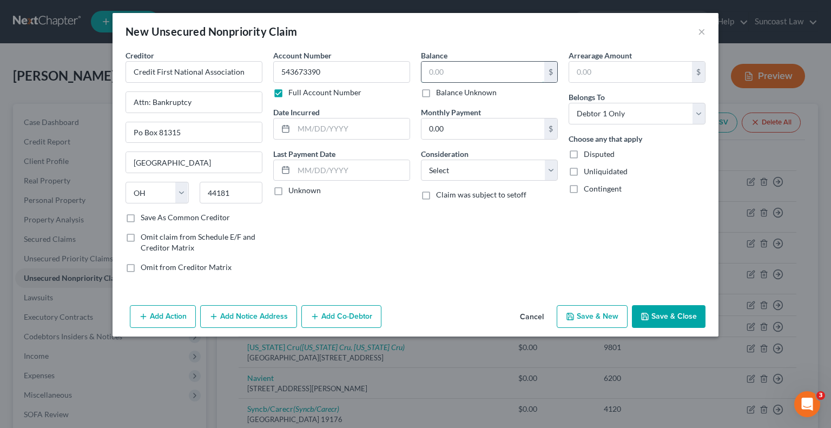
click at [460, 69] on input "text" at bounding box center [483, 72] width 123 height 21
type input "731"
click at [684, 311] on button "Save & Close" at bounding box center [669, 316] width 74 height 23
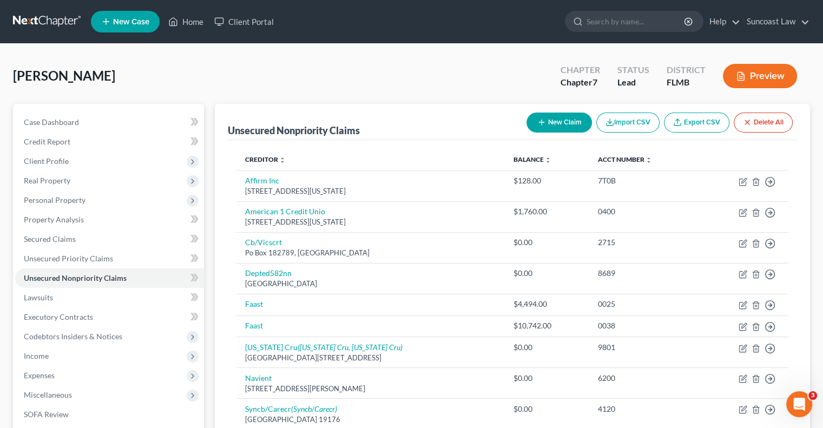
click at [538, 124] on icon "button" at bounding box center [542, 122] width 9 height 9
select select "0"
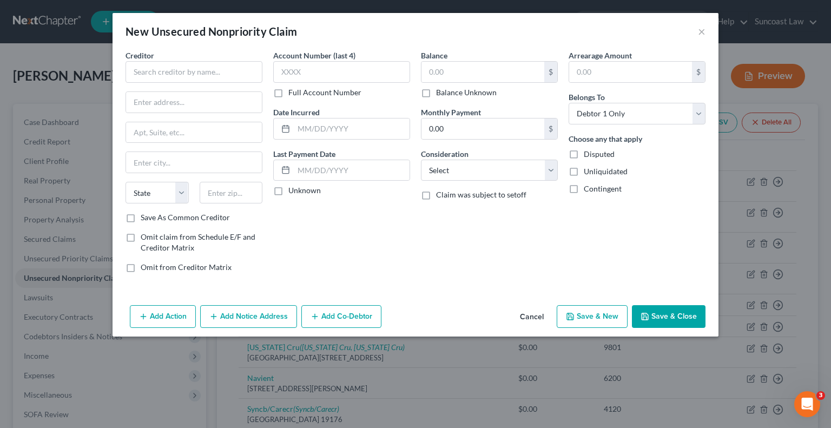
drag, startPoint x: 280, startPoint y: 95, endPoint x: 217, endPoint y: 80, distance: 65.6
click at [289, 94] on label "Full Account Number" at bounding box center [325, 92] width 73 height 11
click at [293, 94] on input "Full Account Number" at bounding box center [296, 90] width 7 height 7
click at [204, 71] on input "text" at bounding box center [194, 72] width 137 height 22
paste input "[PERSON_NAME]?s Card Services/[PERSON_NAME] Fargo Bank"
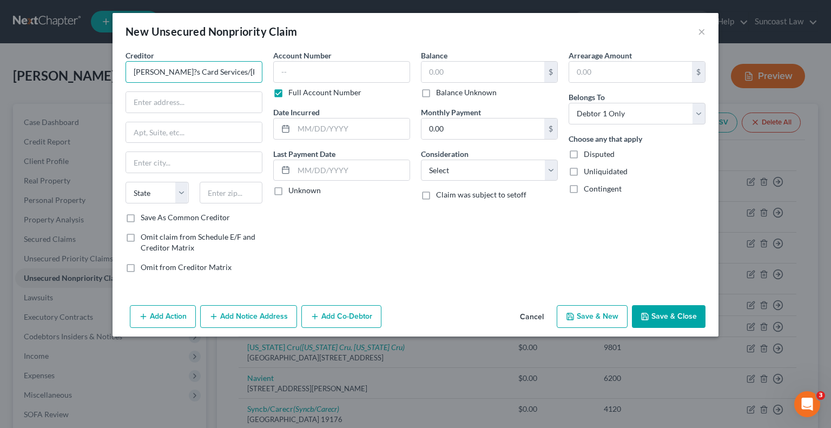
scroll to position [0, 15]
click at [143, 71] on input "[PERSON_NAME]?s Card Services/[PERSON_NAME] Fargo Bank" at bounding box center [194, 72] width 137 height 22
type input "Dillards Card Services/[PERSON_NAME] Fargo Bank"
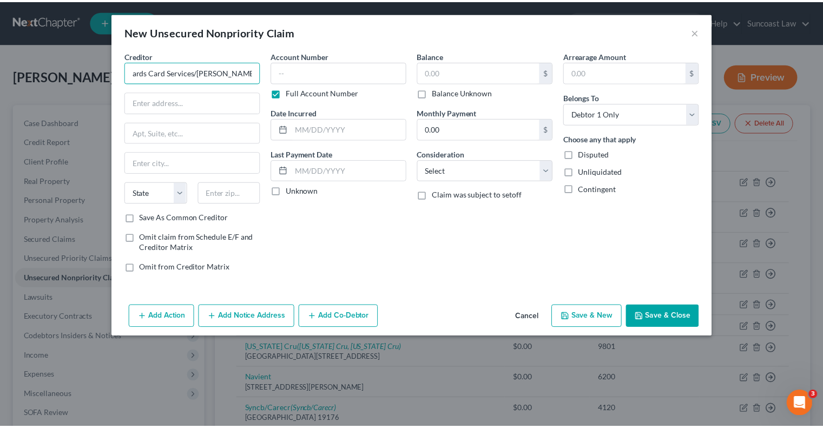
scroll to position [0, 0]
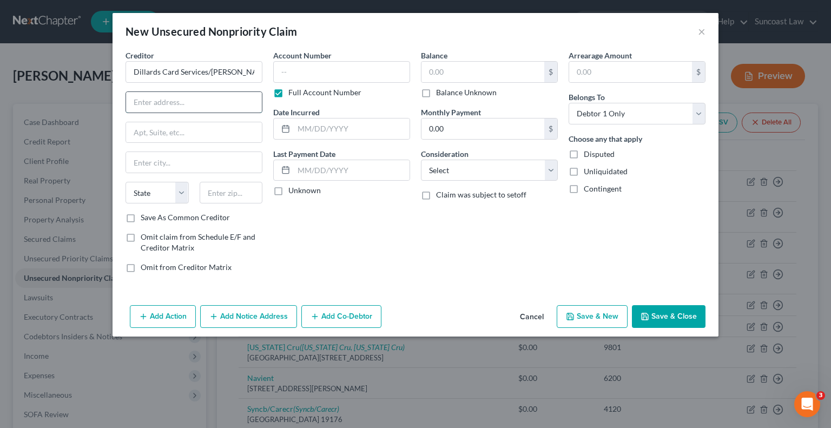
click at [222, 100] on input "text" at bounding box center [194, 102] width 136 height 21
type input "Attn: Bankruptcy"
click at [181, 131] on input "text" at bounding box center [194, 132] width 136 height 21
paste input "Po Box 10347"
type input "Po Box 10347"
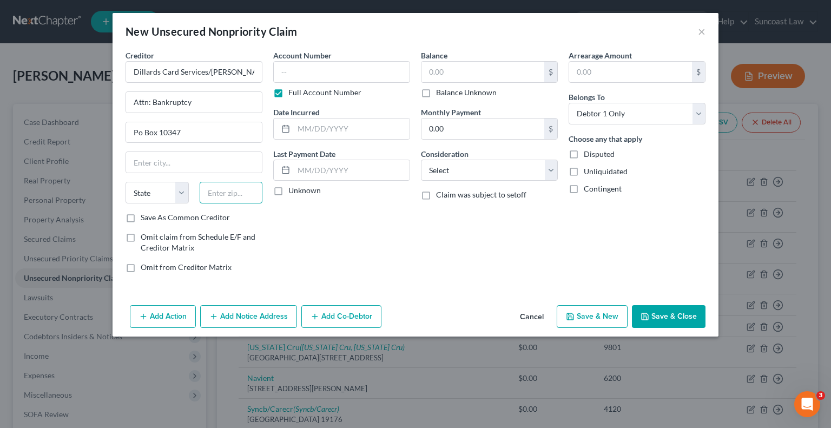
drag, startPoint x: 215, startPoint y: 188, endPoint x: 233, endPoint y: 178, distance: 21.4
click at [217, 188] on input "text" at bounding box center [231, 193] width 63 height 22
type input "50306"
type input "Des Moines"
select select "16"
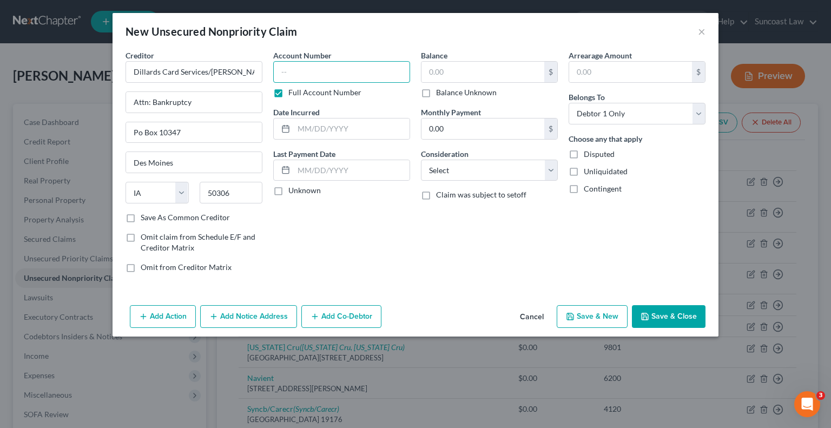
click at [377, 67] on input "text" at bounding box center [341, 72] width 137 height 22
paste input "[CREDIT_CARD_NUMBER]"
type input "[CREDIT_CARD_NUMBER]"
click at [455, 71] on input "text" at bounding box center [483, 72] width 123 height 21
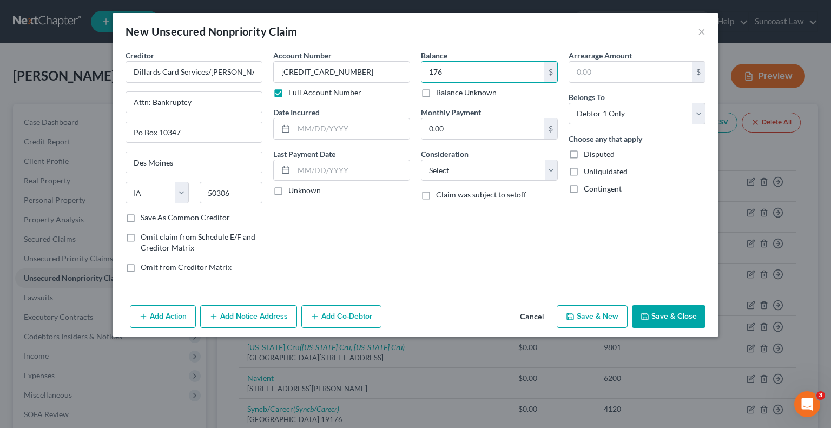
type input "176"
click at [666, 320] on button "Save & Close" at bounding box center [669, 316] width 74 height 23
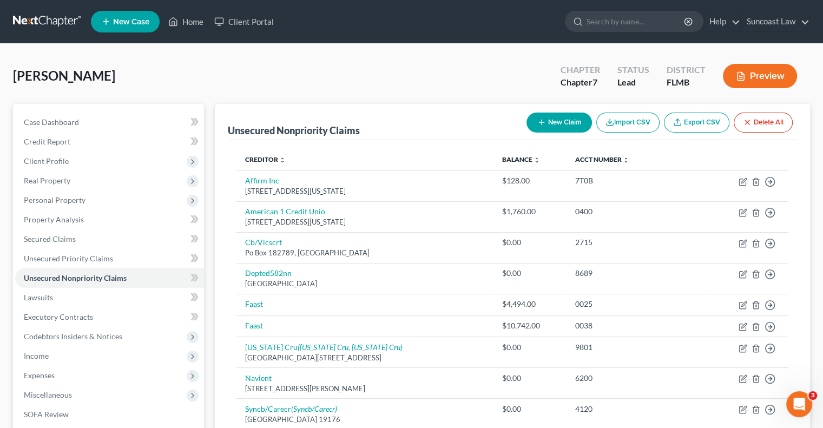
click at [544, 126] on button "New Claim" at bounding box center [559, 123] width 65 height 20
select select "0"
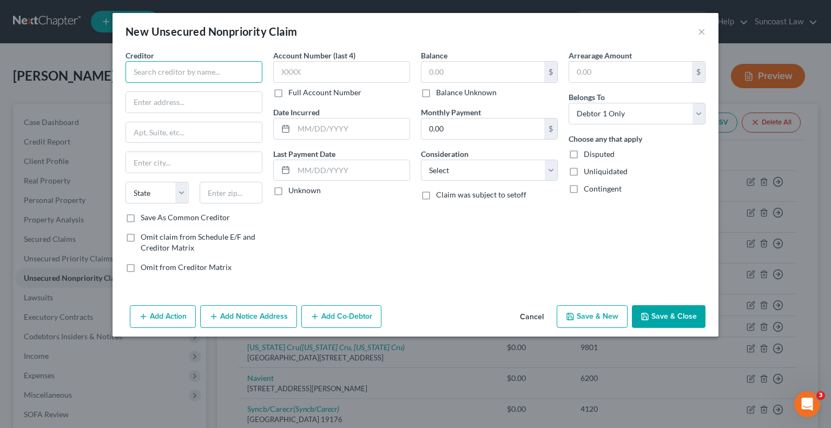
click at [199, 63] on input "text" at bounding box center [194, 72] width 137 height 22
paste input "[US_STATE] Central Credit"
type input "[US_STATE] Central Credit"
click at [212, 106] on input "text" at bounding box center [194, 102] width 136 height 21
type input "Attn: Bankruptcy"
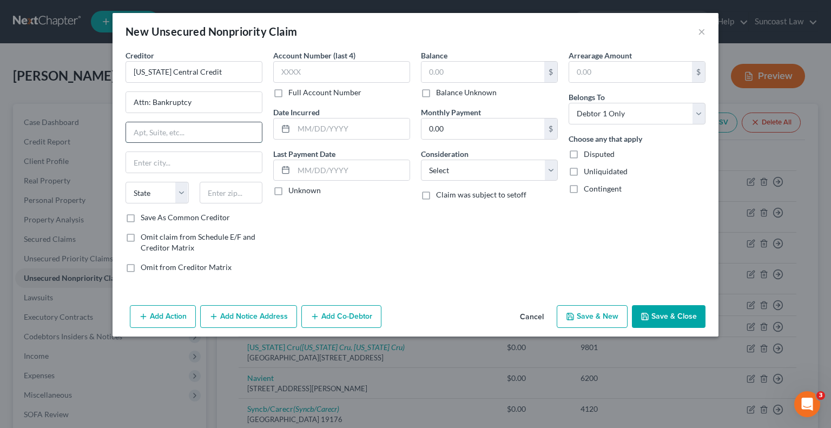
click at [166, 127] on input "text" at bounding box center [194, 132] width 136 height 21
paste input "Po Box 18605"
type input "Po Box 18605"
drag, startPoint x: 234, startPoint y: 186, endPoint x: 244, endPoint y: 180, distance: 11.6
click at [234, 184] on input "text" at bounding box center [231, 193] width 63 height 22
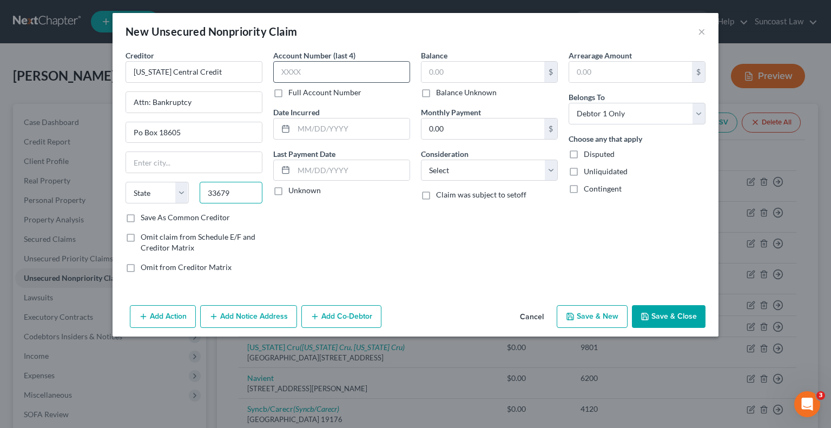
type input "33679"
type input "[GEOGRAPHIC_DATA]"
select select "9"
click at [359, 66] on input "text" at bounding box center [341, 72] width 137 height 22
click at [289, 96] on label "Full Account Number" at bounding box center [325, 92] width 73 height 11
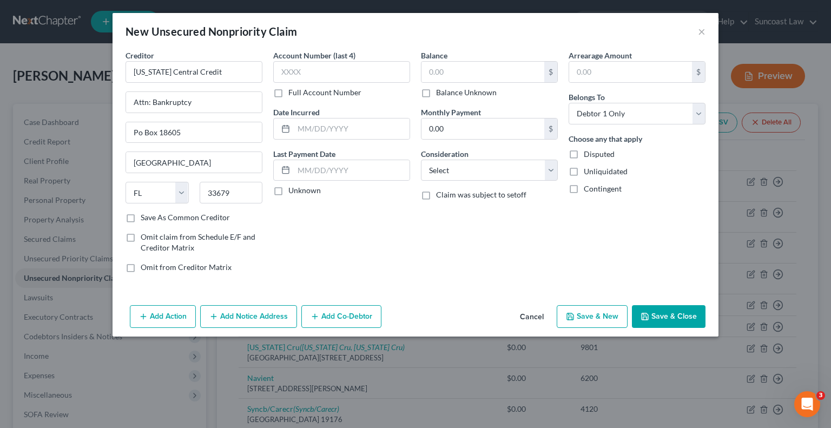
click at [293, 94] on input "Full Account Number" at bounding box center [296, 90] width 7 height 7
click at [312, 73] on input "text" at bounding box center [341, 72] width 137 height 22
paste input "93339822"
type input "93339822"
click at [461, 64] on input "text" at bounding box center [483, 72] width 123 height 21
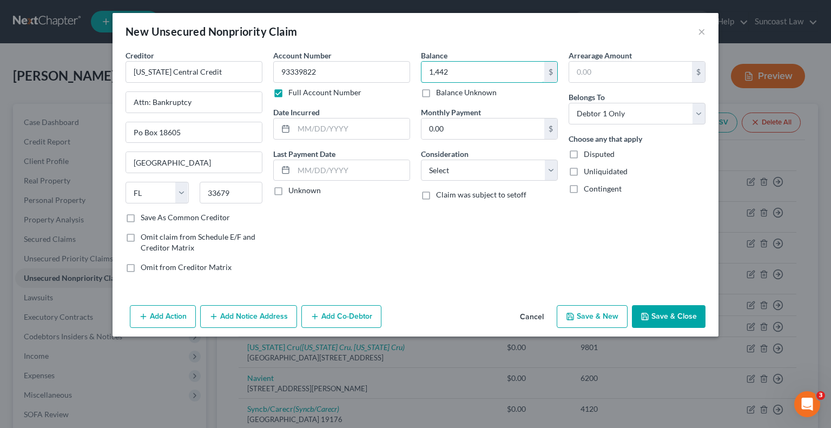
type input "1,442"
click at [661, 313] on button "Save & Close" at bounding box center [669, 316] width 74 height 23
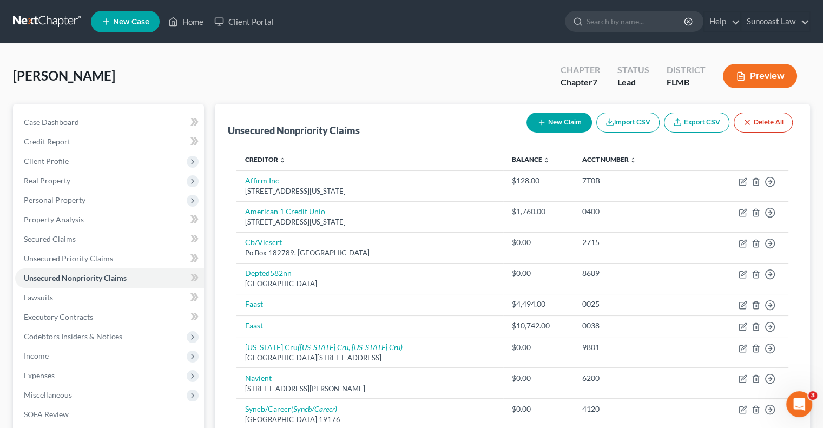
click at [543, 125] on icon "button" at bounding box center [542, 122] width 9 height 9
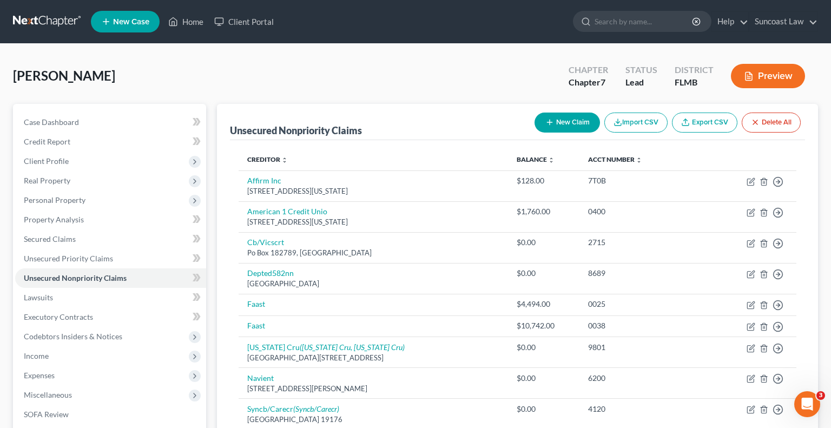
select select "0"
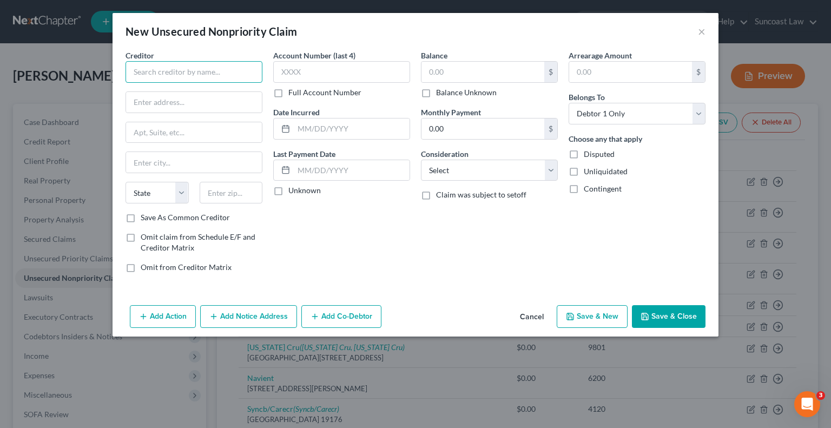
click at [239, 67] on input "text" at bounding box center [194, 72] width 137 height 22
paste input "IC Systems, Inc"
type input "IC Systems, Inc"
click at [289, 93] on label "Full Account Number" at bounding box center [325, 92] width 73 height 11
click at [293, 93] on input "Full Account Number" at bounding box center [296, 90] width 7 height 7
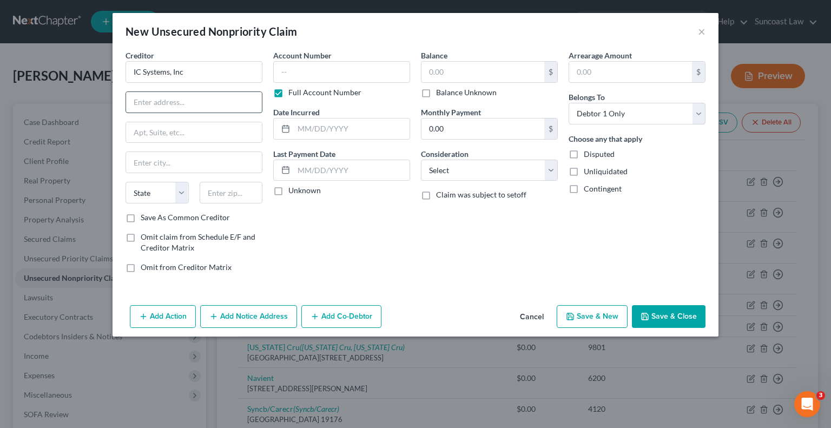
drag, startPoint x: 185, startPoint y: 101, endPoint x: 187, endPoint y: 112, distance: 11.6
click at [185, 101] on input "text" at bounding box center [194, 102] width 136 height 21
type input "Attn: Bankruptcy"
click at [148, 127] on input "text" at bounding box center [194, 132] width 136 height 21
paste input "Po Box 64378"
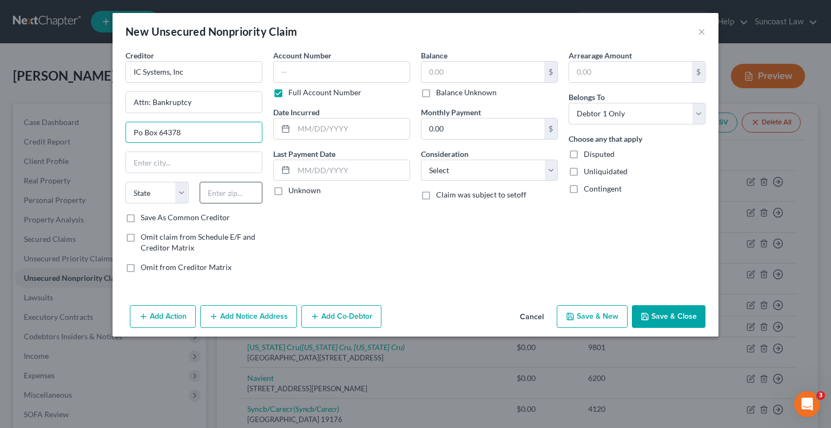
type input "Po Box 64378"
drag, startPoint x: 220, startPoint y: 187, endPoint x: 232, endPoint y: 186, distance: 12.0
click at [220, 187] on input "text" at bounding box center [231, 193] width 63 height 22
type input "55164"
type input "Saint [PERSON_NAME]"
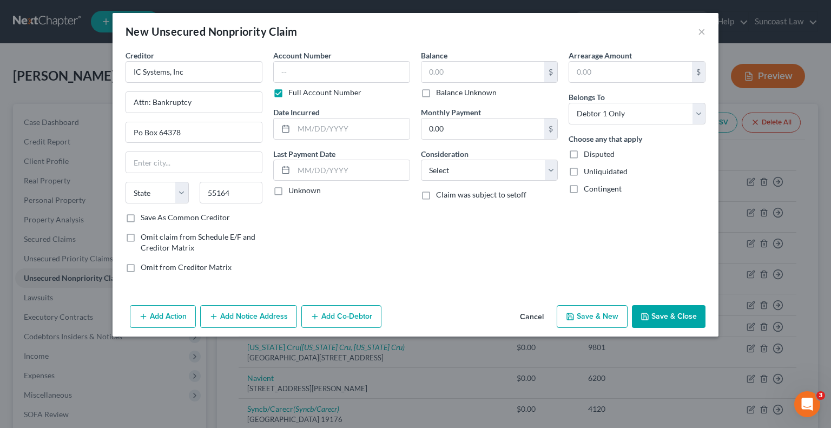
select select "24"
click at [350, 69] on input "text" at bounding box center [341, 72] width 137 height 22
paste input "92758025"
type input "92758025"
click at [483, 71] on input "text" at bounding box center [483, 72] width 123 height 21
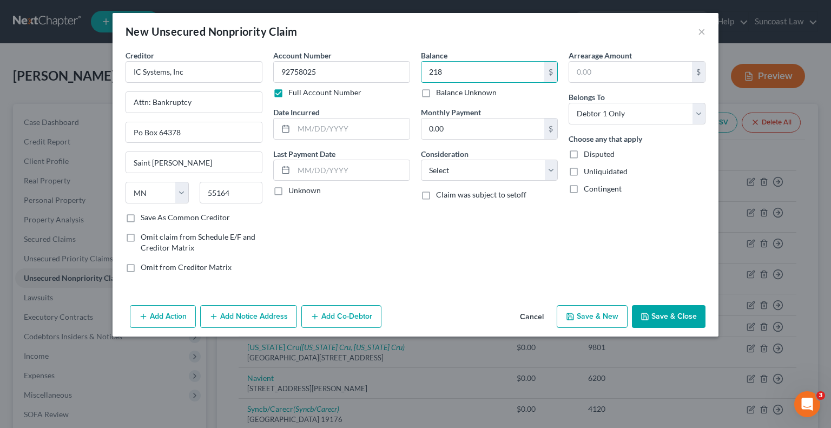
type input "218"
click at [663, 313] on button "Save & Close" at bounding box center [669, 316] width 74 height 23
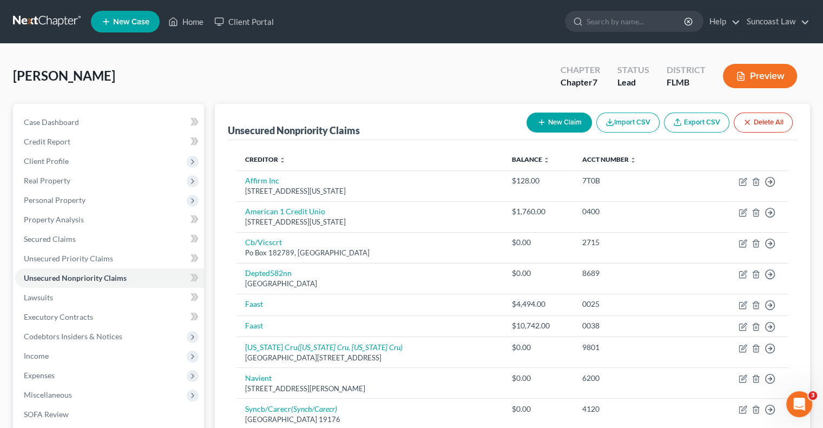
click at [547, 117] on button "New Claim" at bounding box center [559, 123] width 65 height 20
select select "0"
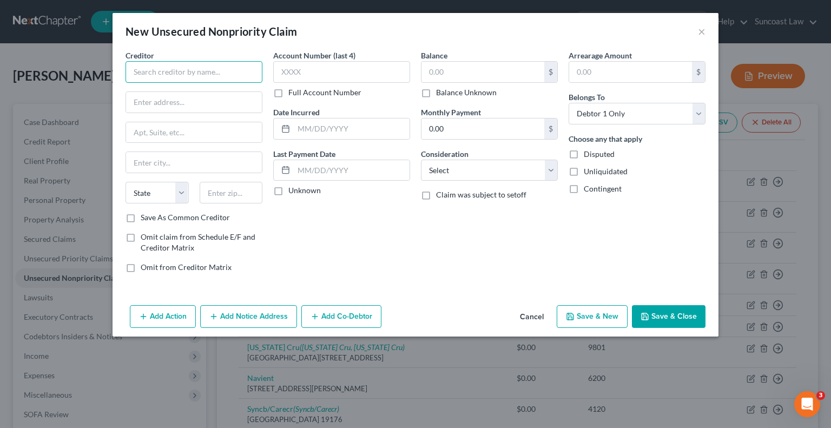
click at [208, 68] on input "text" at bounding box center [194, 72] width 137 height 22
paste input "Kohls/Capital One"
type input "Kohls/Capital One"
click at [289, 93] on label "Full Account Number" at bounding box center [325, 92] width 73 height 11
click at [293, 93] on input "Full Account Number" at bounding box center [296, 90] width 7 height 7
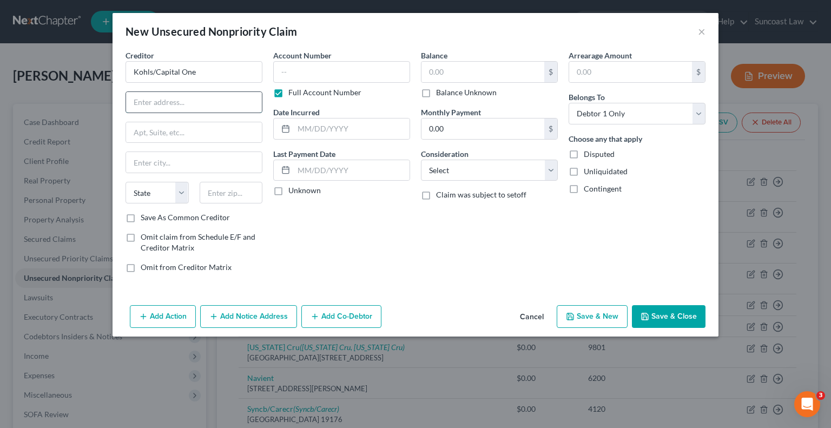
click at [233, 100] on input "text" at bounding box center [194, 102] width 136 height 21
paste input "Po Box 3043"
type input "Po Box 3043"
click at [244, 182] on input "text" at bounding box center [231, 193] width 63 height 22
type input "53201"
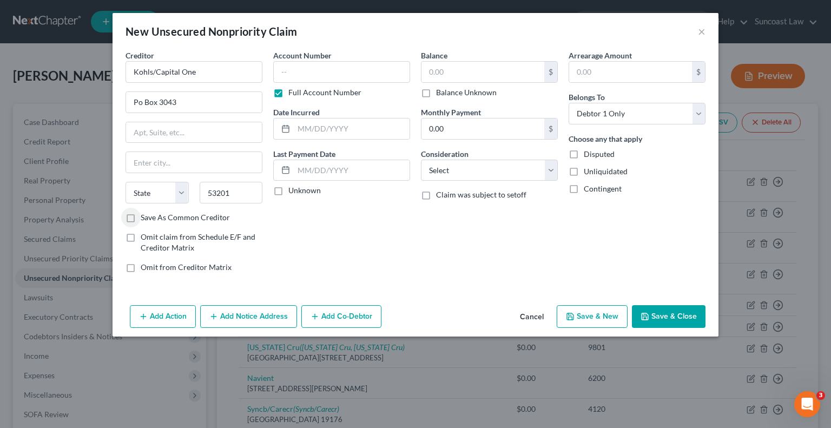
type input "[GEOGRAPHIC_DATA]"
select select "52"
click at [338, 64] on input "text" at bounding box center [341, 72] width 137 height 22
paste input "6393050889550943"
type input "6393050889550943"
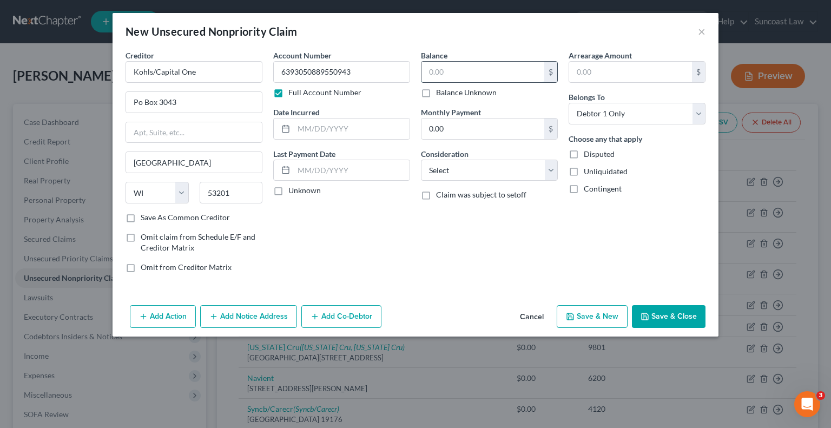
click at [487, 73] on input "text" at bounding box center [483, 72] width 123 height 21
type input "422"
click at [664, 316] on button "Save & Close" at bounding box center [669, 316] width 74 height 23
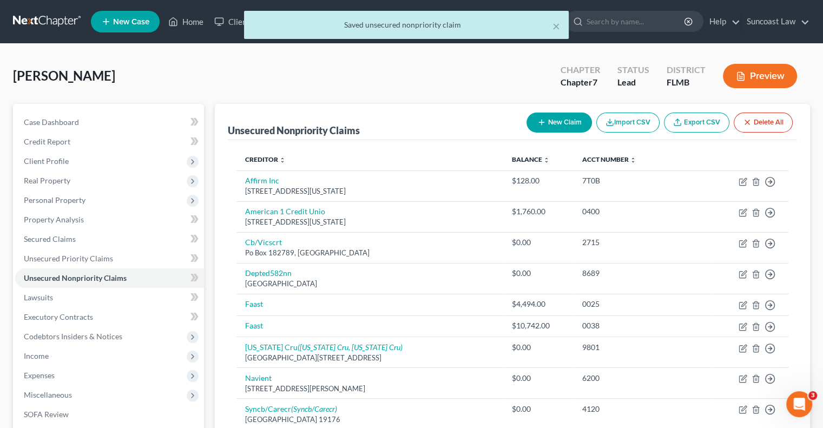
click at [556, 125] on button "New Claim" at bounding box center [559, 123] width 65 height 20
select select "0"
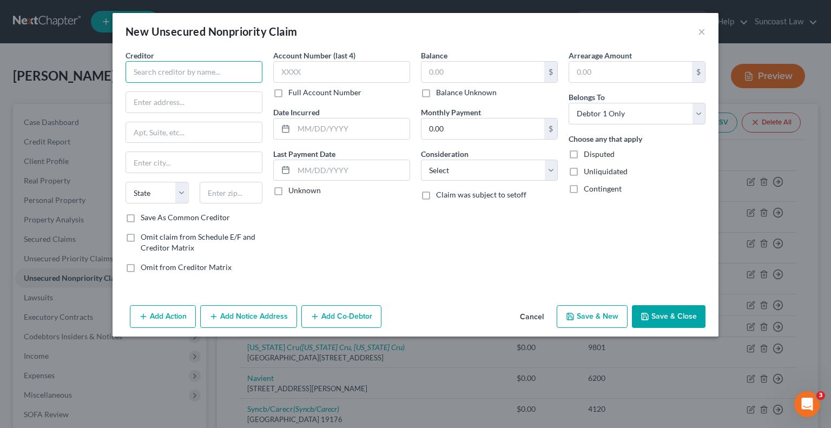
click at [192, 66] on input "text" at bounding box center [194, 72] width 137 height 22
paste input "Portfolio Recovery Associates, LLC"
type input "Portfolio Recovery Associates, LLC"
click at [186, 95] on input "text" at bounding box center [194, 102] width 136 height 21
type input "Attn: Bankruptcy"
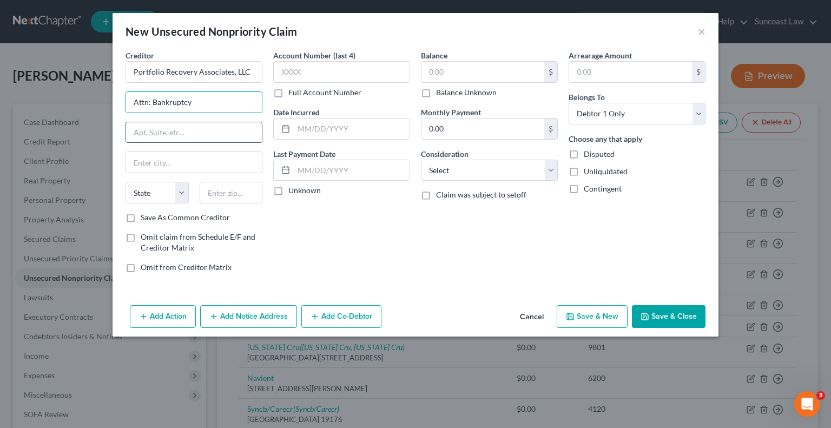
click at [227, 132] on input "text" at bounding box center [194, 132] width 136 height 21
paste input "[STREET_ADDRESS]"
type input "[STREET_ADDRESS]"
drag, startPoint x: 234, startPoint y: 191, endPoint x: 279, endPoint y: 174, distance: 47.8
click at [234, 189] on input "text" at bounding box center [231, 193] width 63 height 22
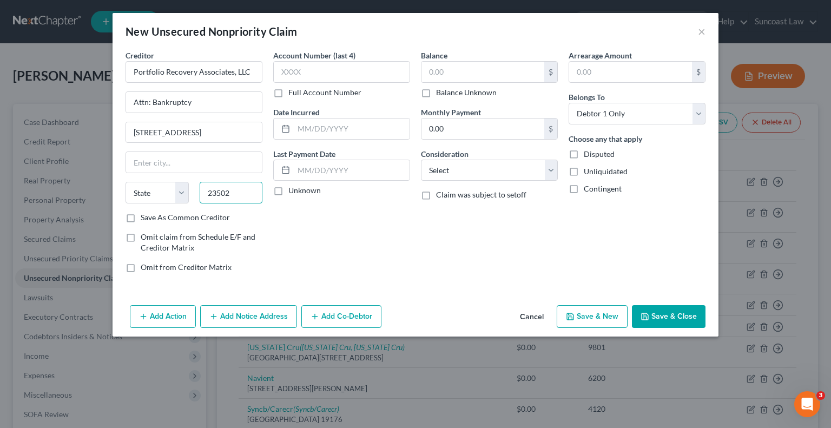
type input "23502"
type input "[GEOGRAPHIC_DATA]"
select select "48"
click at [289, 91] on label "Full Account Number" at bounding box center [325, 92] width 73 height 11
click at [293, 91] on input "Full Account Number" at bounding box center [296, 90] width 7 height 7
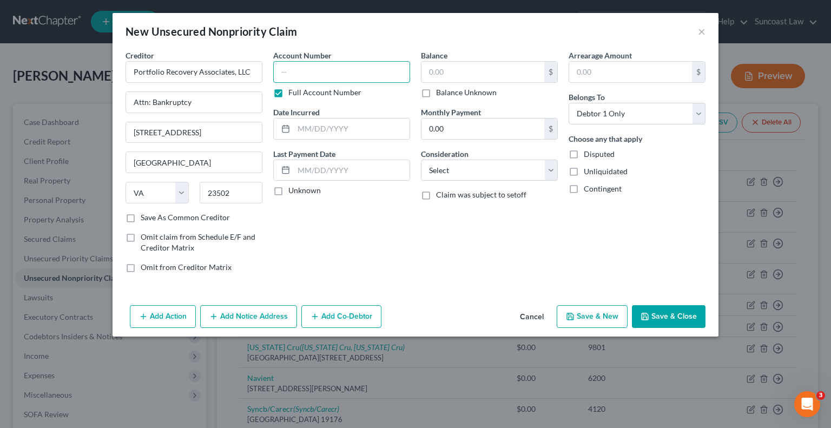
click at [310, 71] on input "text" at bounding box center [341, 72] width 137 height 22
paste input "CAPIT78057626848225"
type input "CAPIT78057626848225"
click at [479, 74] on input "text" at bounding box center [483, 72] width 123 height 21
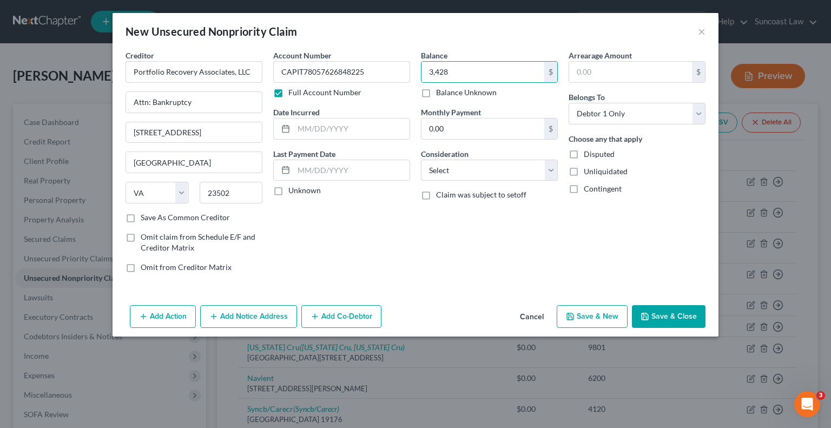
click at [669, 309] on button "Save & Close" at bounding box center [669, 316] width 74 height 23
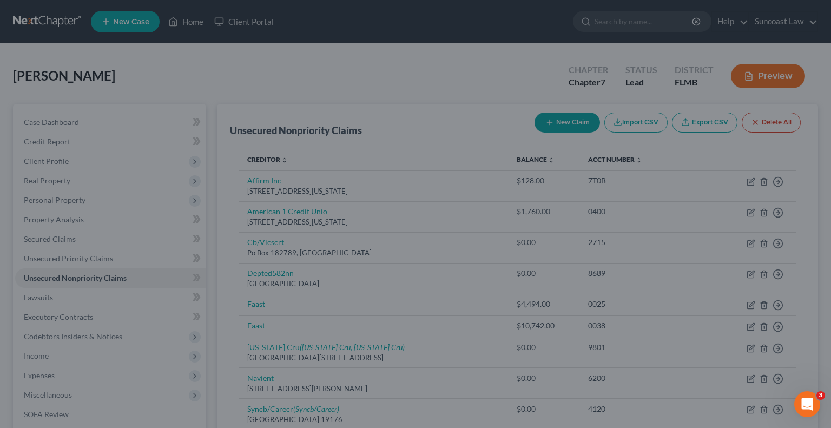
type input "3,428.00"
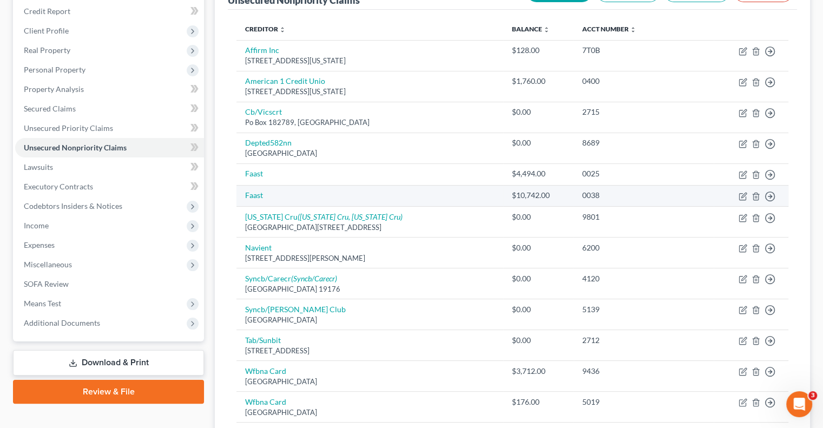
scroll to position [108, 0]
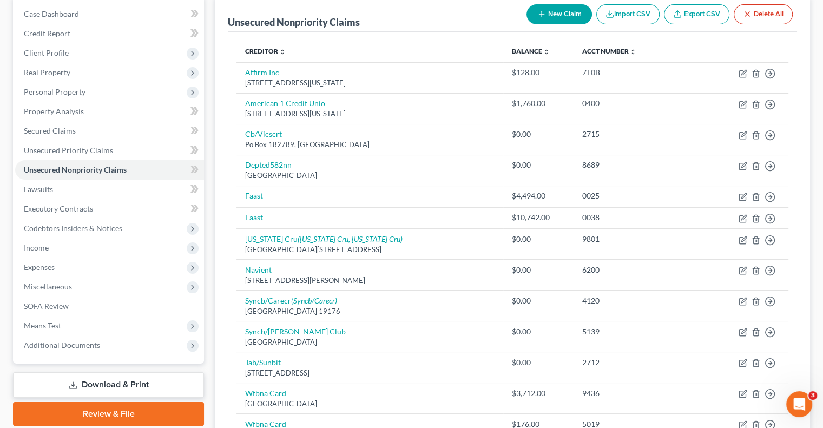
click at [551, 14] on button "New Claim" at bounding box center [559, 14] width 65 height 20
select select "0"
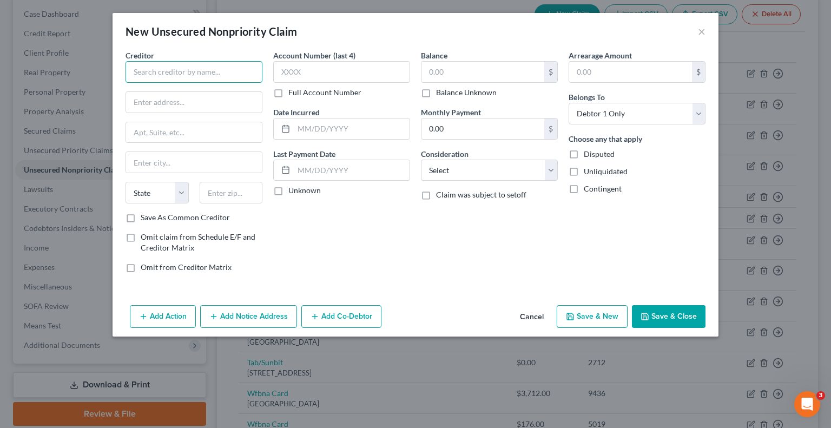
click at [217, 69] on input "text" at bounding box center [194, 72] width 137 height 22
paste input "Target"
type input "Target"
click at [212, 97] on input "text" at bounding box center [194, 102] width 136 height 21
paste input "Mailstop BT POB 9475"
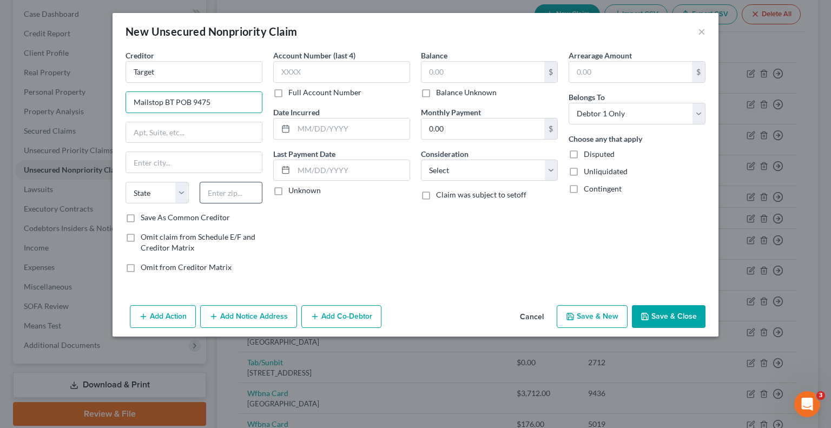
type input "Mailstop BT POB 9475"
drag, startPoint x: 238, startPoint y: 190, endPoint x: 241, endPoint y: 185, distance: 6.1
click at [238, 189] on input "text" at bounding box center [231, 193] width 63 height 22
type input "55440"
type input "[GEOGRAPHIC_DATA]"
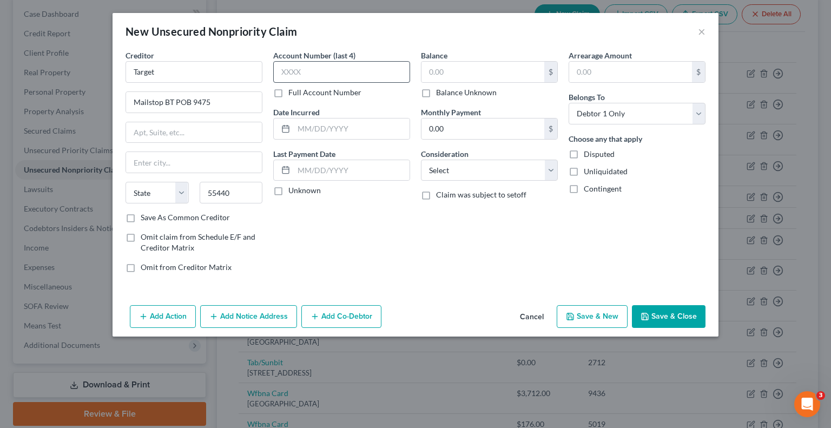
select select "24"
click at [289, 94] on label "Full Account Number" at bounding box center [325, 92] width 73 height 11
click at [293, 94] on input "Full Account Number" at bounding box center [296, 90] width 7 height 7
click at [298, 74] on input "text" at bounding box center [341, 72] width 137 height 22
paste input "[CREDIT_CARD_NUMBER]"
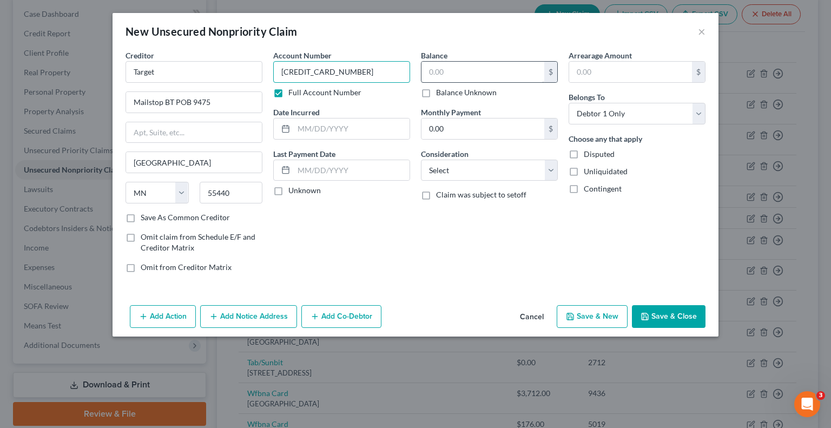
type input "[CREDIT_CARD_NUMBER]"
drag, startPoint x: 456, startPoint y: 68, endPoint x: 471, endPoint y: 69, distance: 14.6
click at [453, 67] on input "text" at bounding box center [483, 72] width 123 height 21
click at [664, 307] on button "Save & Close" at bounding box center [669, 316] width 74 height 23
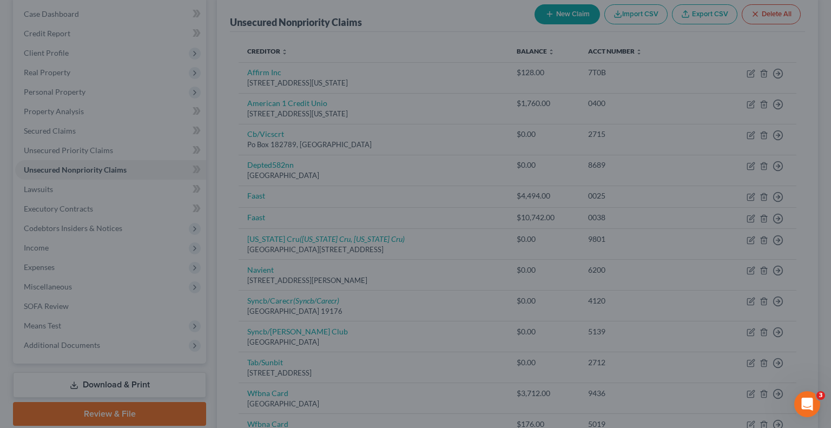
type input "2,608.00"
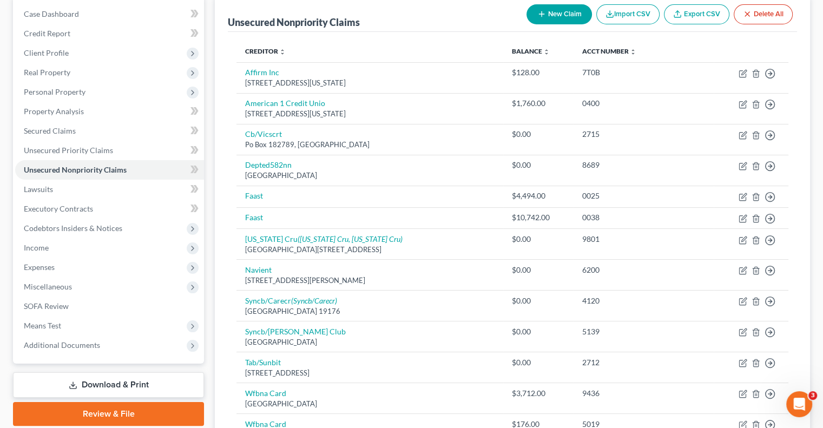
click at [559, 18] on button "New Claim" at bounding box center [559, 14] width 65 height 20
select select "0"
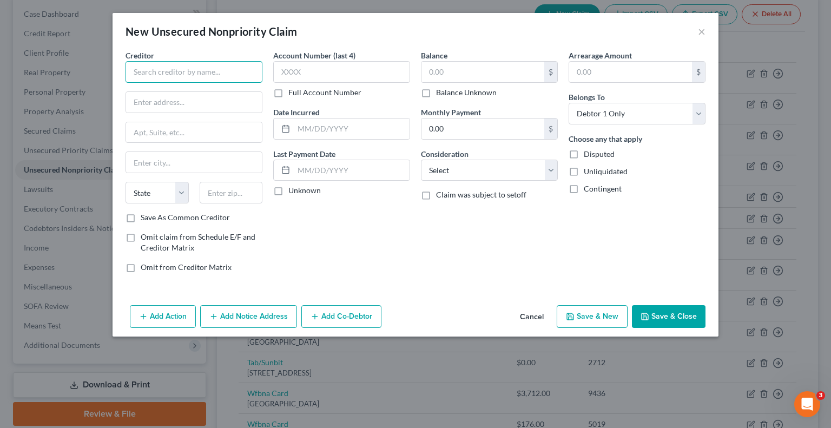
click at [171, 68] on input "text" at bounding box center [194, 72] width 137 height 22
paste input "Verizon Wireless"
type input "Verizon Wireless"
click at [289, 93] on label "Full Account Number" at bounding box center [325, 92] width 73 height 11
click at [293, 93] on input "Full Account Number" at bounding box center [296, 90] width 7 height 7
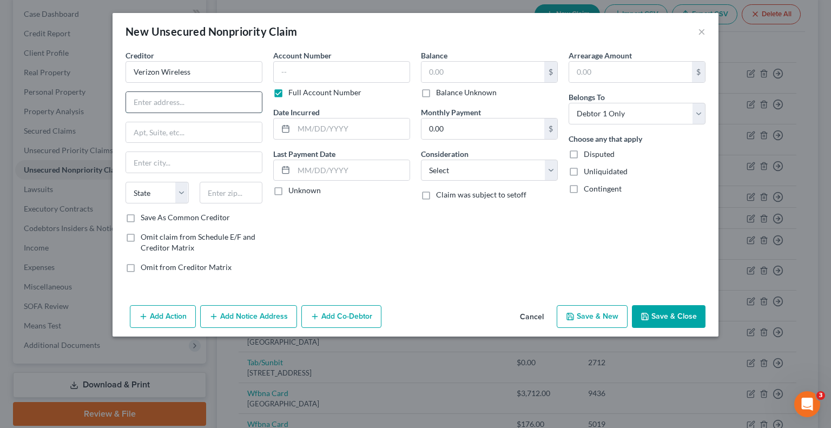
click at [192, 100] on input "text" at bounding box center [194, 102] width 136 height 21
paste input "[STREET_ADDRESS]"
type input "[STREET_ADDRESS]"
drag, startPoint x: 234, startPoint y: 190, endPoint x: 292, endPoint y: 158, distance: 66.6
click at [235, 189] on input "text" at bounding box center [231, 193] width 63 height 22
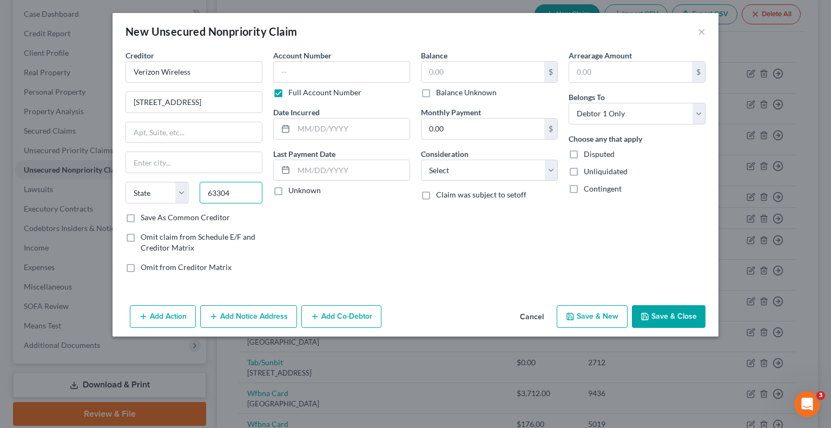
type input "63304"
type input "Saint [PERSON_NAME]"
select select "26"
drag, startPoint x: 218, startPoint y: 132, endPoint x: 273, endPoint y: 82, distance: 75.1
click at [218, 132] on input "text" at bounding box center [194, 132] width 136 height 21
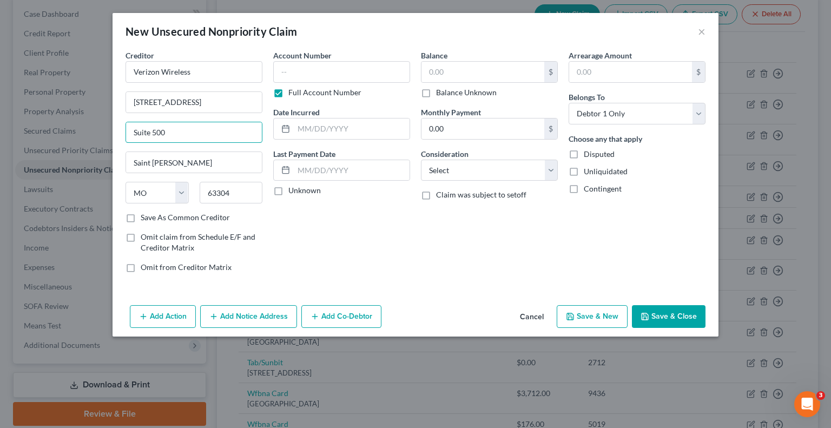
type input "Suite 500"
click at [346, 77] on input "text" at bounding box center [341, 72] width 137 height 22
paste input "62552026100001"
type input "62552026100001"
click at [511, 75] on input "text" at bounding box center [483, 72] width 123 height 21
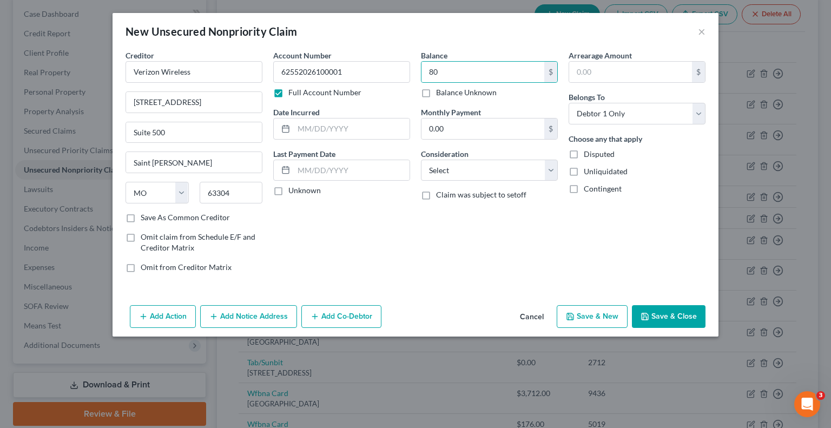
click at [656, 306] on button "Save & Close" at bounding box center [669, 316] width 74 height 23
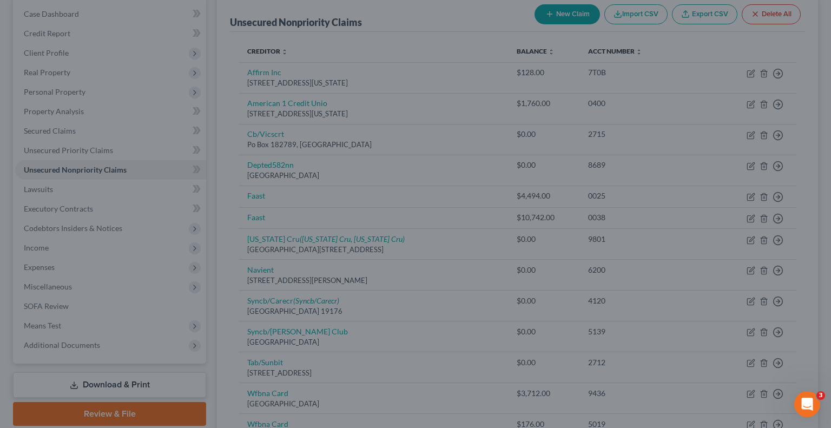
type input "80.00"
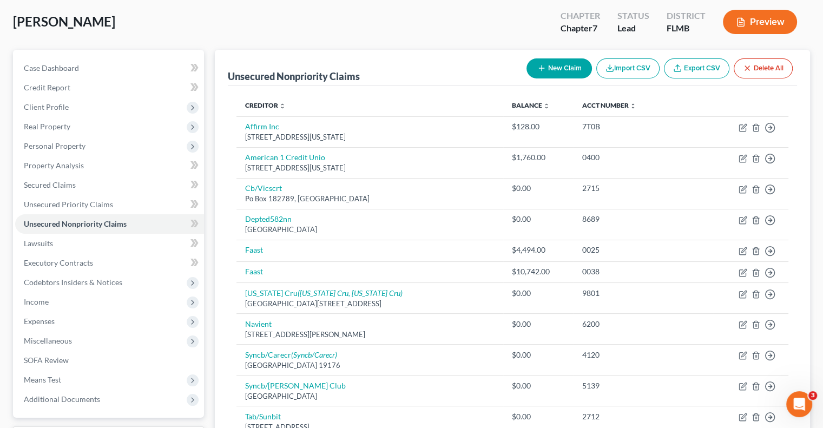
scroll to position [0, 0]
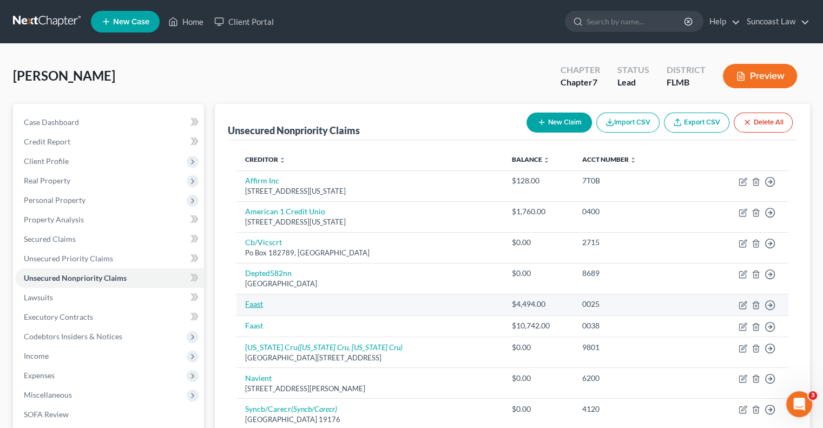
click at [256, 302] on link "Faast" at bounding box center [254, 303] width 18 height 9
select select "0"
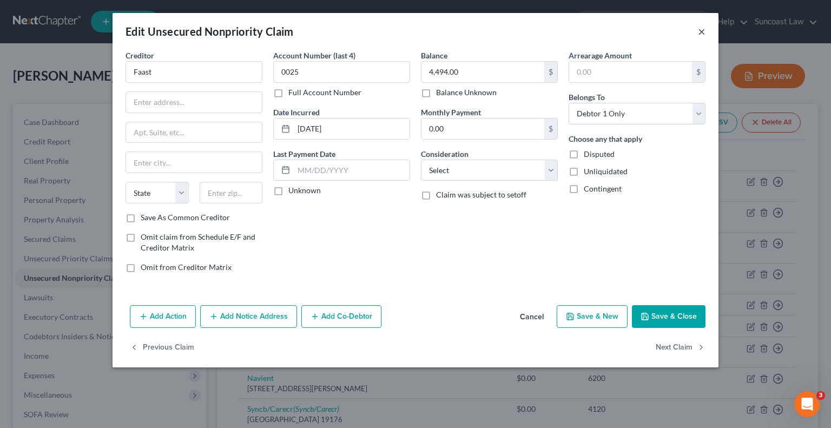
click at [704, 32] on button "×" at bounding box center [702, 31] width 8 height 13
